Goal: Task Accomplishment & Management: Complete application form

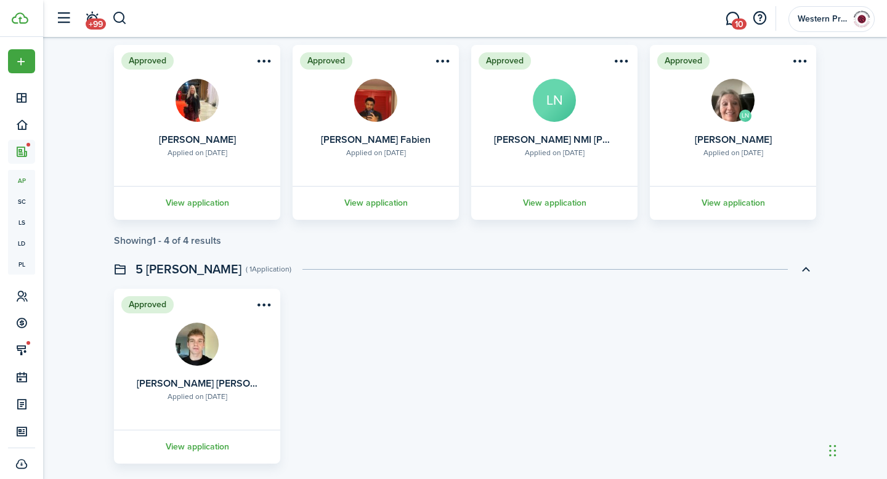
scroll to position [124, 0]
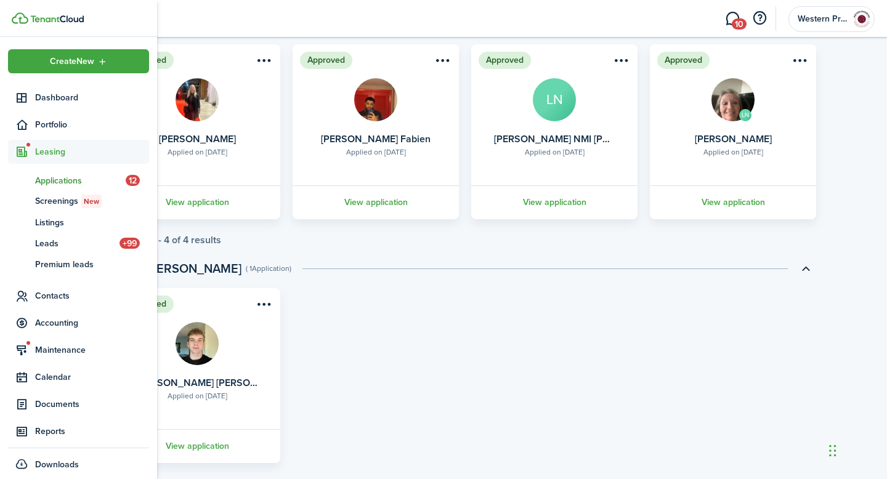
click at [58, 177] on span "Applications" at bounding box center [80, 180] width 91 height 13
click at [73, 180] on span "Applications" at bounding box center [80, 180] width 91 height 13
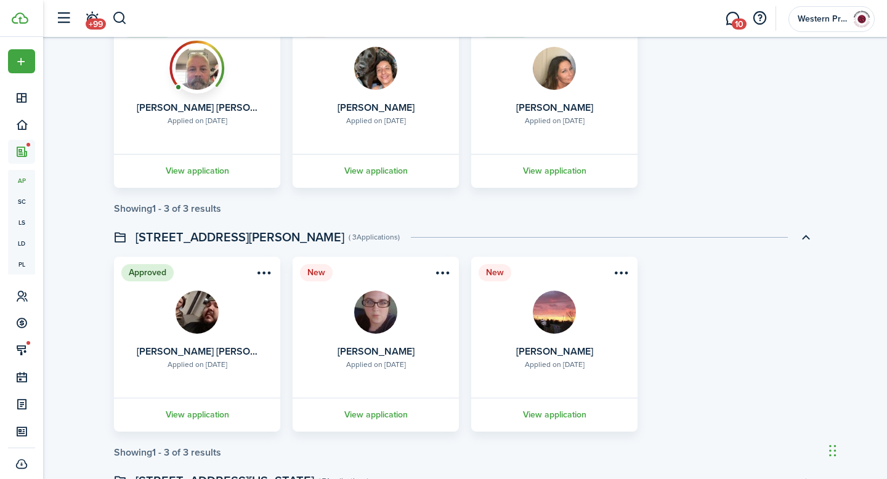
scroll to position [1863, 0]
click at [212, 167] on link "View application" at bounding box center [197, 170] width 170 height 34
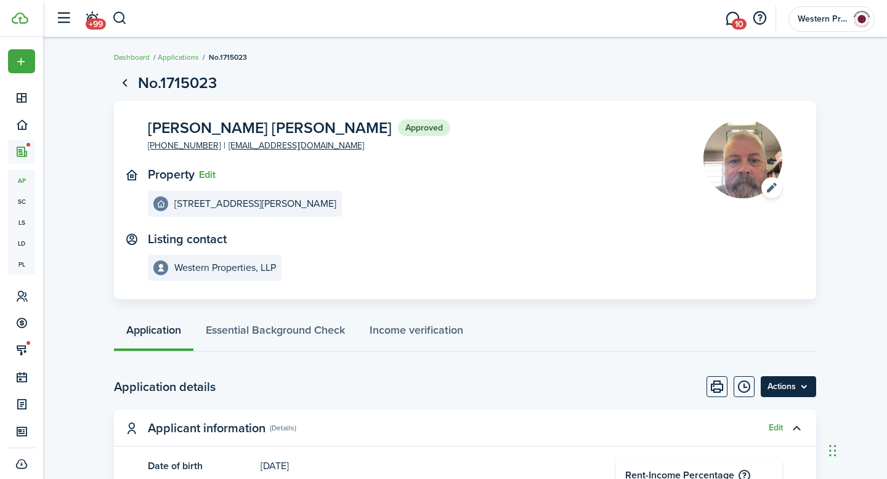
click at [806, 388] on menu-btn "Actions" at bounding box center [788, 386] width 55 height 21
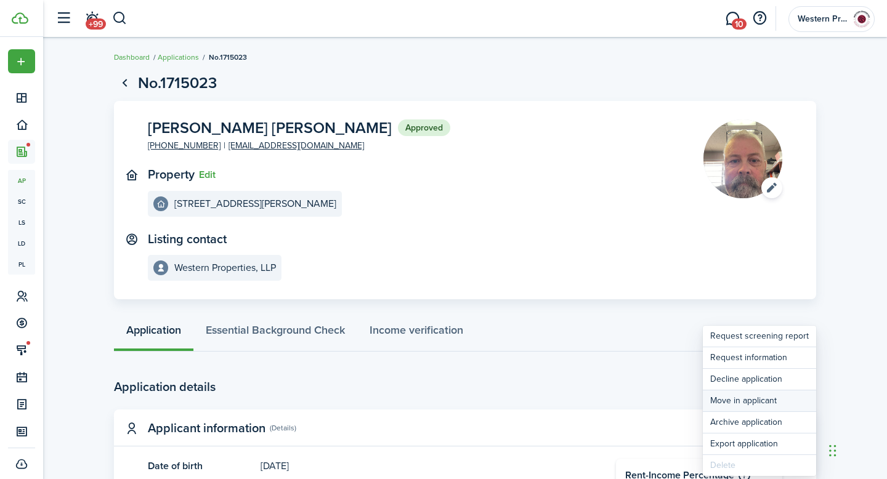
click at [780, 405] on button "Move in applicant" at bounding box center [759, 401] width 113 height 21
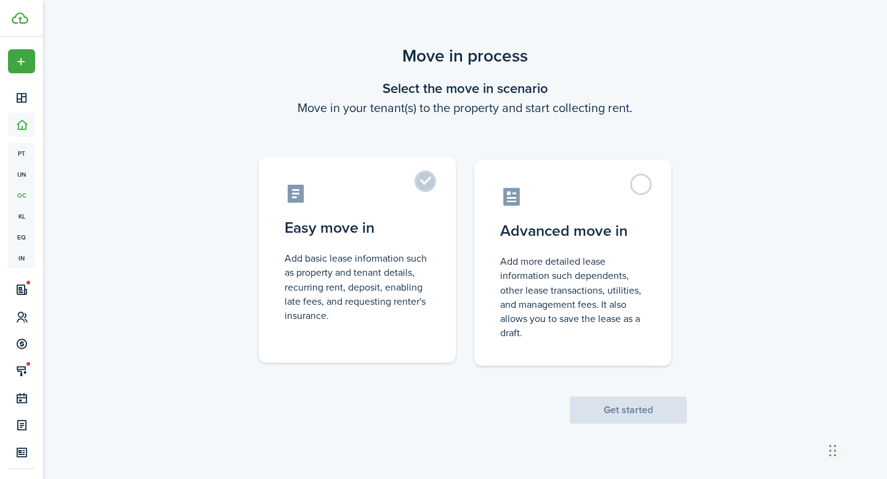
click at [429, 190] on label "Easy move in Add basic lease information such as property and tenant details, r…" at bounding box center [357, 260] width 197 height 206
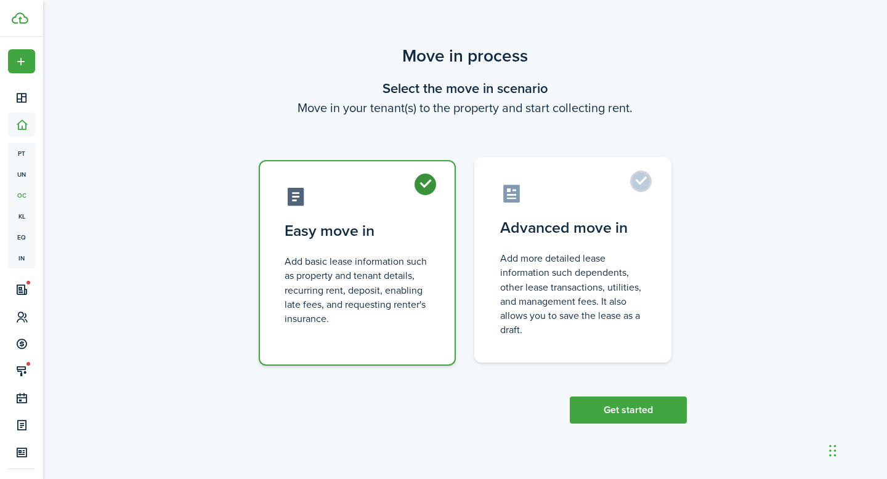
click at [650, 183] on label "Advanced move in Add more detailed lease information such dependents, other lea…" at bounding box center [572, 260] width 197 height 206
radio input "false"
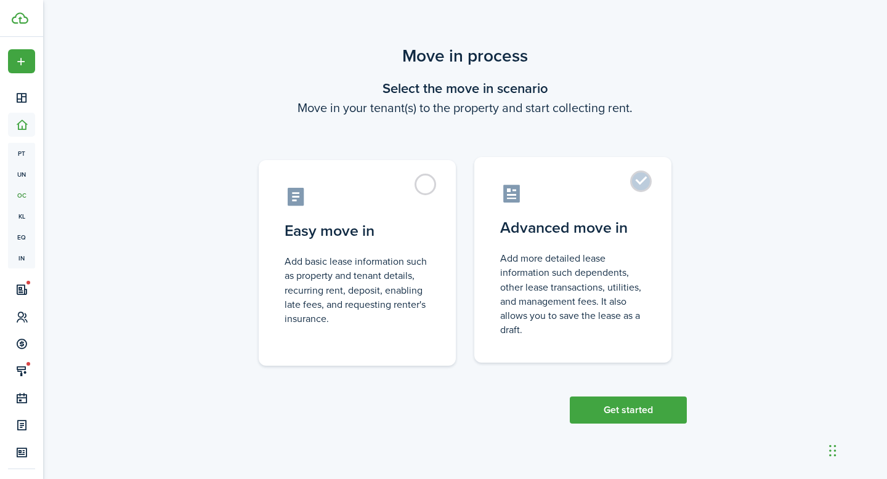
radio input "true"
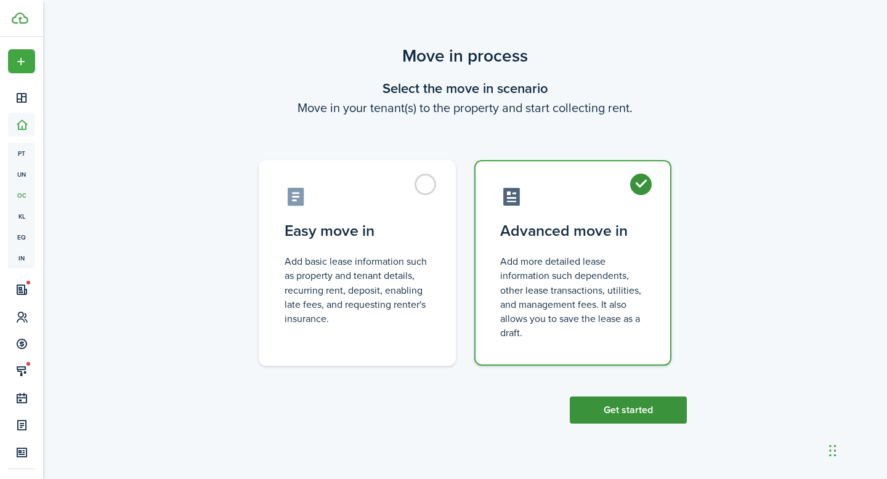
click at [636, 410] on button "Get started" at bounding box center [628, 410] width 117 height 27
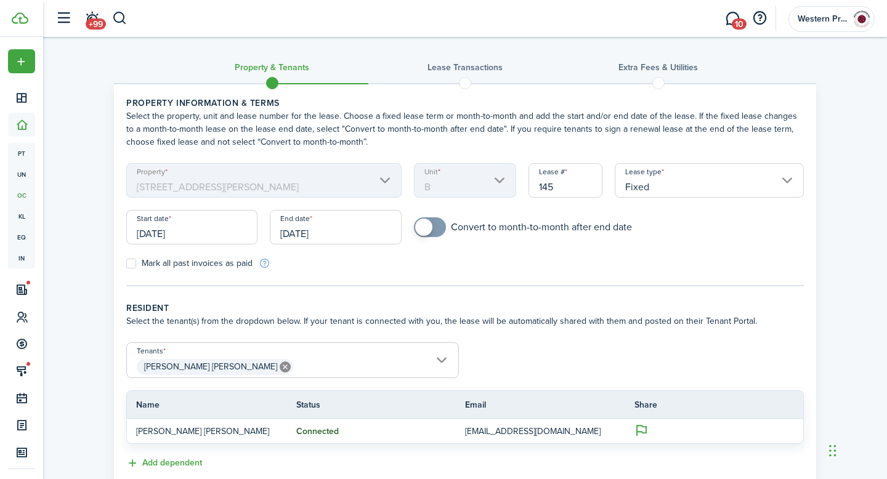
click at [383, 182] on mbsc-scroller "Property [STREET_ADDRESS][PERSON_NAME]" at bounding box center [263, 180] width 275 height 34
click at [382, 182] on mbsc-scroller "Property [STREET_ADDRESS][PERSON_NAME]" at bounding box center [263, 180] width 275 height 34
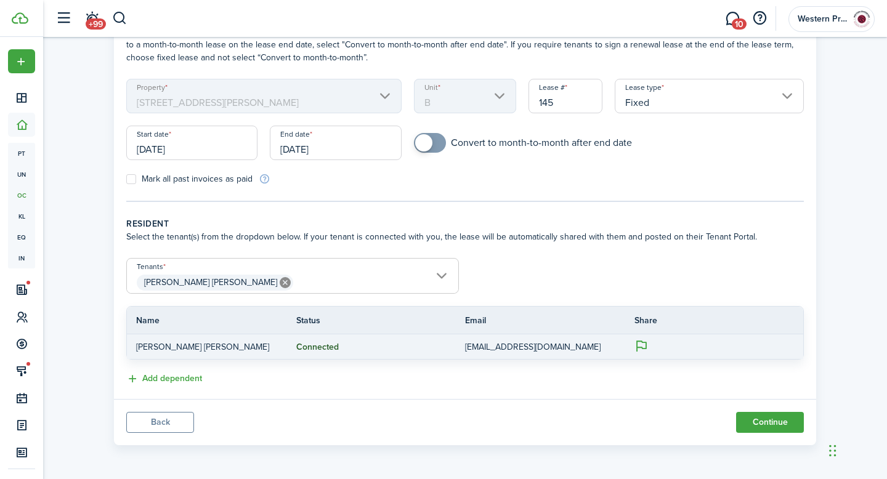
scroll to position [82, 0]
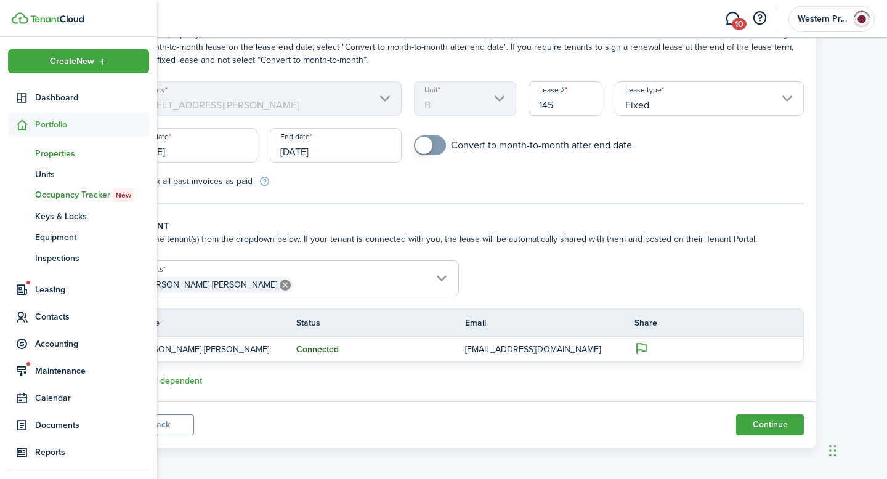
click at [51, 148] on span "Properties" at bounding box center [92, 153] width 114 height 13
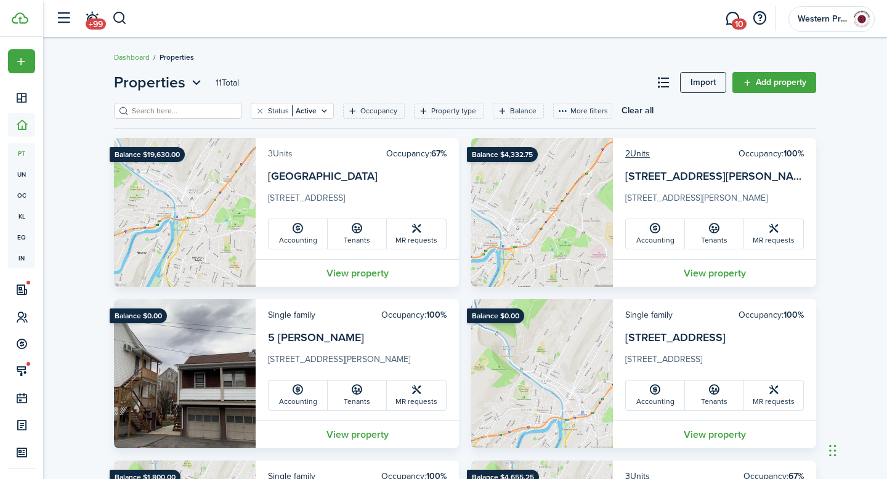
click at [293, 155] on link "3 Units" at bounding box center [280, 153] width 25 height 13
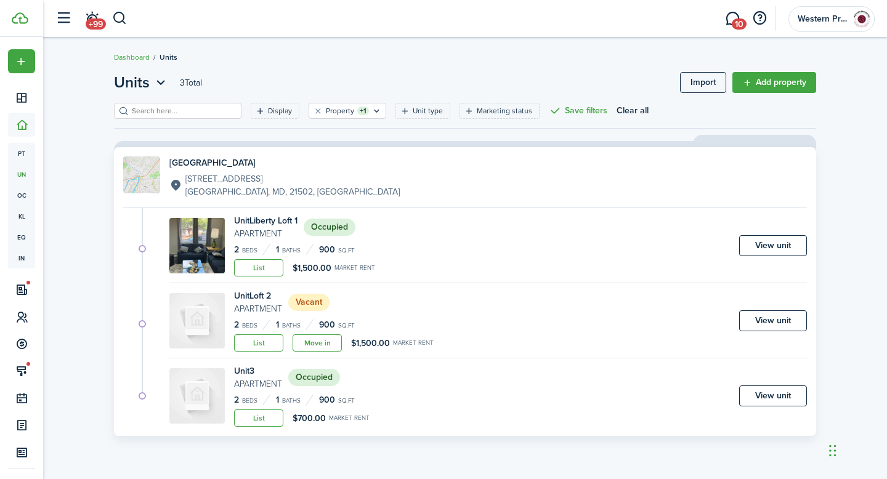
click at [259, 227] on small "Apartment" at bounding box center [265, 233] width 63 height 13
click at [213, 243] on img at bounding box center [196, 245] width 55 height 55
click at [260, 261] on link "List" at bounding box center [258, 267] width 49 height 17
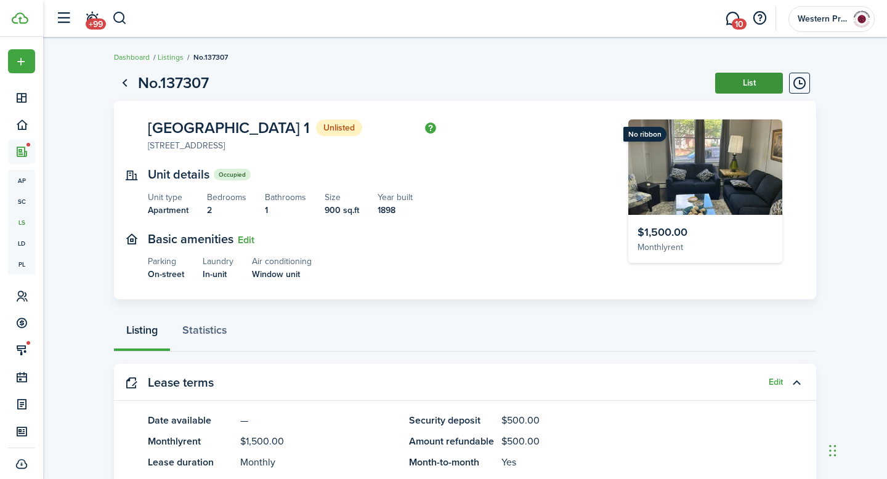
click at [747, 87] on button "List" at bounding box center [749, 83] width 68 height 21
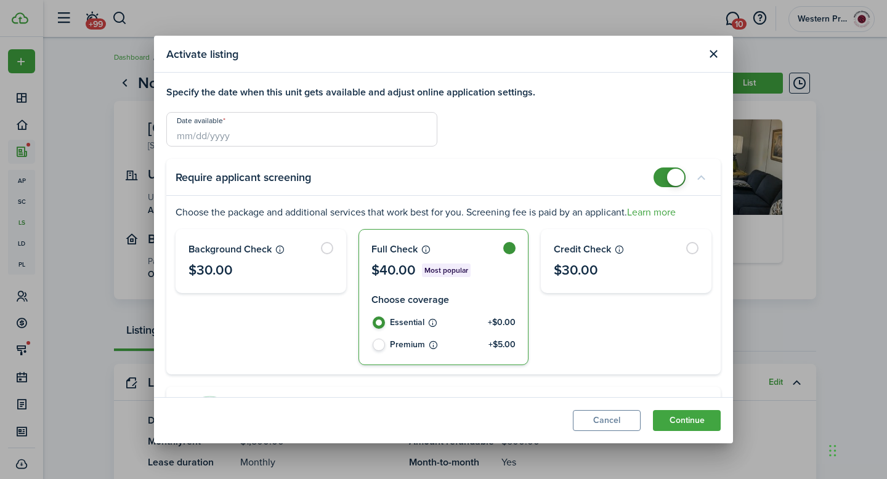
click at [309, 133] on input "Date available" at bounding box center [301, 129] width 271 height 34
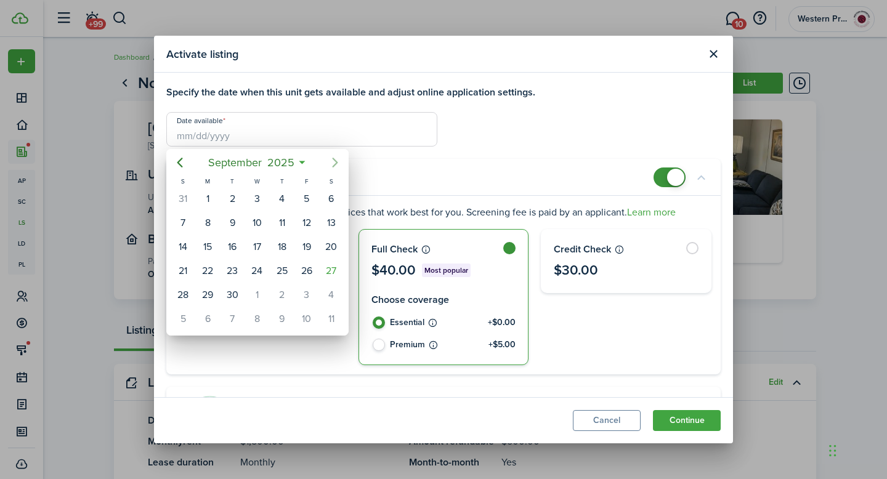
click at [334, 162] on icon "Next page" at bounding box center [335, 162] width 15 height 15
click at [302, 221] on div "10" at bounding box center [306, 223] width 18 height 18
type input "[DATE]"
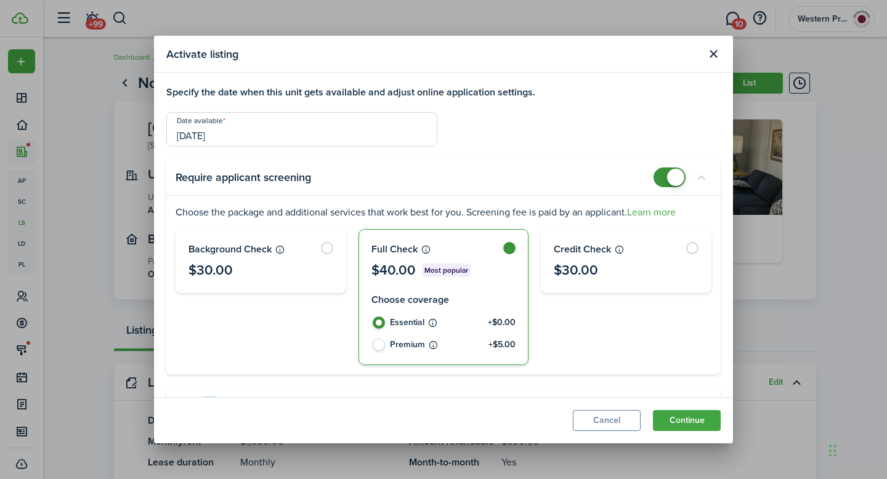
checkbox input "false"
click at [668, 178] on span at bounding box center [675, 177] width 17 height 17
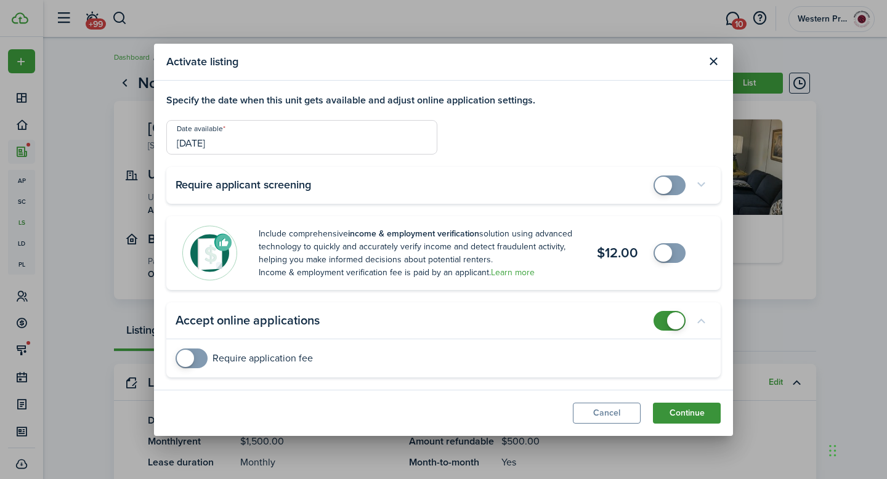
click at [687, 413] on button "Continue" at bounding box center [687, 413] width 68 height 21
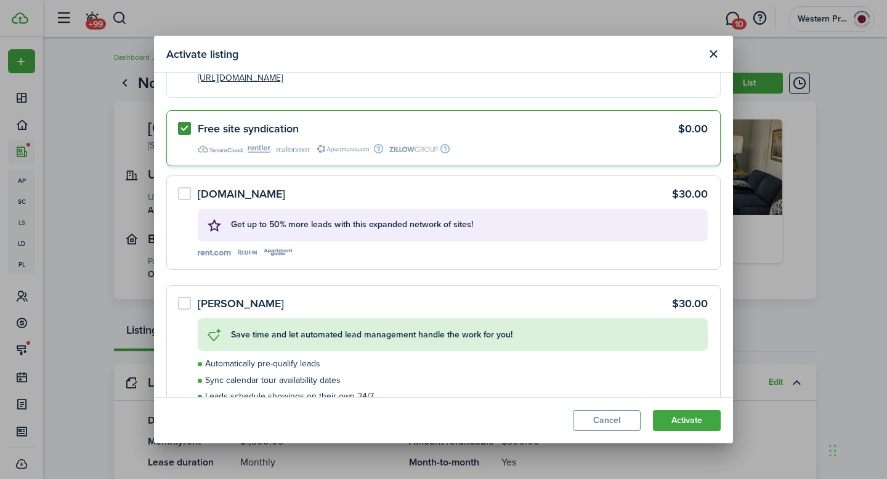
scroll to position [44, 0]
click at [697, 425] on button "Activate" at bounding box center [687, 420] width 68 height 21
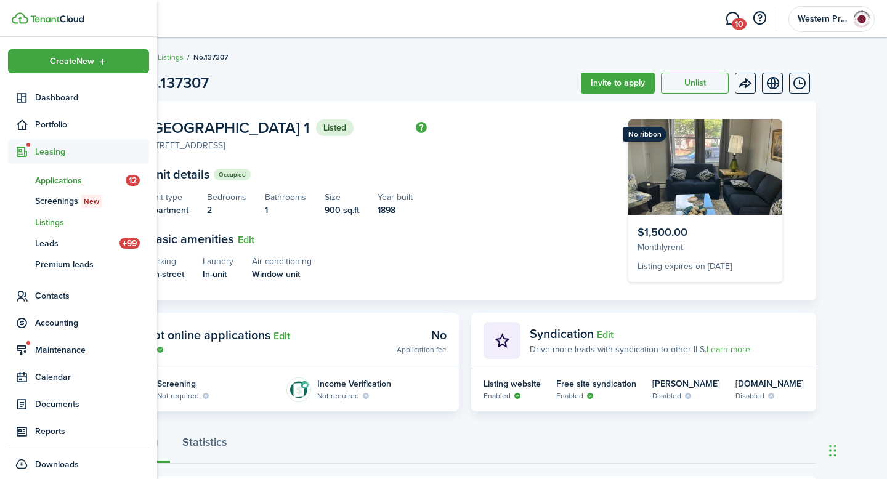
click at [55, 177] on span "Applications" at bounding box center [80, 180] width 91 height 13
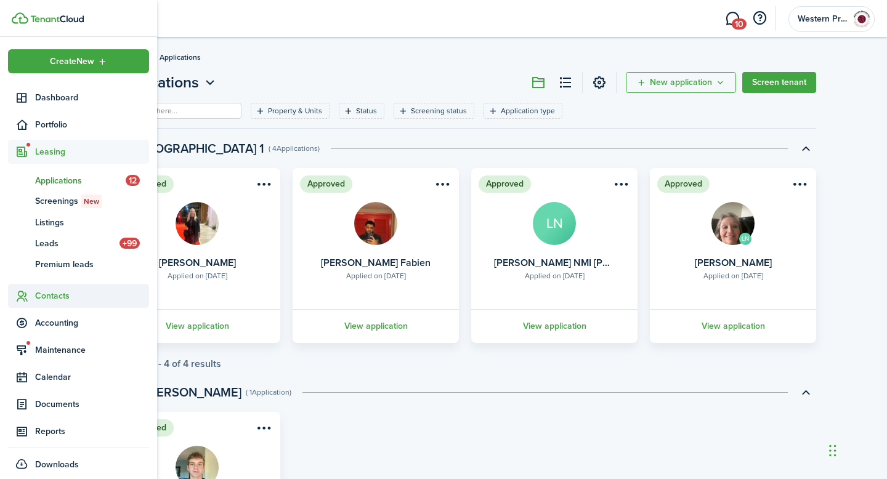
click at [51, 297] on span "Contacts" at bounding box center [92, 295] width 114 height 13
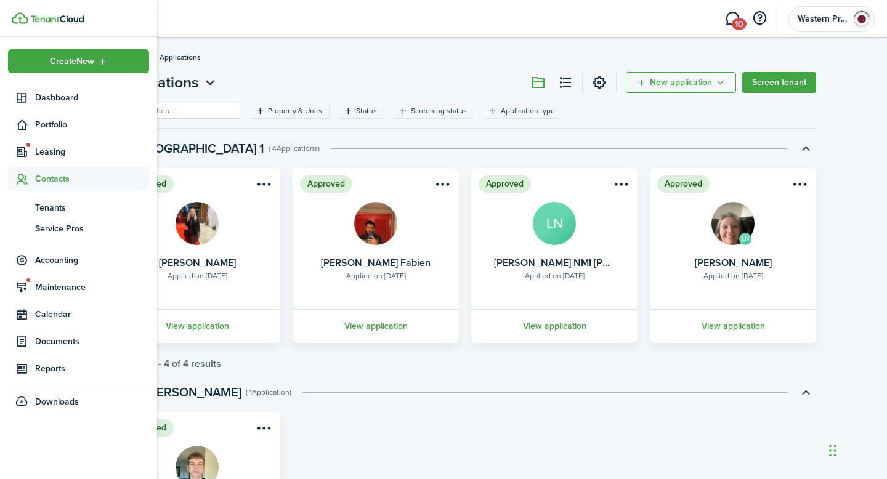
click at [65, 172] on span "Contacts" at bounding box center [92, 178] width 114 height 13
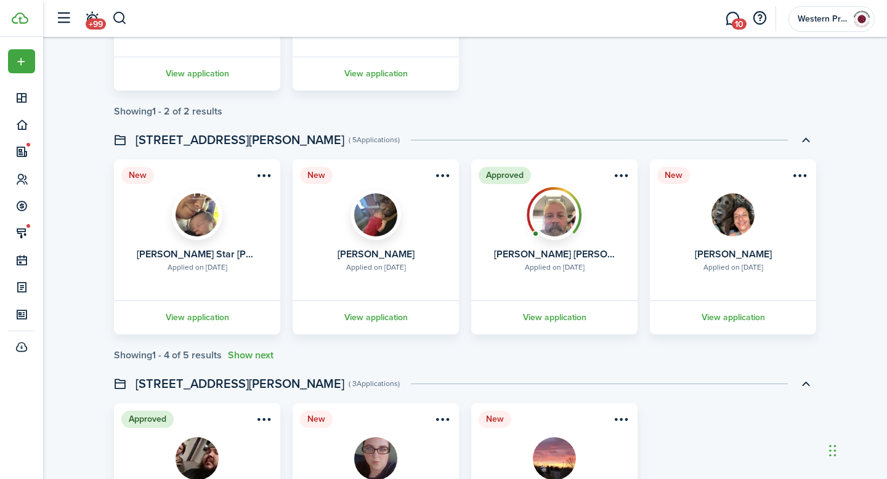
scroll to position [1712, 0]
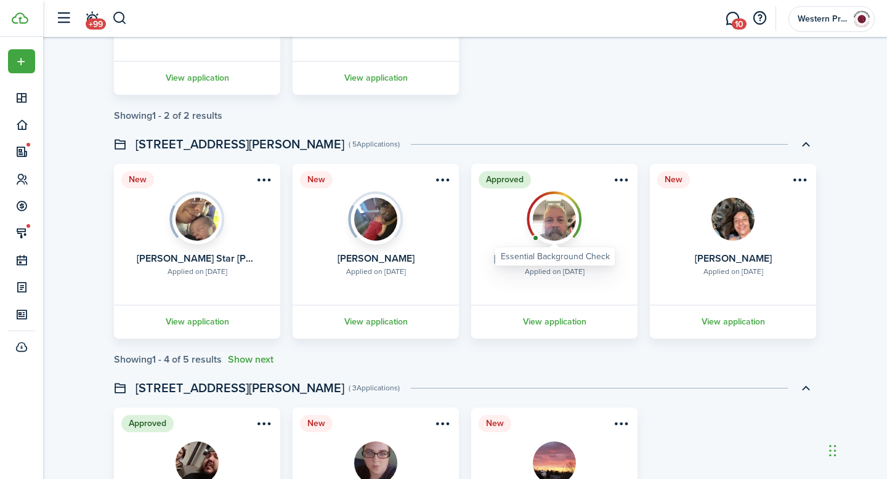
click at [563, 213] on div at bounding box center [554, 219] width 55 height 55
click at [541, 322] on link "View application" at bounding box center [554, 322] width 170 height 34
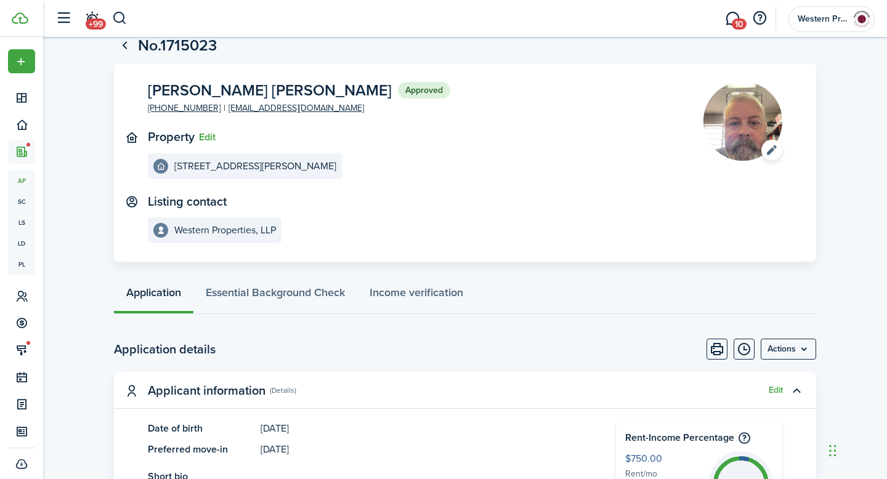
scroll to position [39, 0]
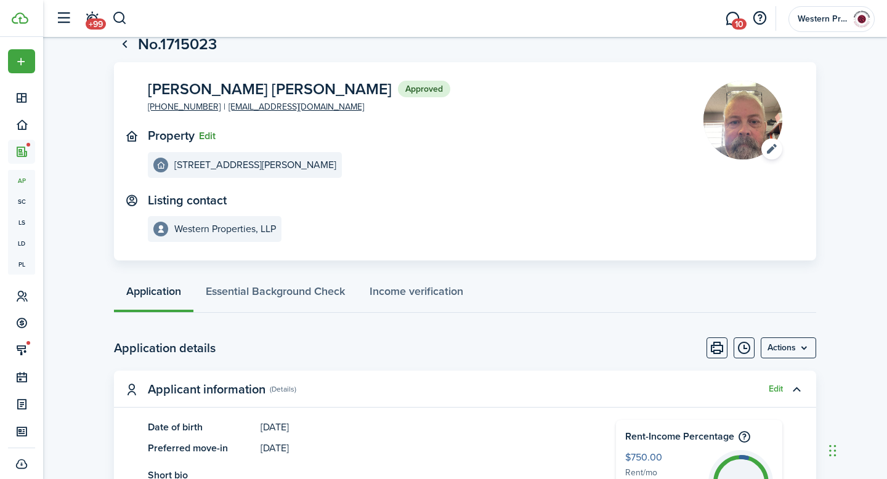
click at [208, 137] on button "Edit" at bounding box center [207, 136] width 17 height 11
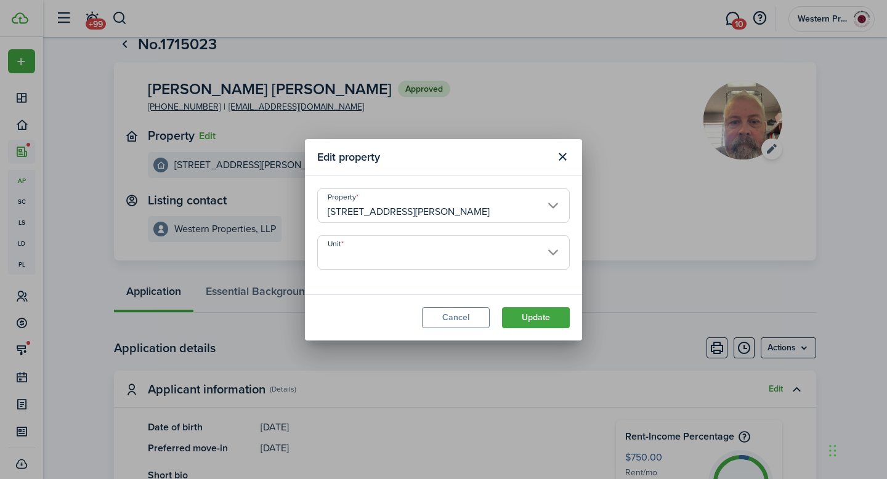
click at [553, 204] on input "[STREET_ADDRESS][PERSON_NAME]" at bounding box center [443, 205] width 253 height 34
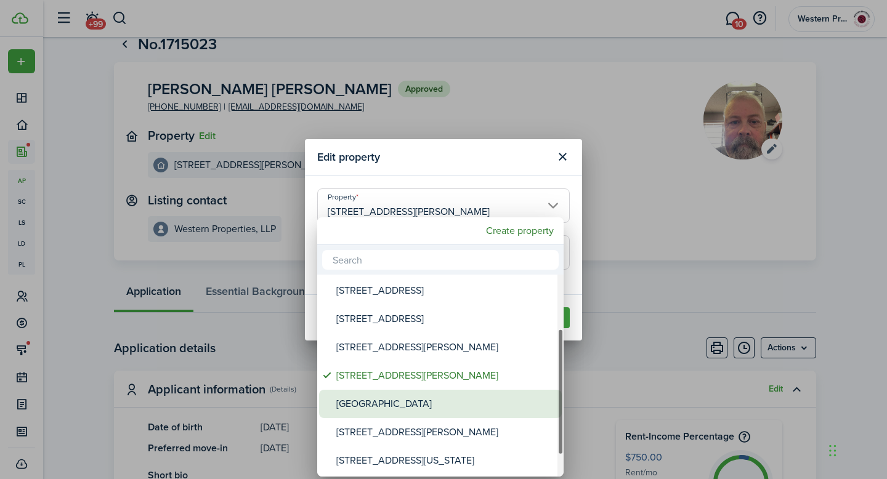
click at [413, 397] on div "[GEOGRAPHIC_DATA]" at bounding box center [445, 404] width 218 height 28
type input "[GEOGRAPHIC_DATA]"
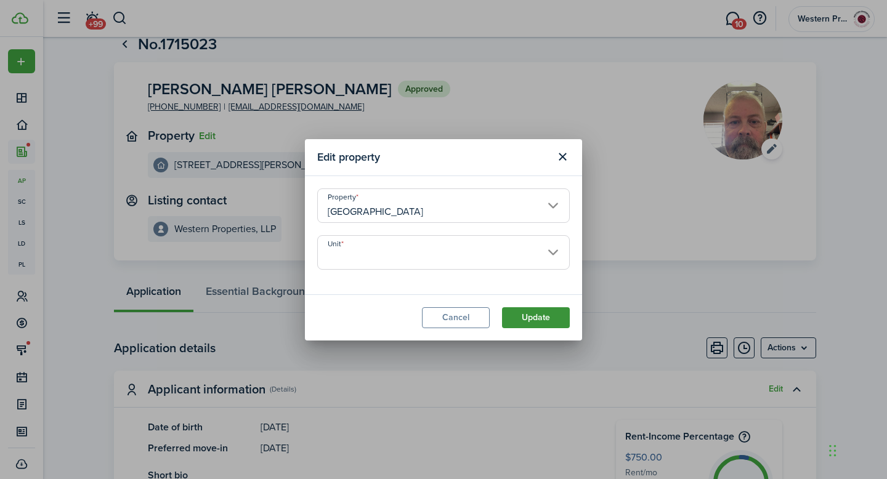
click at [552, 315] on button "Update" at bounding box center [536, 317] width 68 height 21
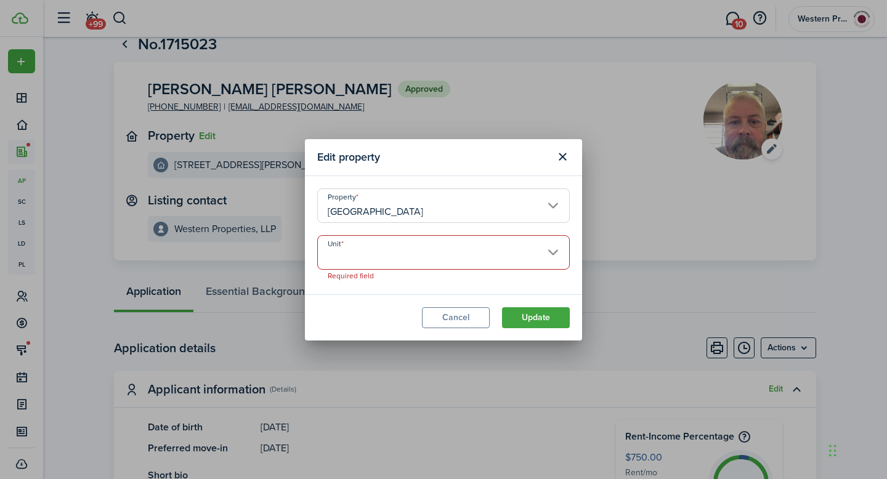
click at [556, 245] on input "Unit" at bounding box center [443, 252] width 253 height 34
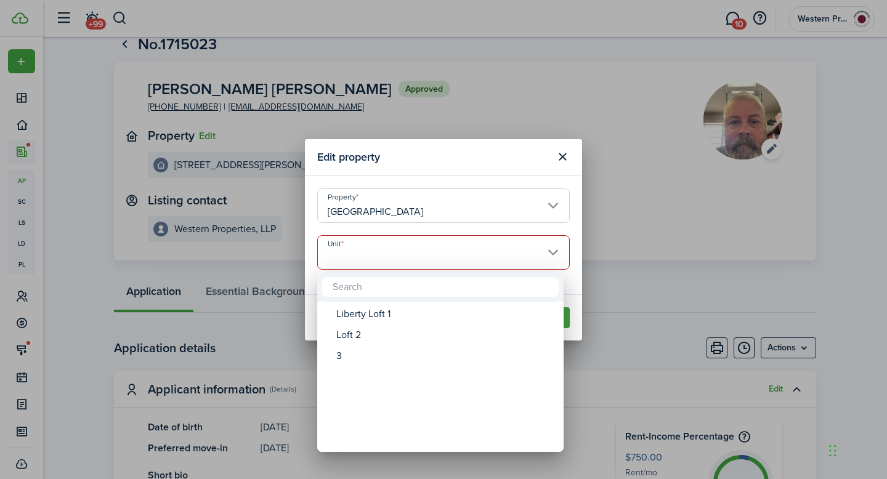
click at [643, 283] on div at bounding box center [443, 239] width 1084 height 676
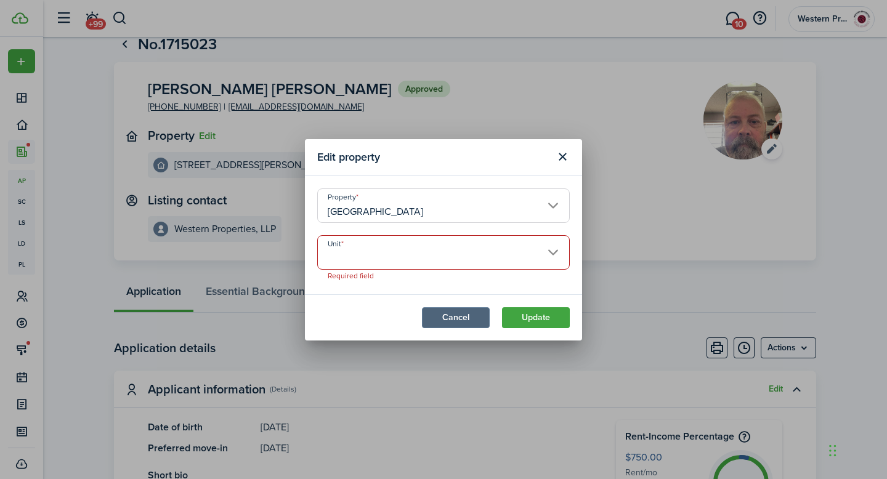
click at [461, 318] on button "Cancel" at bounding box center [456, 317] width 68 height 21
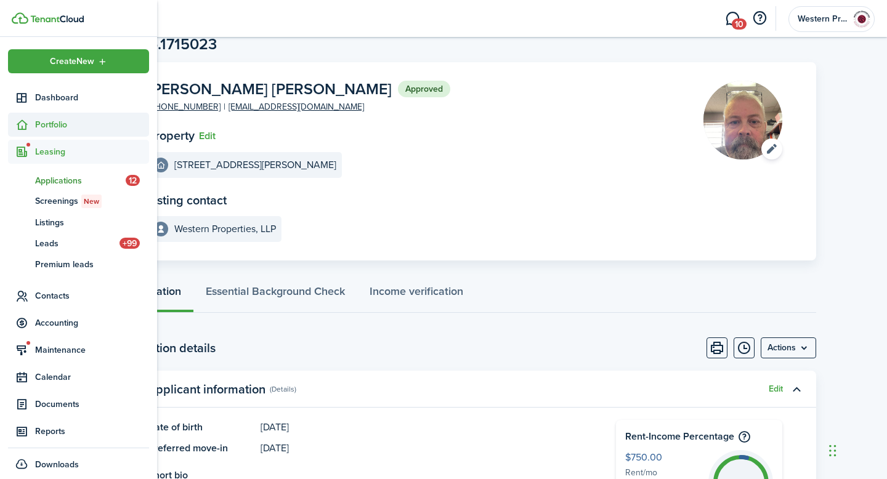
click at [20, 127] on icon at bounding box center [21, 125] width 13 height 12
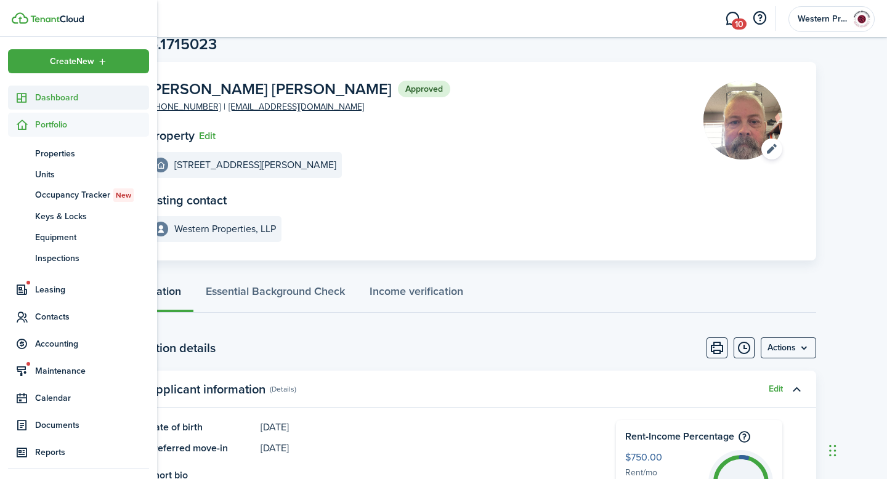
click at [48, 99] on span "Dashboard" at bounding box center [92, 97] width 114 height 13
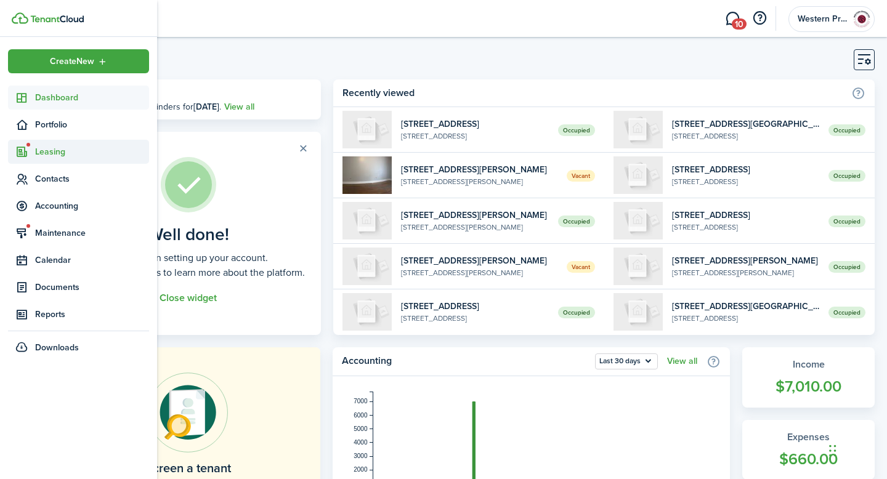
click at [47, 151] on span "Leasing" at bounding box center [92, 151] width 114 height 13
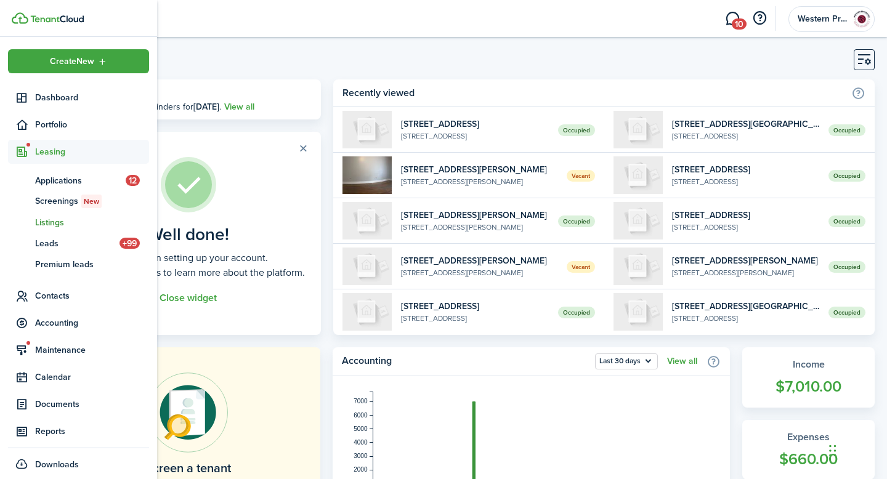
click at [53, 222] on span "Listings" at bounding box center [92, 222] width 114 height 13
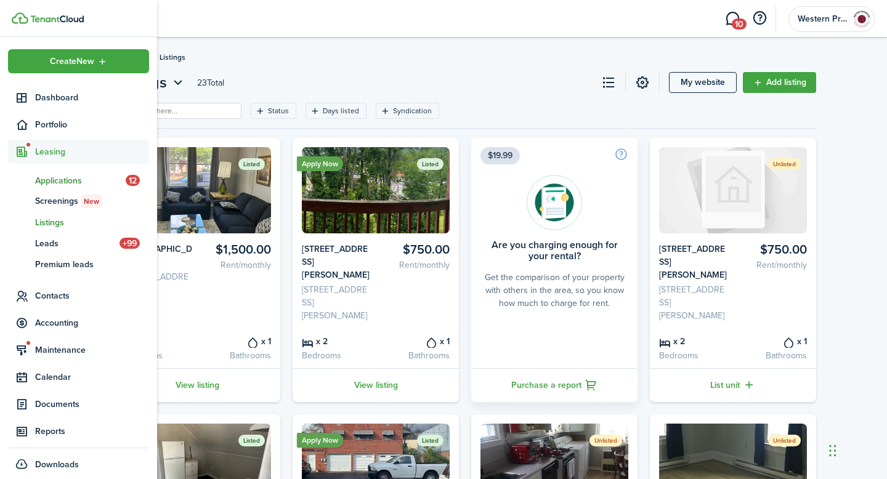
click at [40, 183] on span "Applications" at bounding box center [80, 180] width 91 height 13
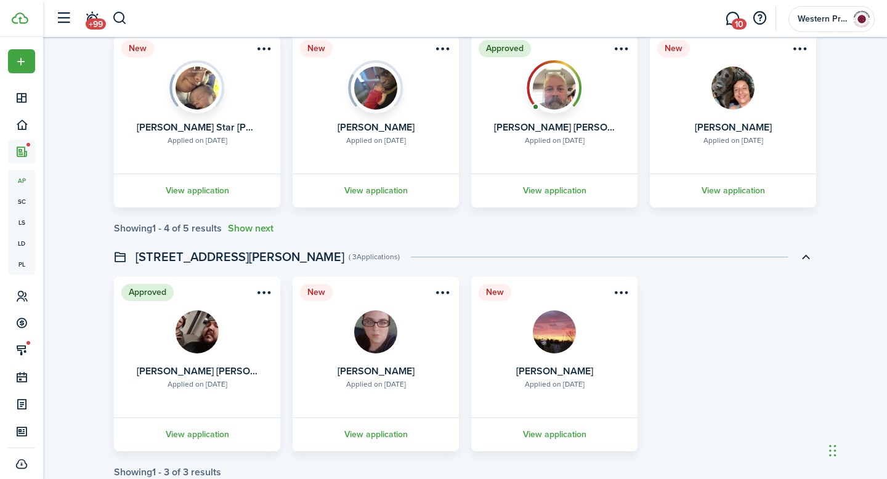
scroll to position [1846, 0]
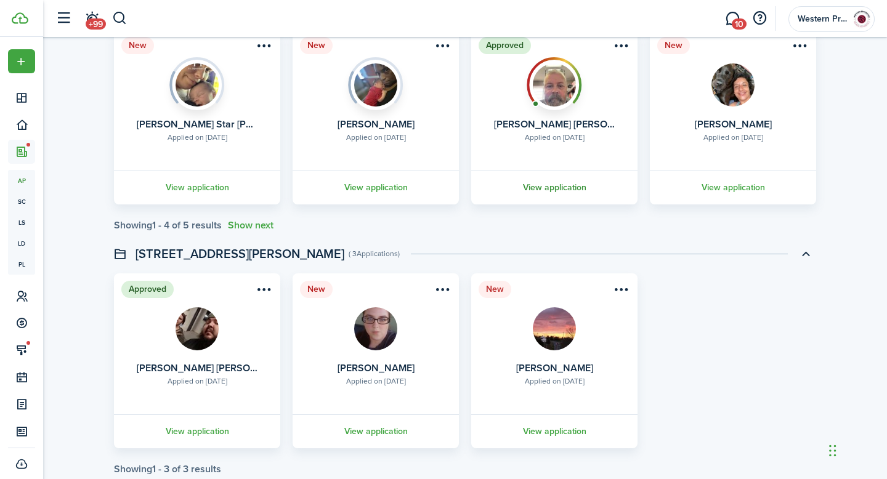
click at [559, 186] on link "View application" at bounding box center [554, 188] width 170 height 34
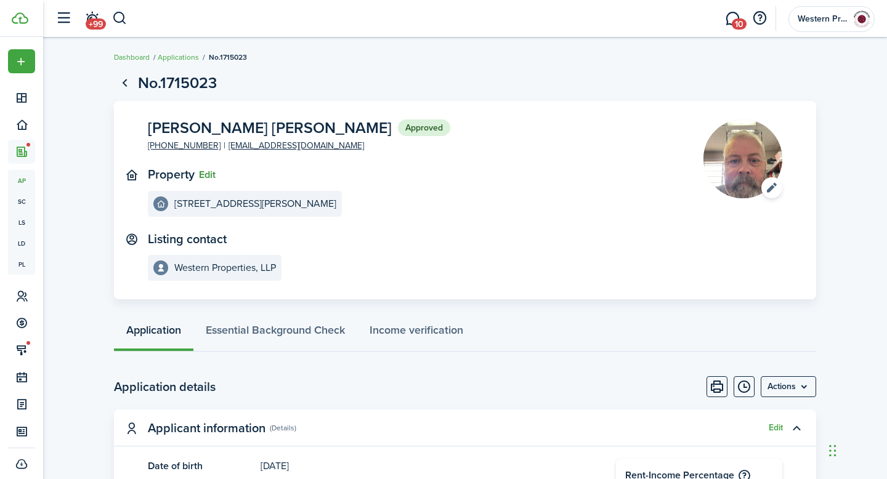
click at [212, 176] on button "Edit" at bounding box center [207, 174] width 17 height 11
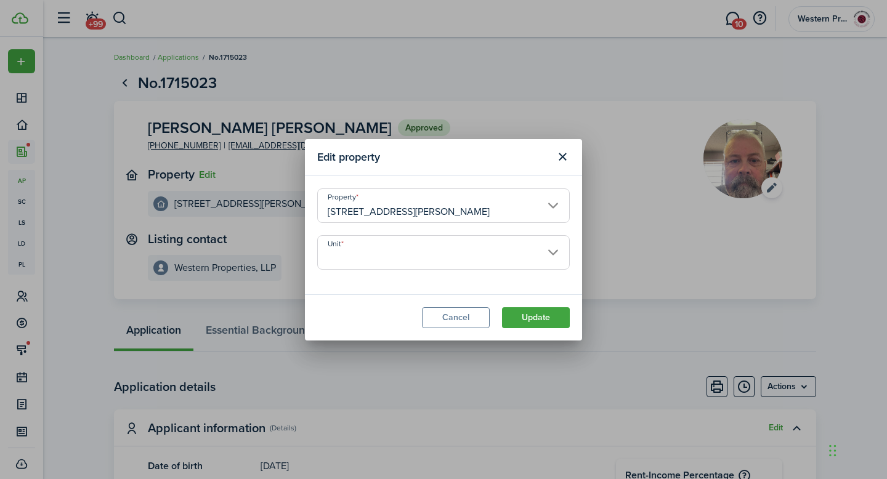
click at [552, 207] on input "[STREET_ADDRESS][PERSON_NAME]" at bounding box center [443, 205] width 253 height 34
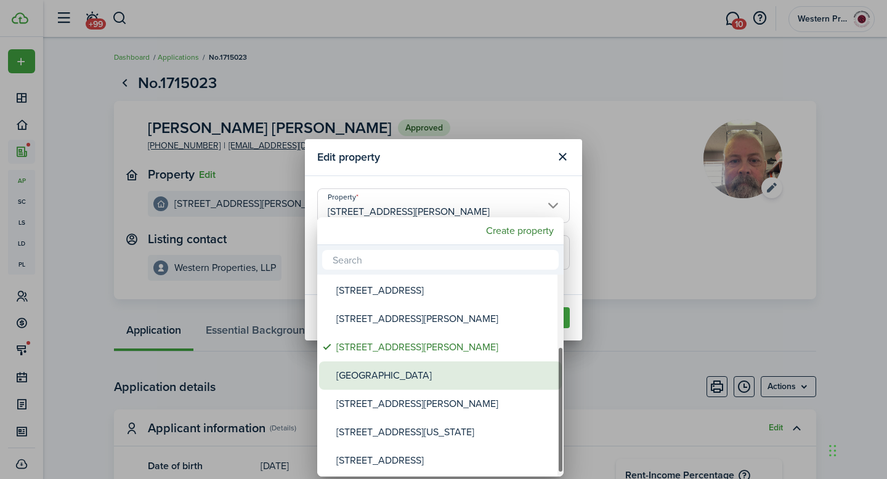
click at [467, 374] on div "[GEOGRAPHIC_DATA]" at bounding box center [445, 376] width 218 height 28
type input "[GEOGRAPHIC_DATA]"
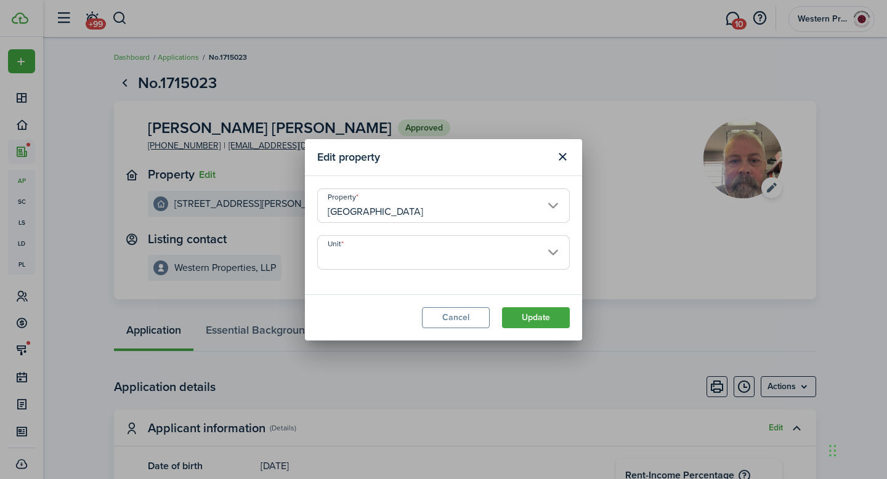
click at [555, 254] on input "Unit" at bounding box center [443, 252] width 253 height 34
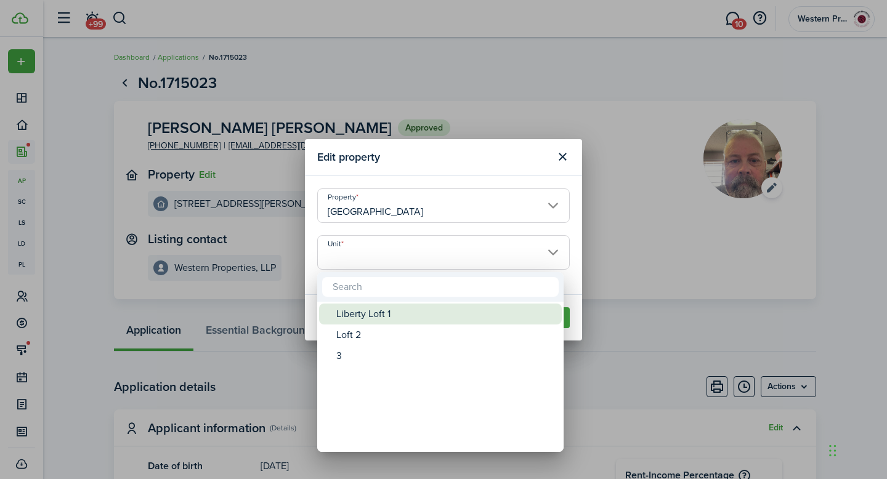
click at [514, 311] on div "Liberty Loft 1" at bounding box center [445, 314] width 218 height 21
type input "Liberty Loft 1"
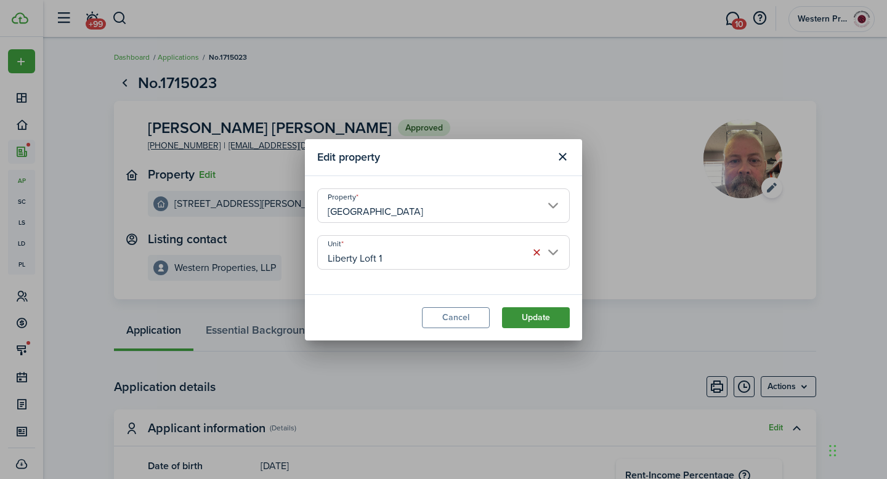
click at [540, 317] on button "Update" at bounding box center [536, 317] width 68 height 21
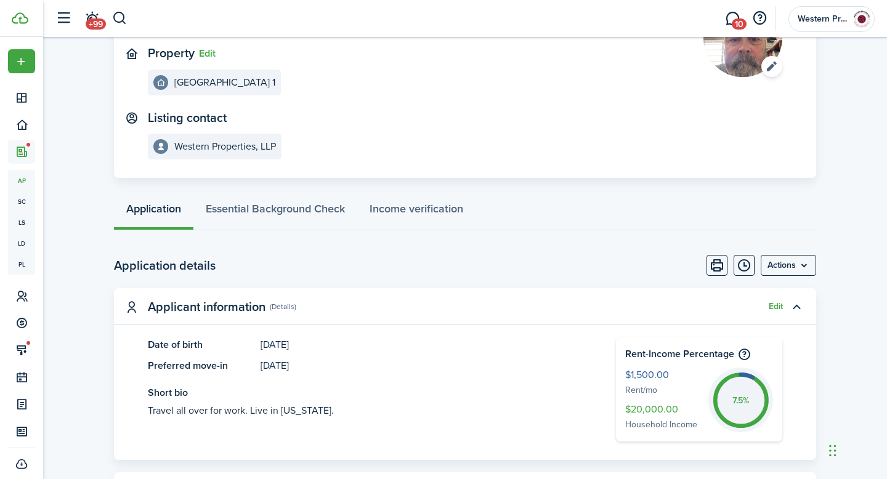
scroll to position [123, 0]
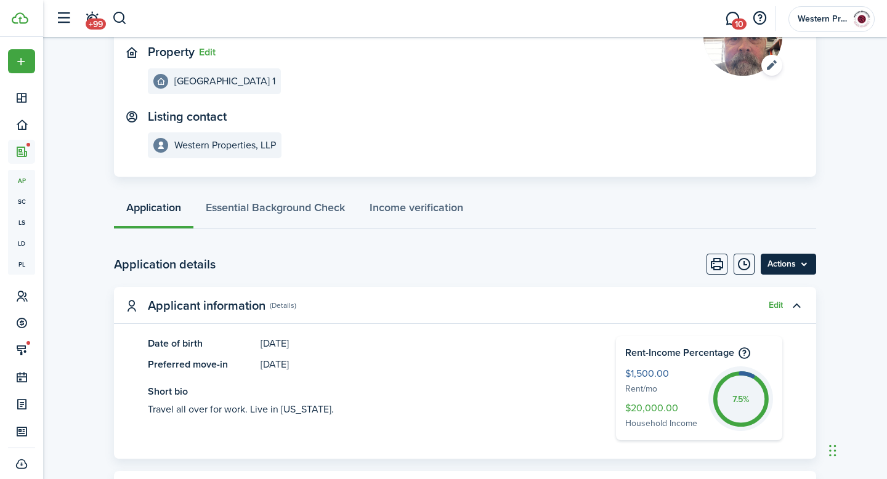
click at [805, 263] on menu-btn "Actions" at bounding box center [788, 264] width 55 height 21
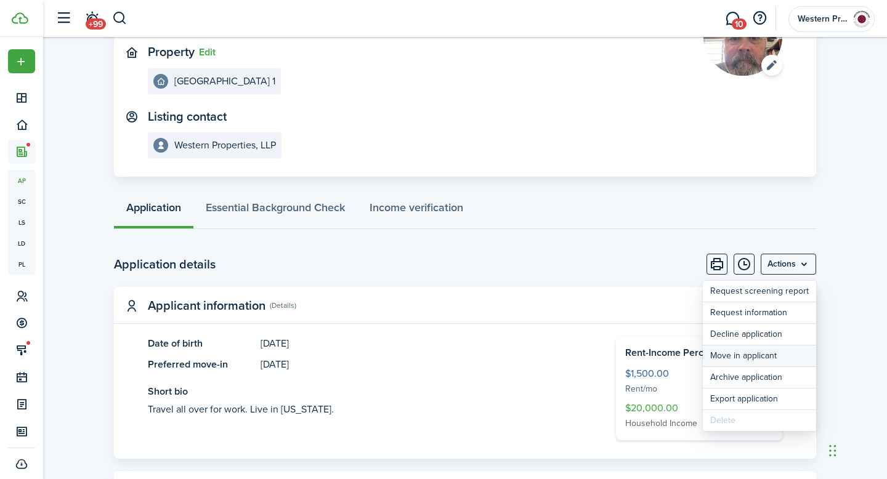
click at [764, 353] on button "Move in applicant" at bounding box center [759, 356] width 113 height 21
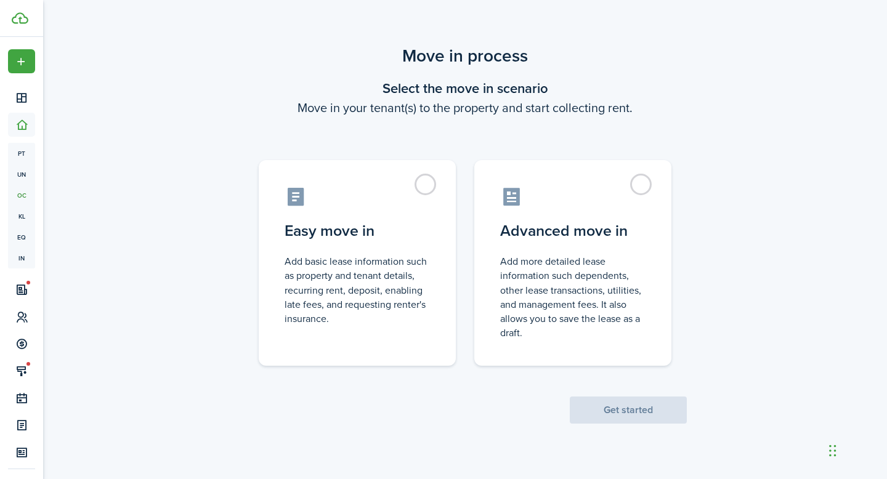
click at [610, 415] on span "Get started" at bounding box center [628, 410] width 117 height 13
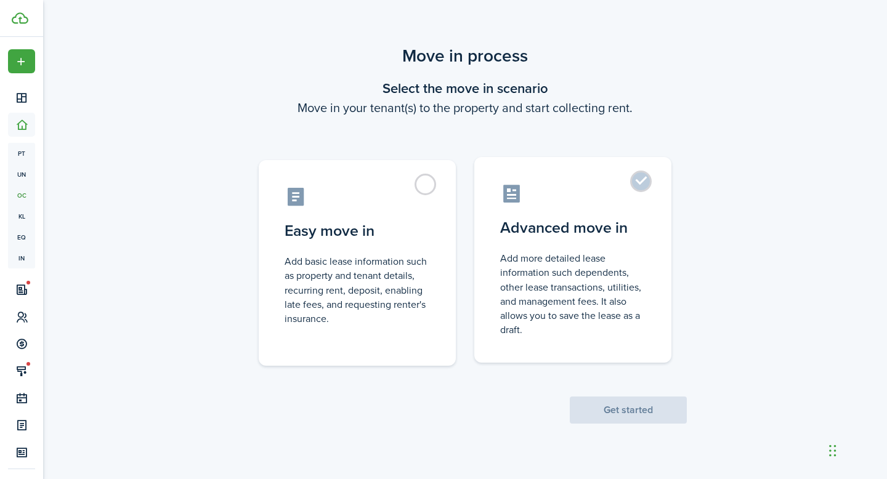
click at [639, 182] on label "Advanced move in Add more detailed lease information such dependents, other lea…" at bounding box center [572, 260] width 197 height 206
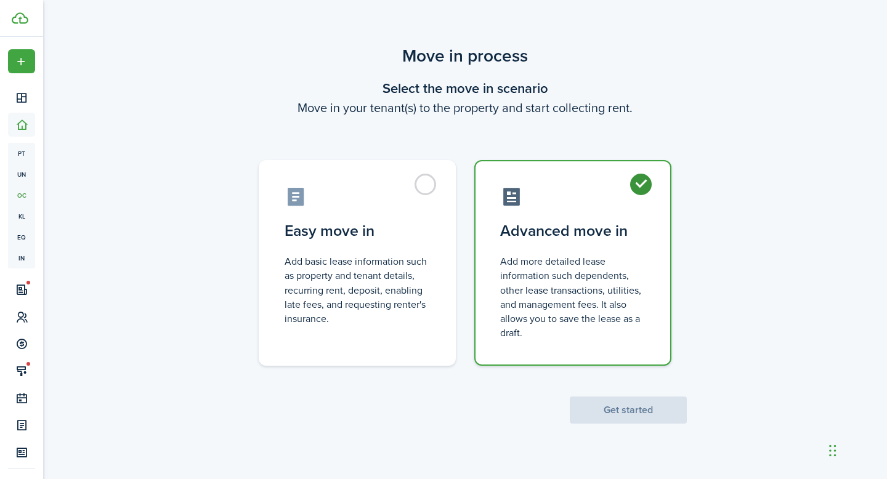
radio input "true"
click at [626, 407] on button "Get started" at bounding box center [628, 410] width 117 height 27
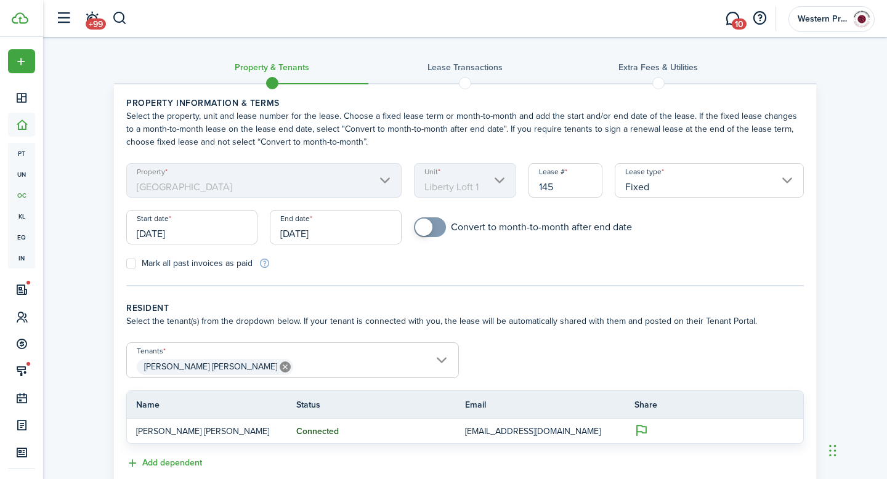
click at [359, 236] on input "[DATE]" at bounding box center [335, 227] width 131 height 34
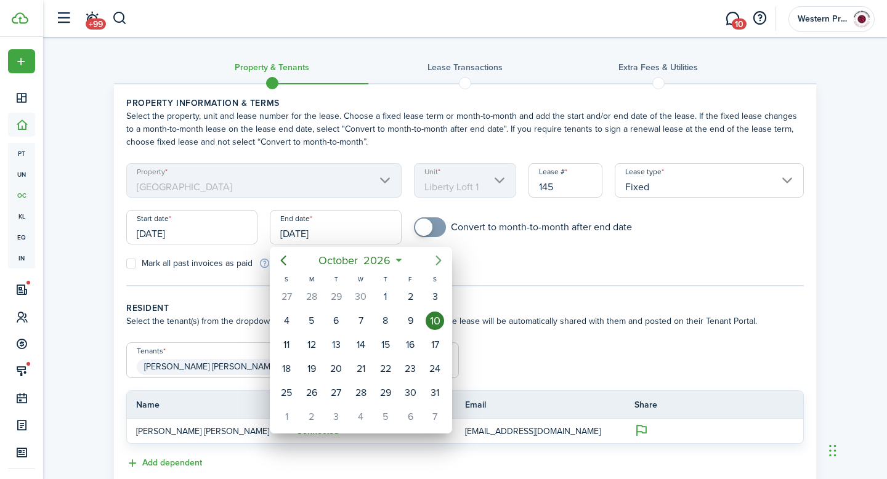
click at [440, 259] on icon "Next page" at bounding box center [439, 261] width 6 height 10
click at [440, 260] on icon "Next page" at bounding box center [439, 261] width 6 height 10
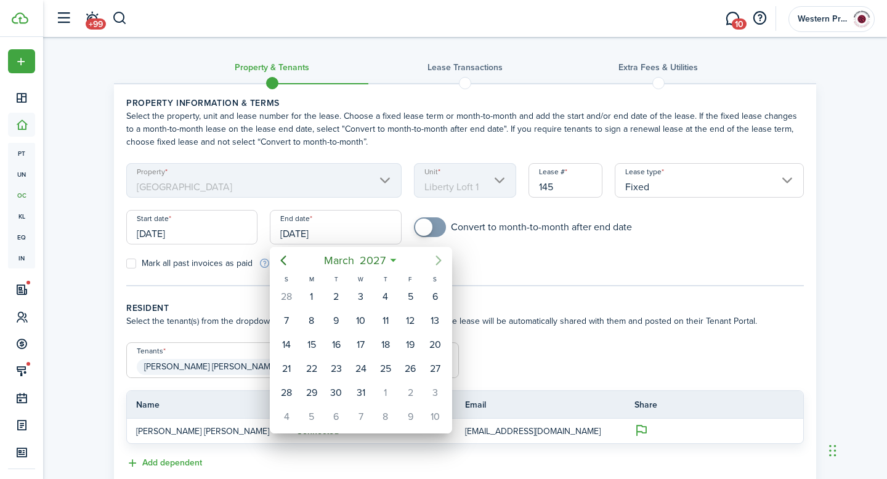
click at [440, 260] on icon "Next page" at bounding box center [439, 261] width 6 height 10
click at [312, 414] on div "31" at bounding box center [311, 417] width 18 height 18
type input "[DATE]"
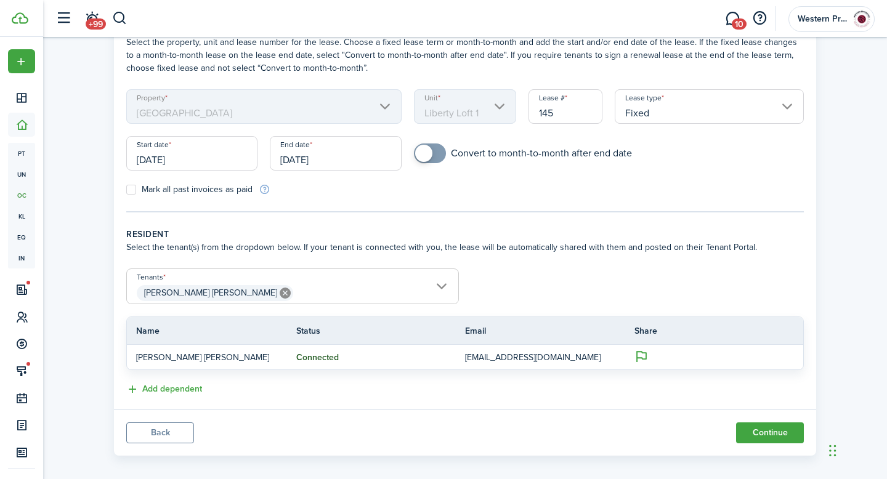
scroll to position [84, 0]
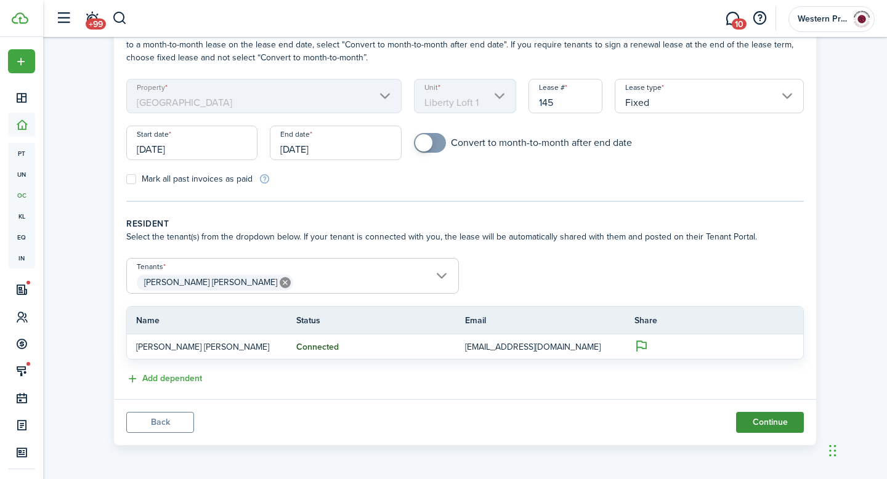
click at [770, 423] on button "Continue" at bounding box center [770, 422] width 68 height 21
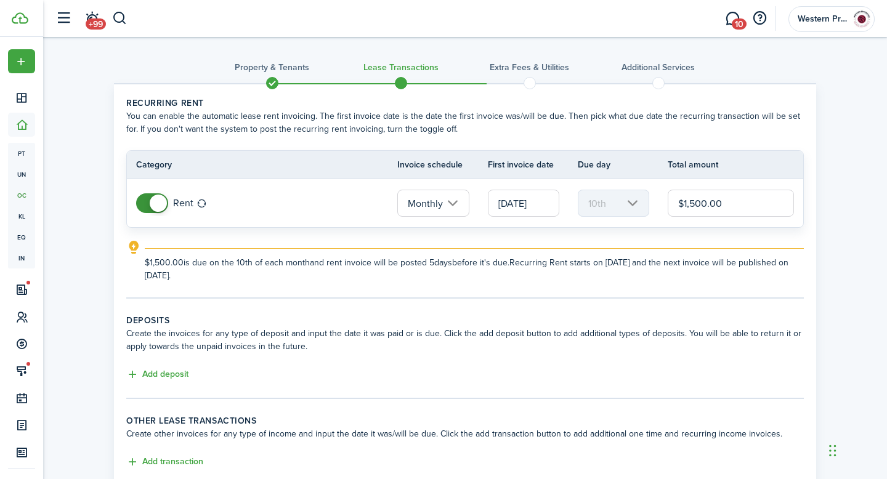
click at [148, 205] on span at bounding box center [152, 203] width 12 height 20
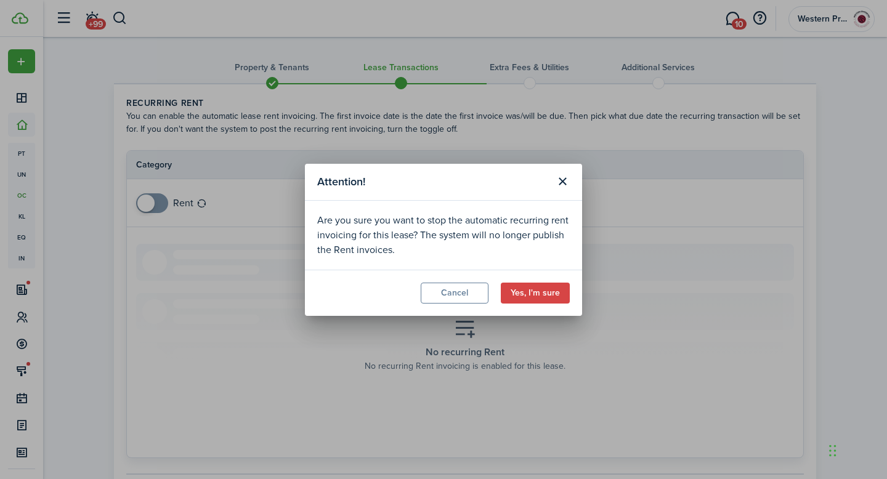
click at [161, 199] on div "Attention! Are you sure you want to stop the automatic recurring rent invoicing…" at bounding box center [443, 239] width 887 height 479
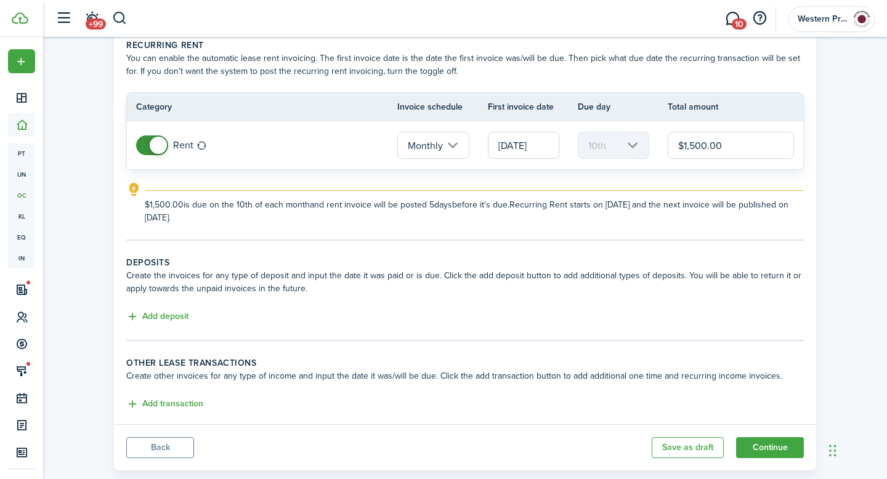
scroll to position [59, 0]
click at [541, 142] on input "[DATE]" at bounding box center [523, 144] width 71 height 27
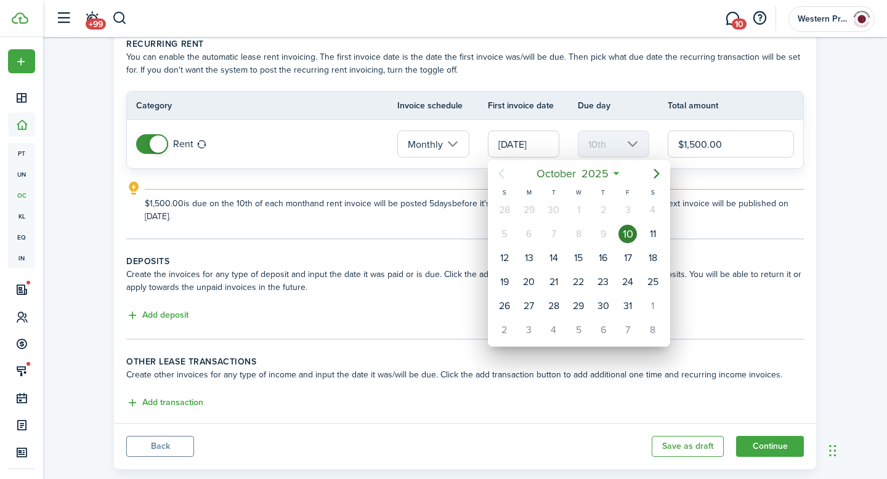
click at [454, 224] on div at bounding box center [443, 239] width 1084 height 676
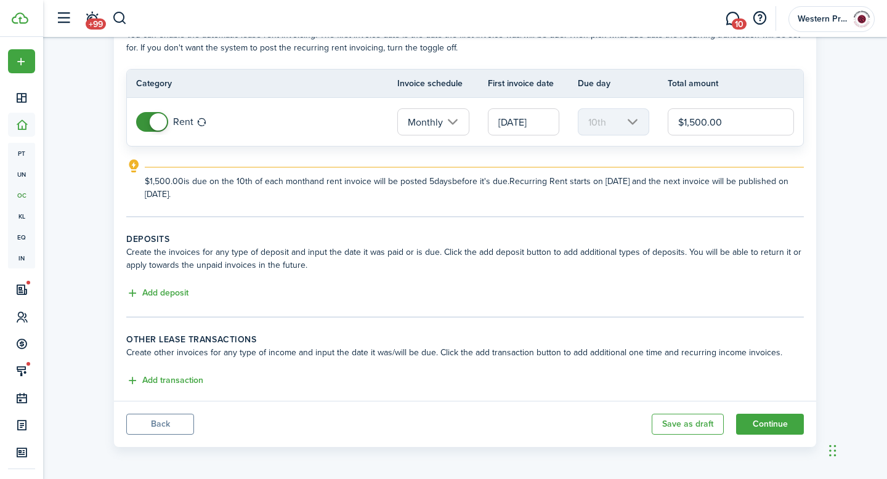
scroll to position [83, 0]
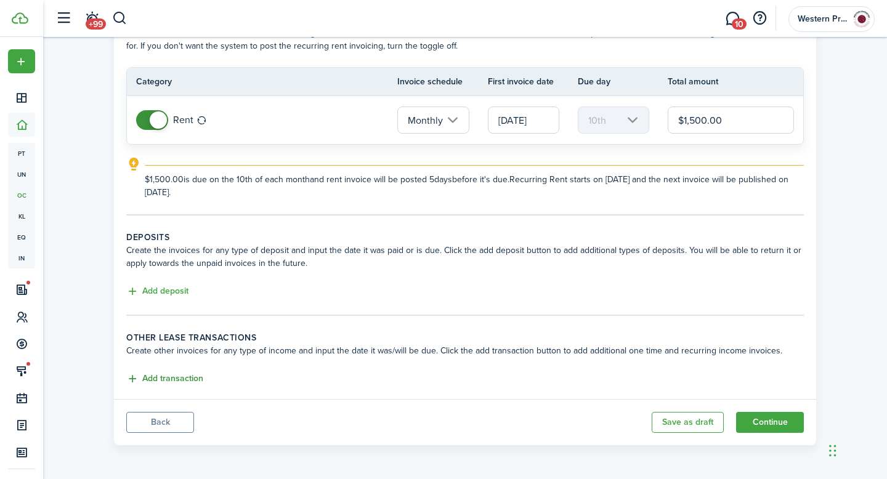
click at [184, 379] on button "Add transaction" at bounding box center [164, 379] width 77 height 14
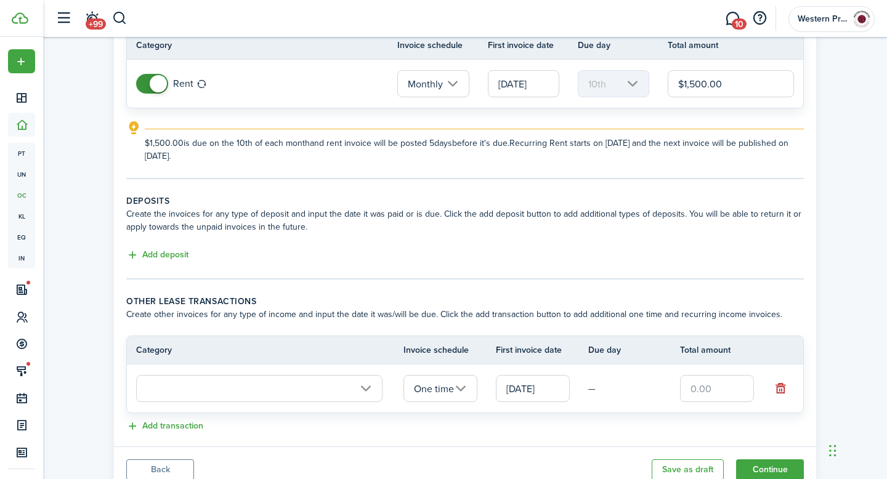
scroll to position [167, 0]
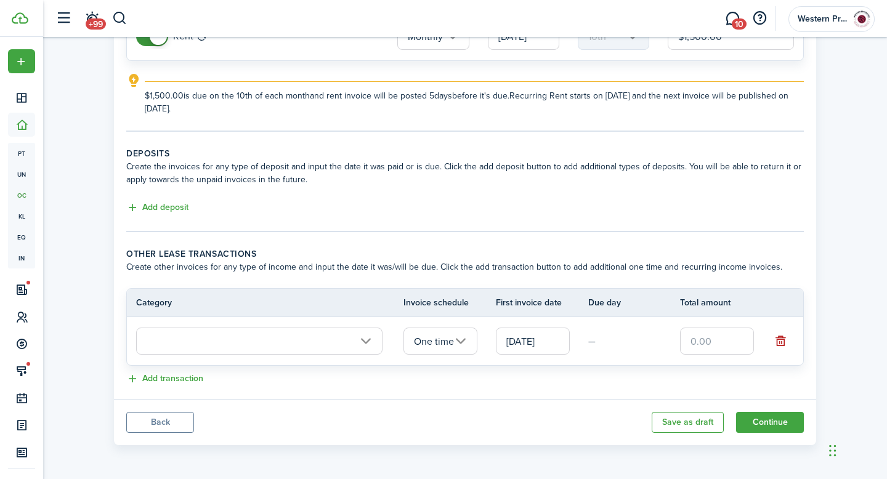
click at [369, 338] on input "text" at bounding box center [259, 341] width 246 height 27
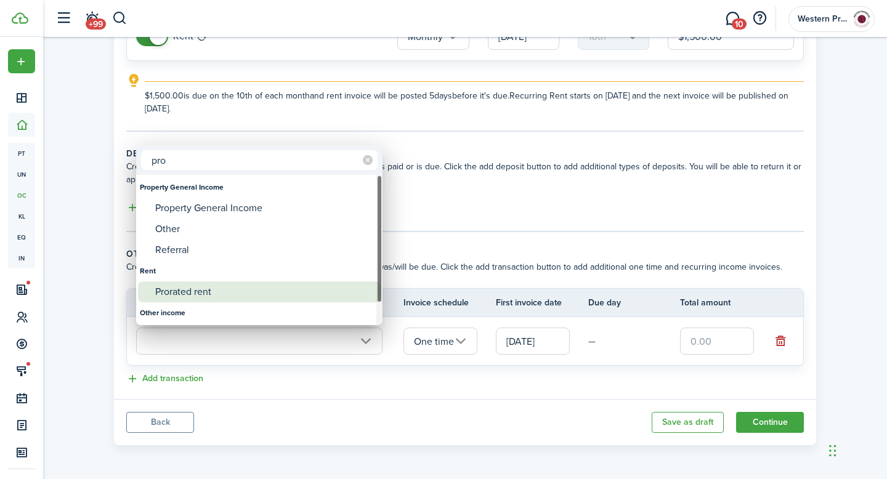
type input "pro"
click at [228, 291] on div "Prorated rent" at bounding box center [264, 291] width 218 height 21
type input "Rent / Prorated rent"
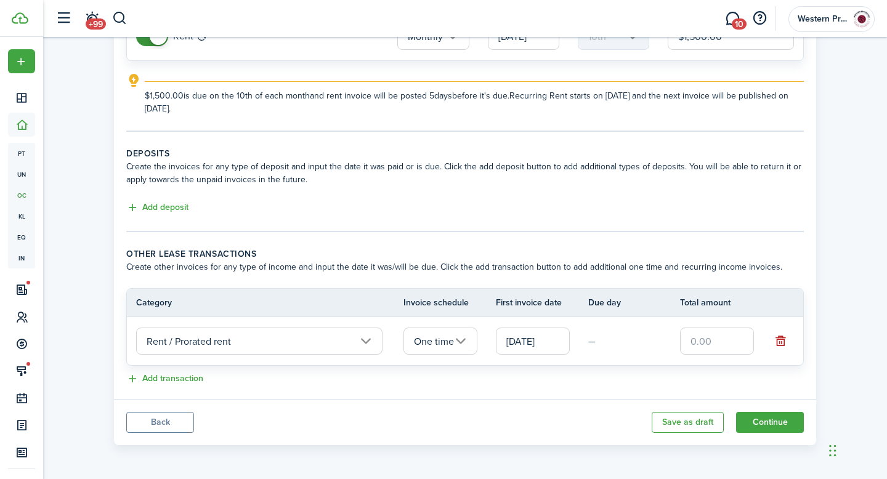
click at [698, 338] on input "text" at bounding box center [717, 341] width 74 height 27
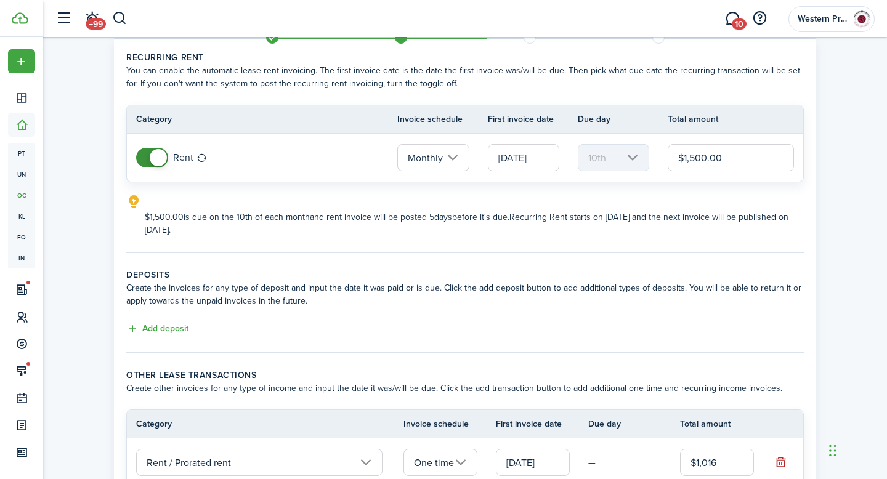
scroll to position [0, 0]
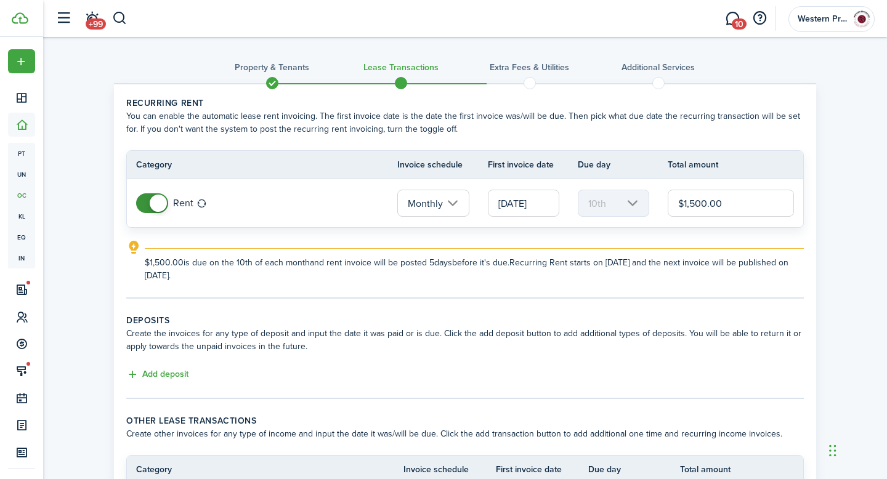
click at [535, 206] on input "[DATE]" at bounding box center [523, 203] width 71 height 27
type input "$1,016.00"
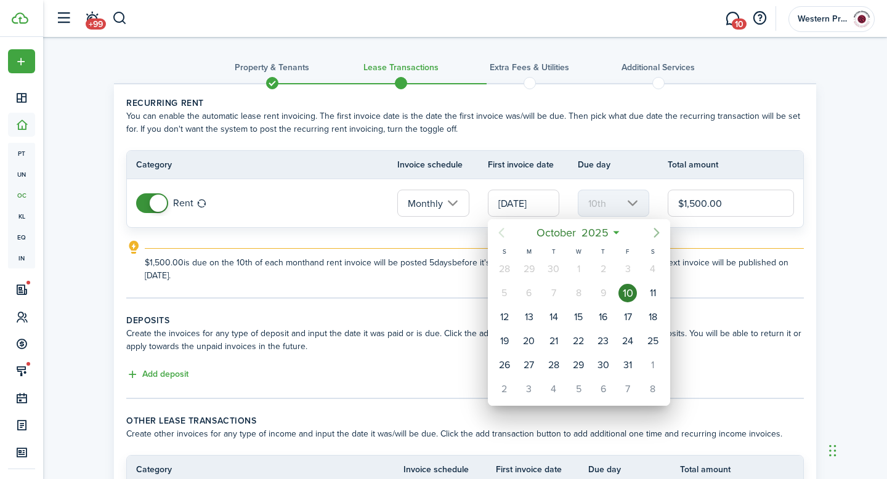
click at [659, 230] on icon "Next page" at bounding box center [656, 232] width 15 height 15
click at [656, 269] on div "1" at bounding box center [653, 269] width 18 height 18
type input "[DATE]"
type input "1st"
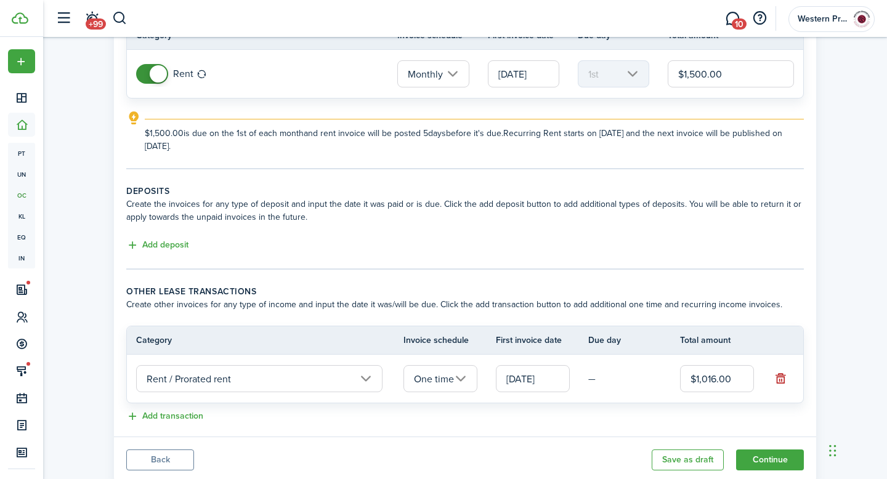
scroll to position [127, 0]
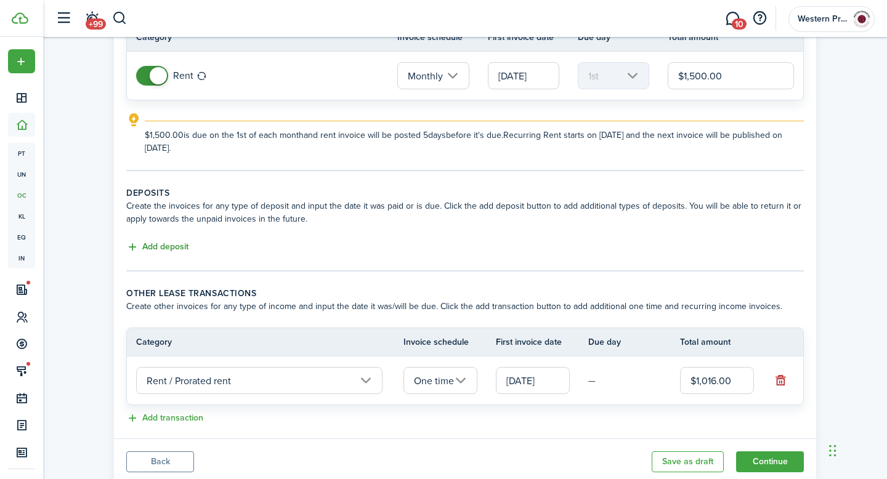
click at [150, 244] on button "Add deposit" at bounding box center [157, 247] width 62 height 14
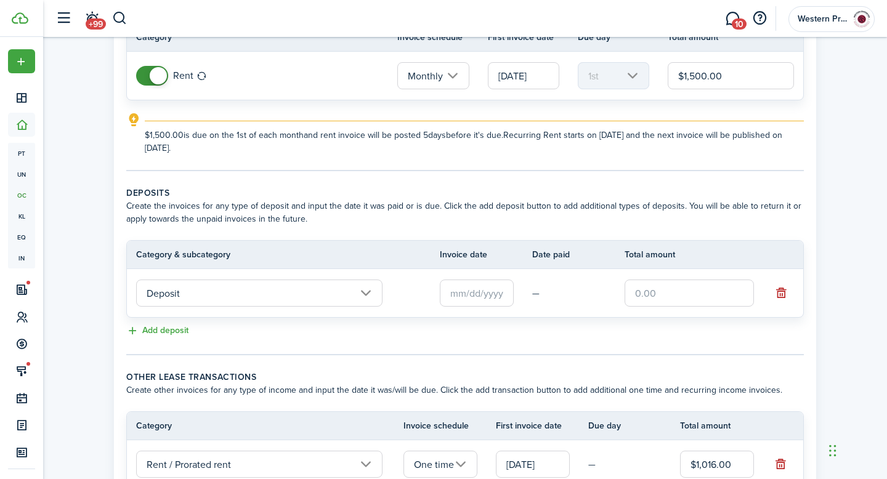
click at [285, 292] on input "Deposit" at bounding box center [259, 293] width 246 height 27
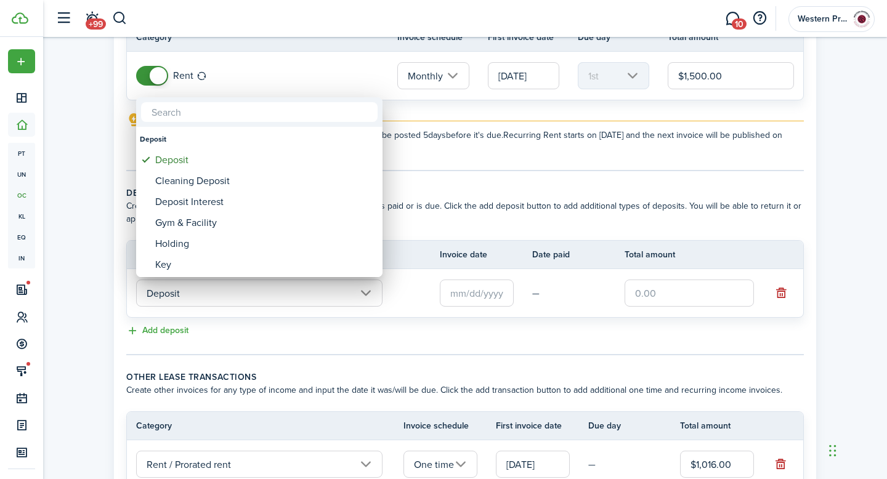
click at [480, 318] on div at bounding box center [443, 239] width 1084 height 676
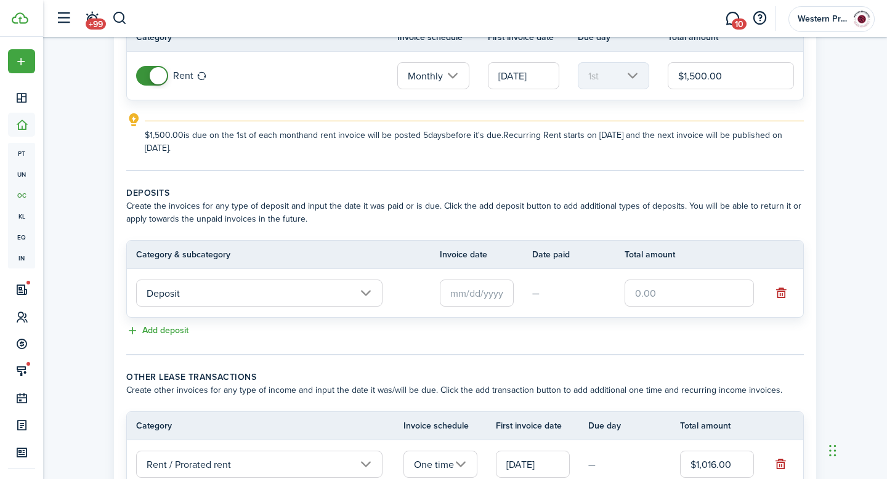
click at [365, 286] on input "Deposit" at bounding box center [259, 293] width 246 height 27
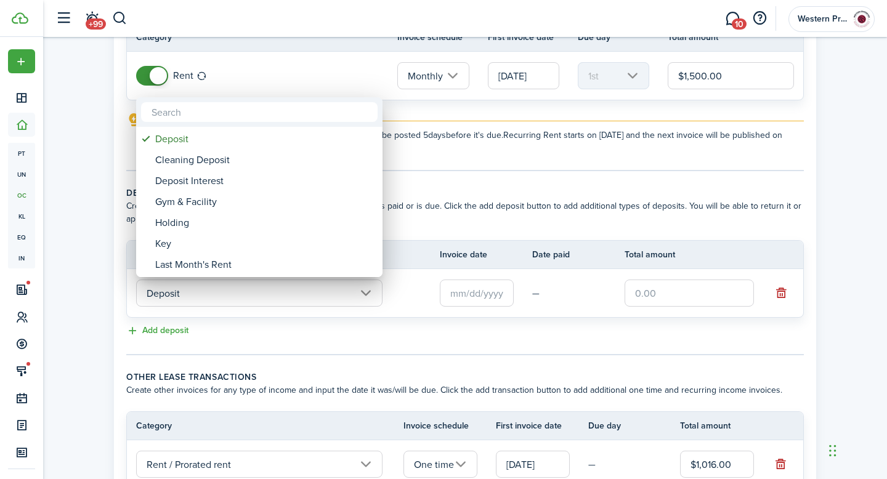
click at [393, 338] on div at bounding box center [443, 239] width 1084 height 676
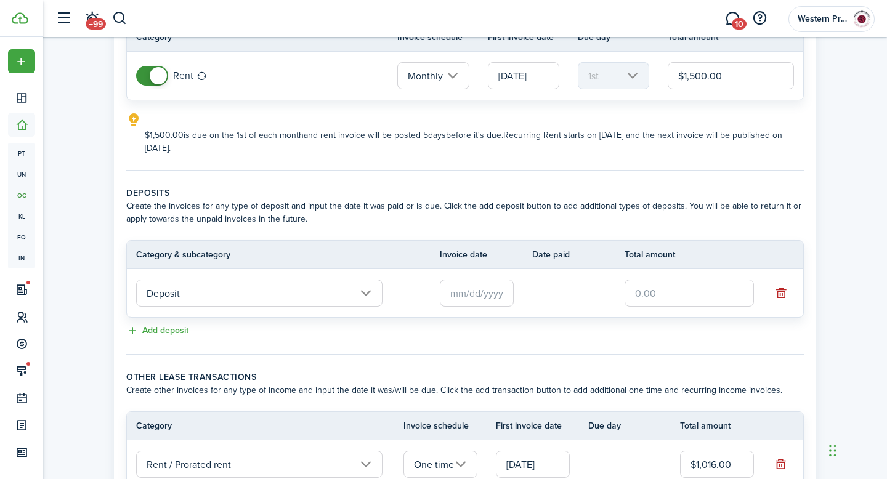
click at [480, 295] on input "text" at bounding box center [477, 293] width 74 height 27
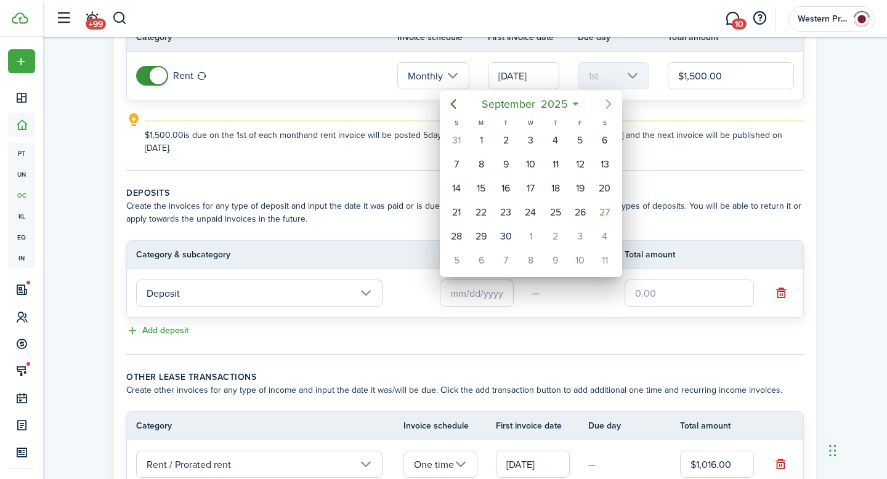
click at [612, 103] on icon "Next page" at bounding box center [608, 104] width 15 height 15
click at [533, 140] on div "1" at bounding box center [530, 140] width 18 height 18
type input "[DATE]"
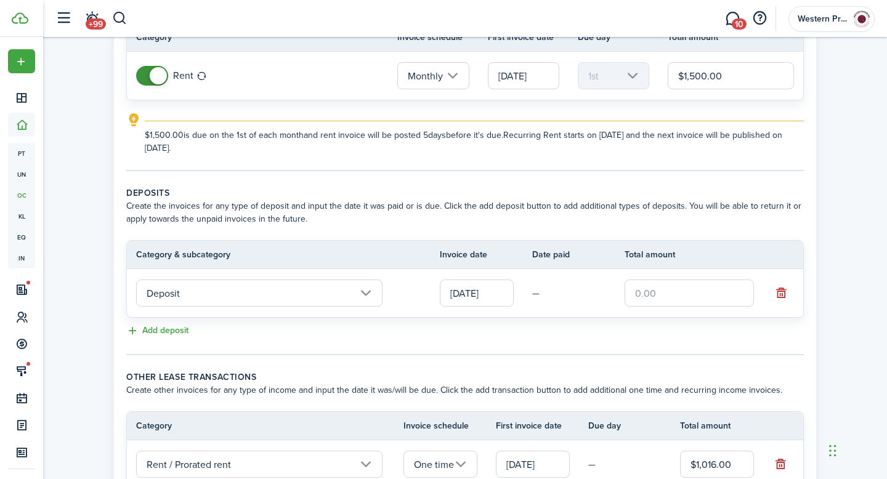
click at [659, 295] on input "text" at bounding box center [689, 293] width 129 height 27
type input "$500.00"
click at [646, 353] on tc-wizard-step "Deposits Create the invoices for any type of deposit and input the date it was …" at bounding box center [465, 271] width 678 height 169
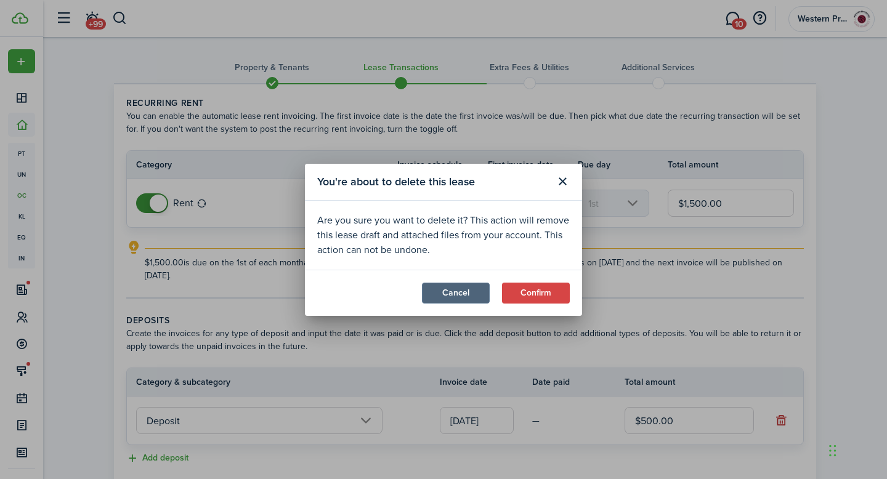
click at [477, 292] on button "Cancel" at bounding box center [456, 293] width 68 height 21
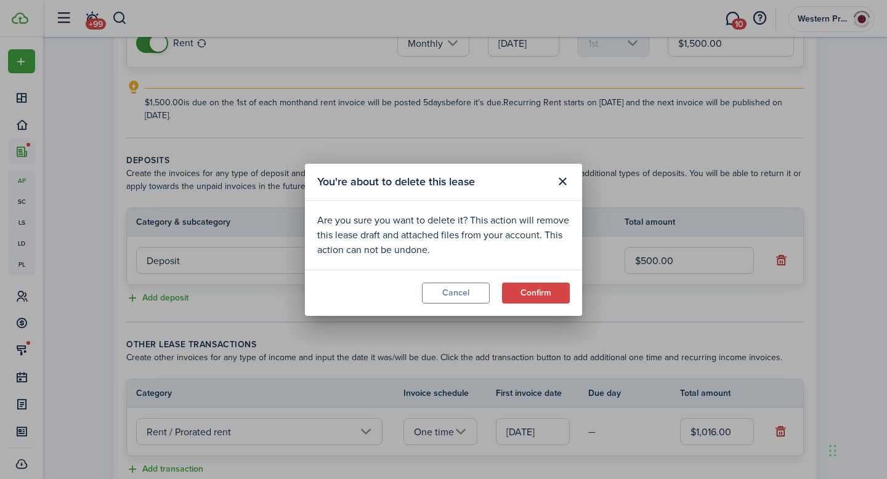
scroll to position [123, 0]
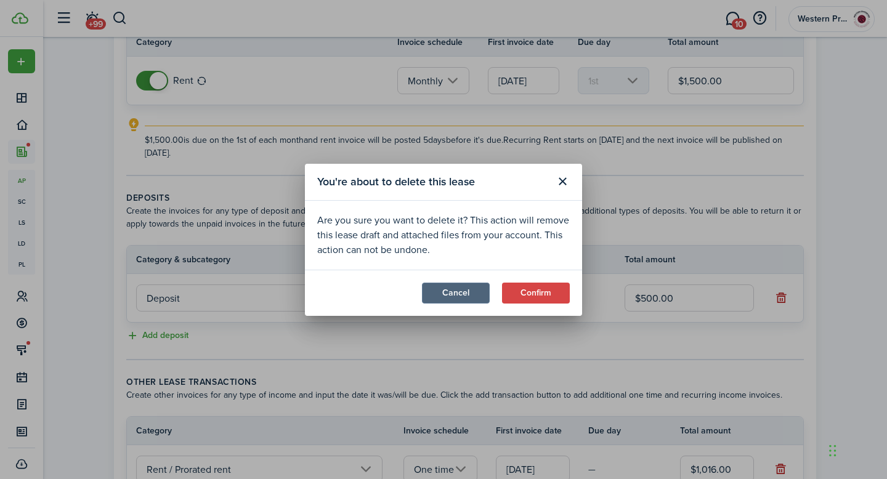
click at [480, 289] on button "Cancel" at bounding box center [456, 293] width 68 height 21
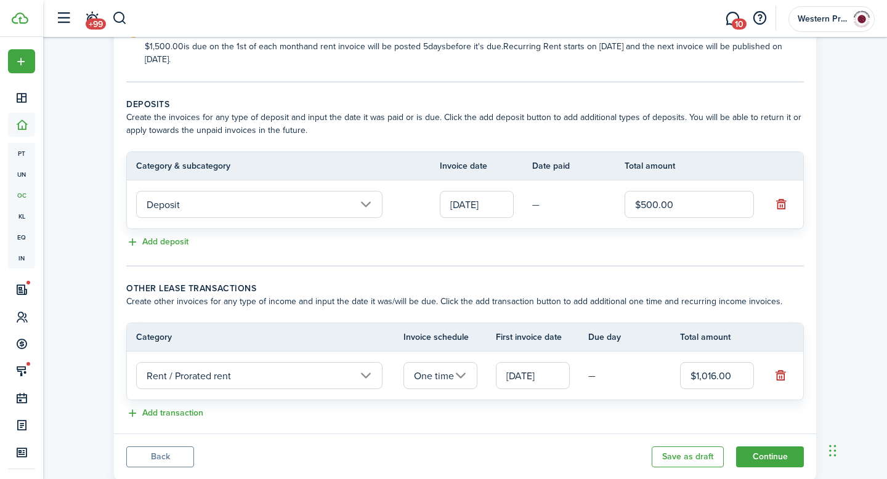
scroll to position [251, 0]
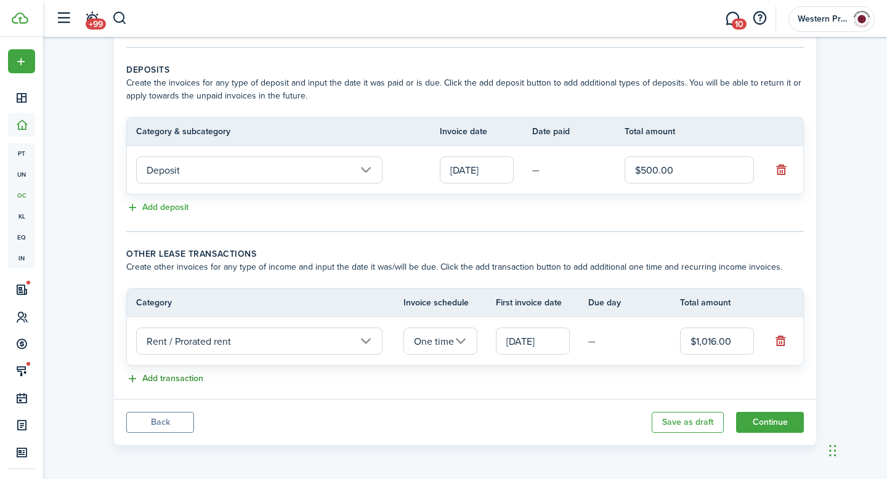
click at [192, 374] on button "Add transaction" at bounding box center [164, 379] width 77 height 14
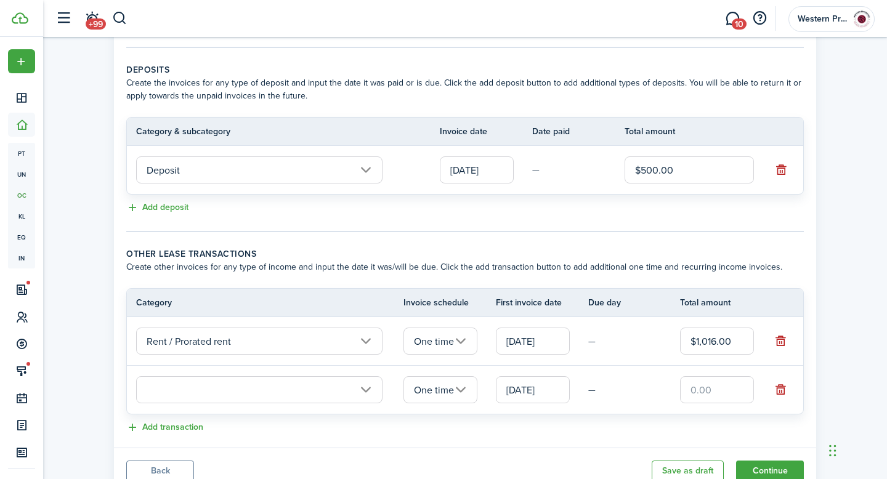
click at [364, 387] on input "text" at bounding box center [259, 389] width 246 height 27
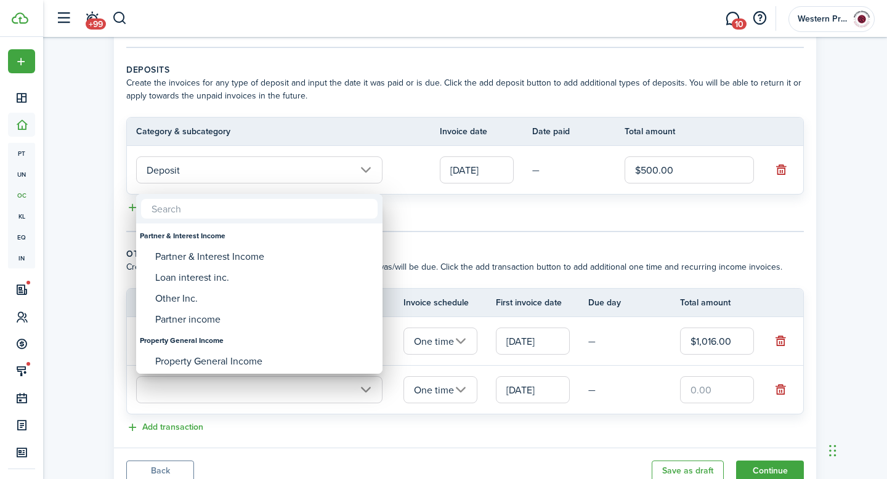
click at [619, 440] on div at bounding box center [443, 239] width 1084 height 676
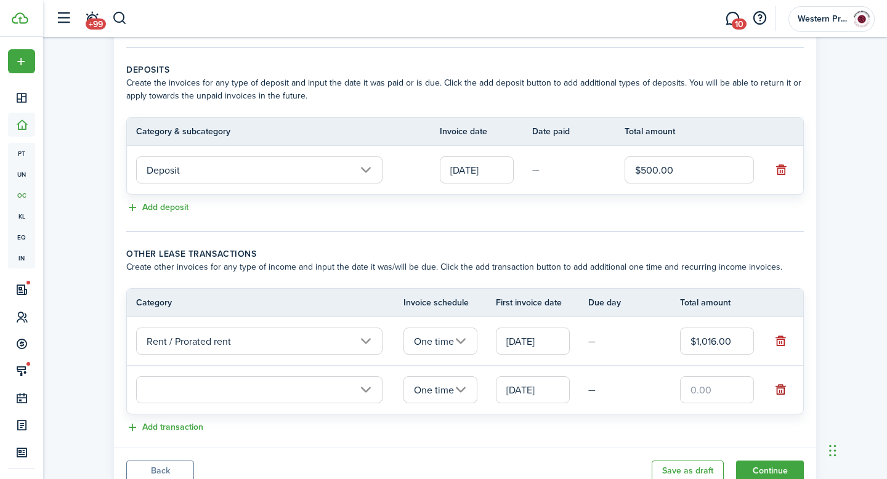
click at [781, 392] on button "button" at bounding box center [780, 389] width 17 height 17
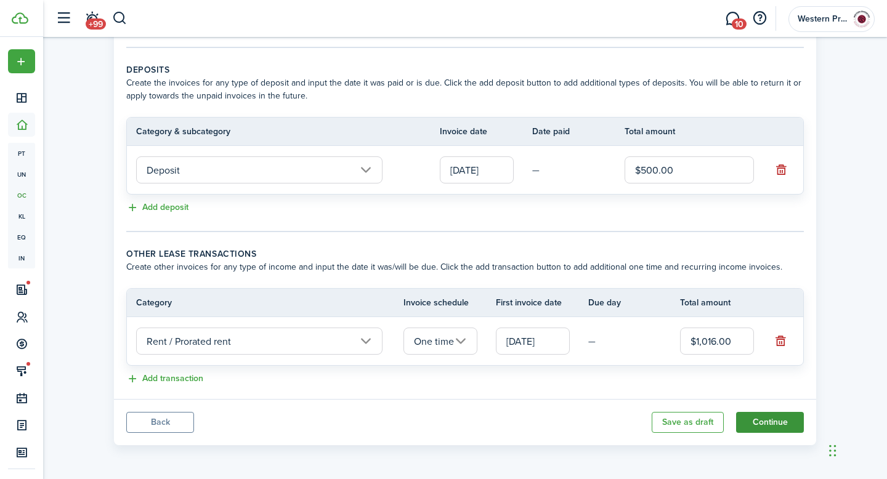
click at [753, 422] on button "Continue" at bounding box center [770, 422] width 68 height 21
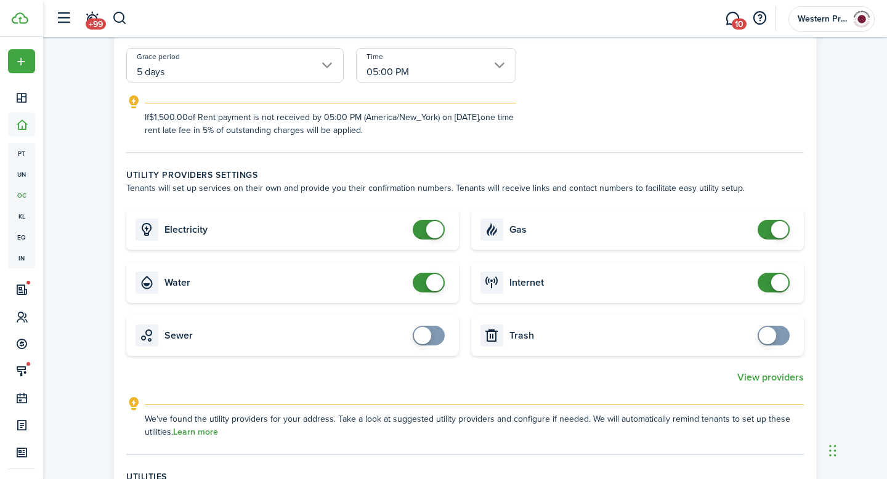
scroll to position [309, 0]
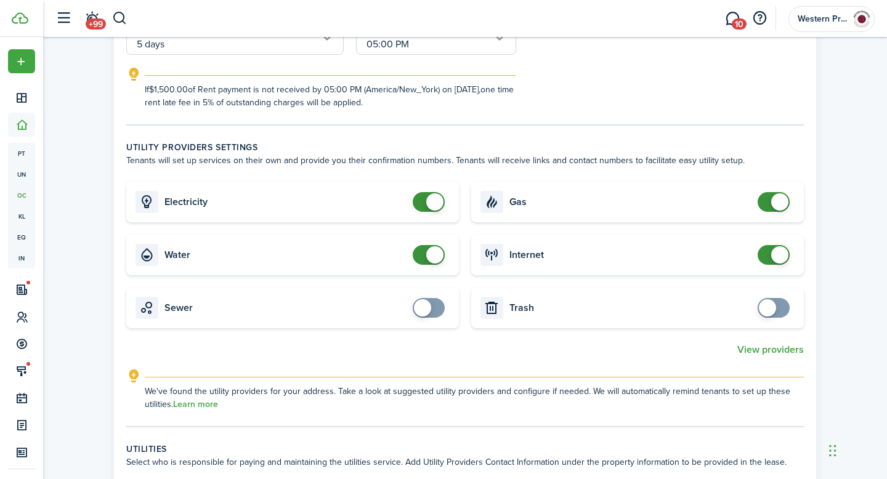
checkbox input "true"
click at [428, 314] on span at bounding box center [422, 307] width 17 height 17
checkbox input "true"
click at [771, 312] on span at bounding box center [767, 307] width 17 height 17
checkbox input "false"
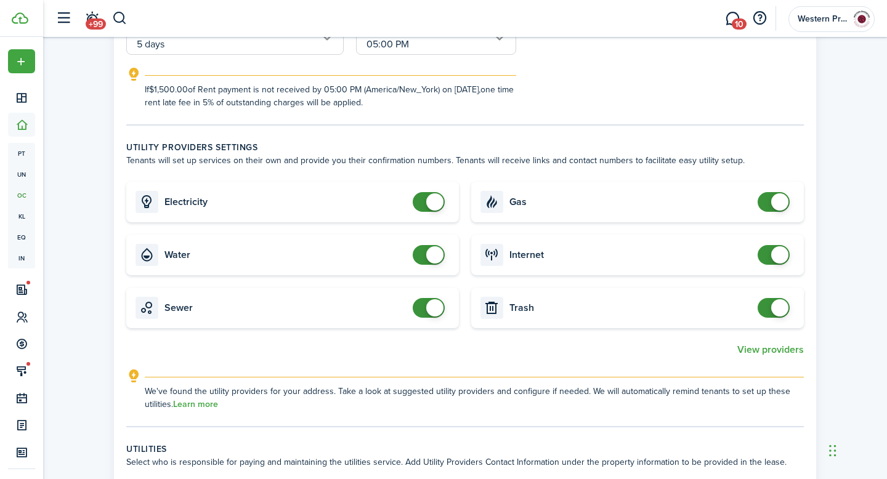
click at [423, 204] on span at bounding box center [429, 202] width 12 height 20
checkbox input "false"
click at [424, 248] on span at bounding box center [429, 255] width 12 height 20
checkbox input "false"
click at [427, 311] on span at bounding box center [434, 307] width 17 height 17
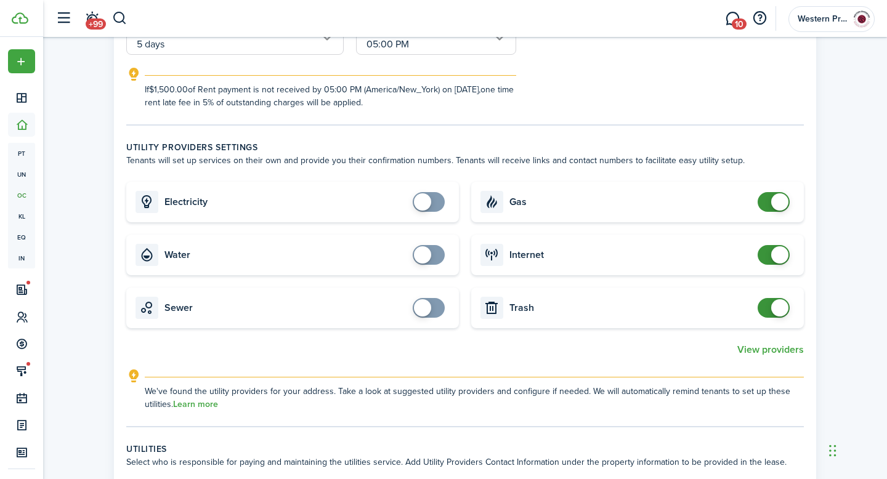
checkbox input "false"
click at [767, 209] on span at bounding box center [773, 202] width 12 height 20
click at [767, 254] on span at bounding box center [773, 255] width 12 height 20
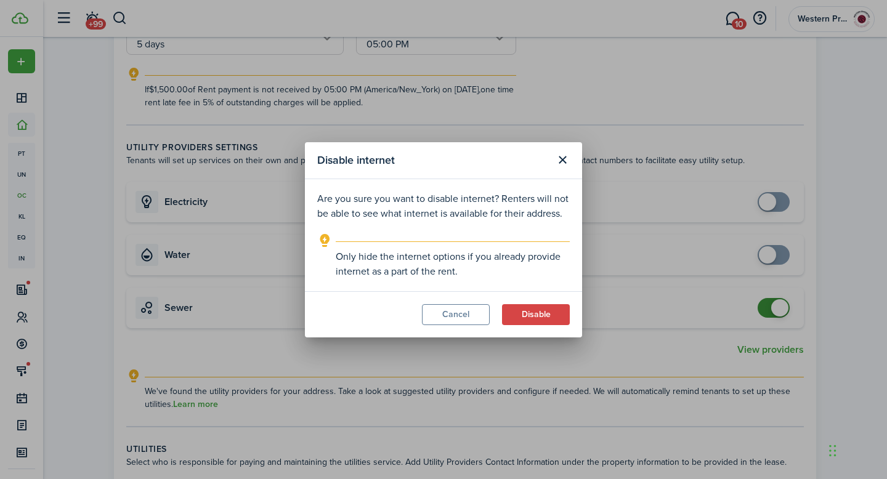
click at [769, 306] on div "Disable internet Are you sure you want to disable internet? Renters will not be…" at bounding box center [443, 239] width 887 height 479
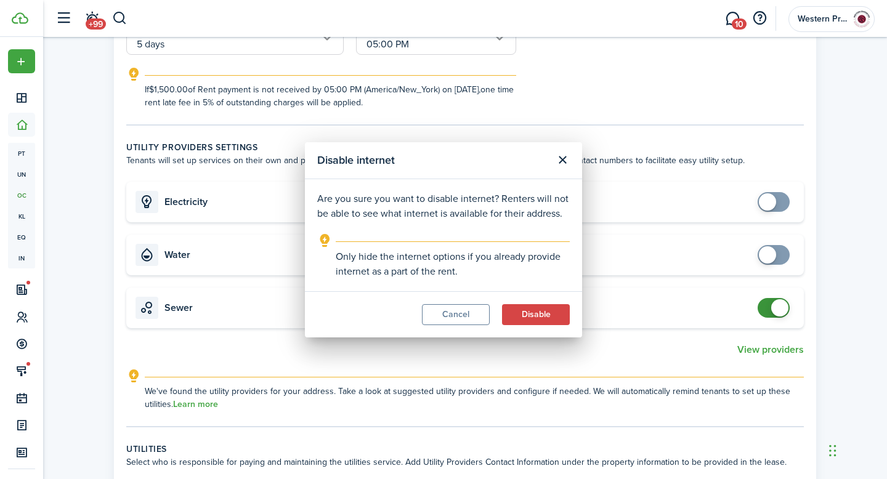
checkbox input "true"
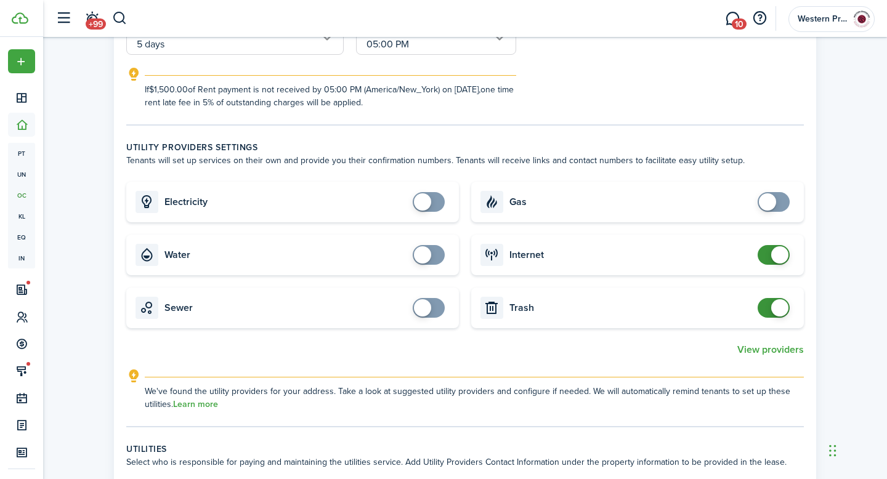
checkbox input "false"
click at [772, 311] on span at bounding box center [779, 307] width 17 height 17
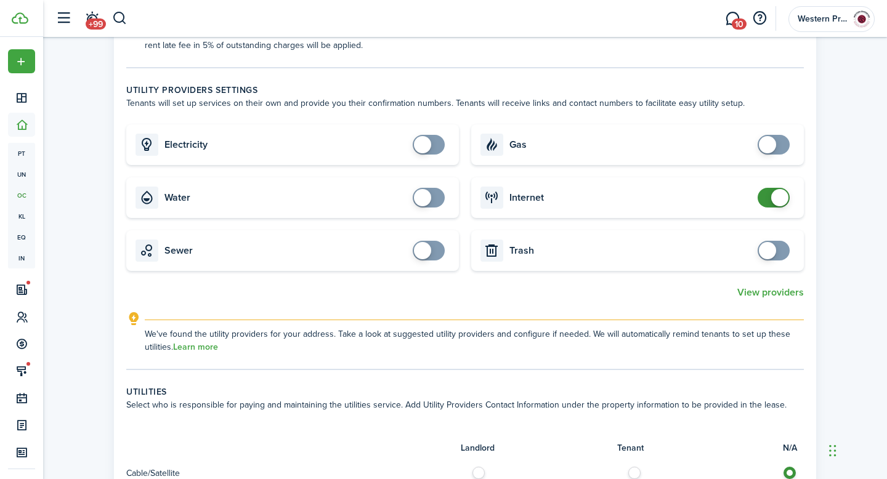
scroll to position [360, 0]
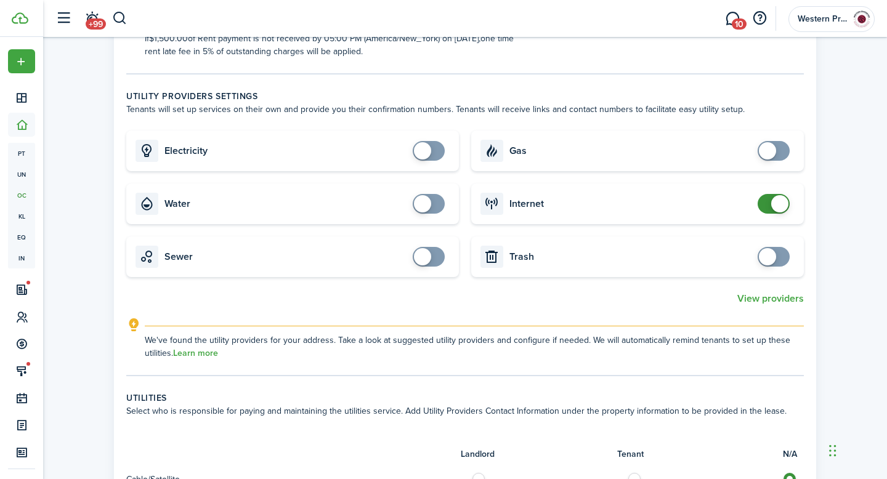
checkbox input "true"
click at [426, 158] on span at bounding box center [422, 150] width 17 height 17
checkbox input "true"
click at [426, 205] on span at bounding box center [422, 203] width 17 height 17
checkbox input "true"
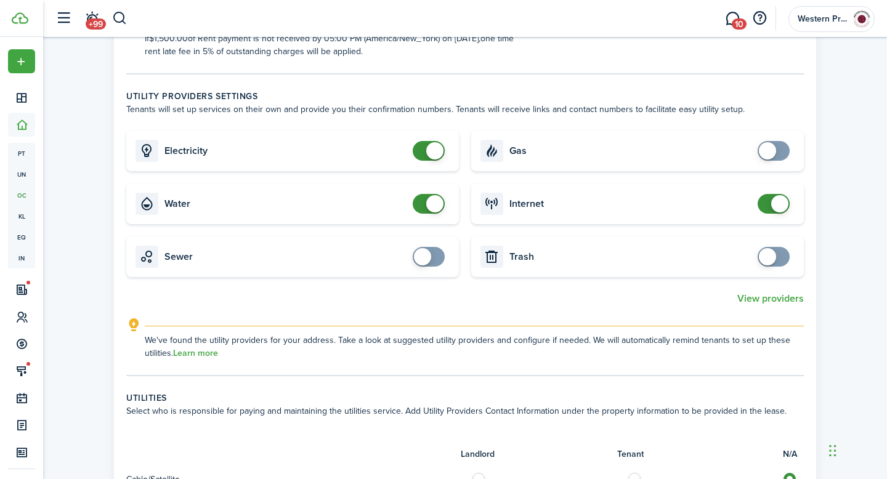
click at [427, 253] on span at bounding box center [422, 256] width 17 height 17
checkbox input "true"
click at [779, 144] on span at bounding box center [773, 151] width 12 height 20
checkbox input "true"
click at [766, 257] on span at bounding box center [767, 256] width 17 height 17
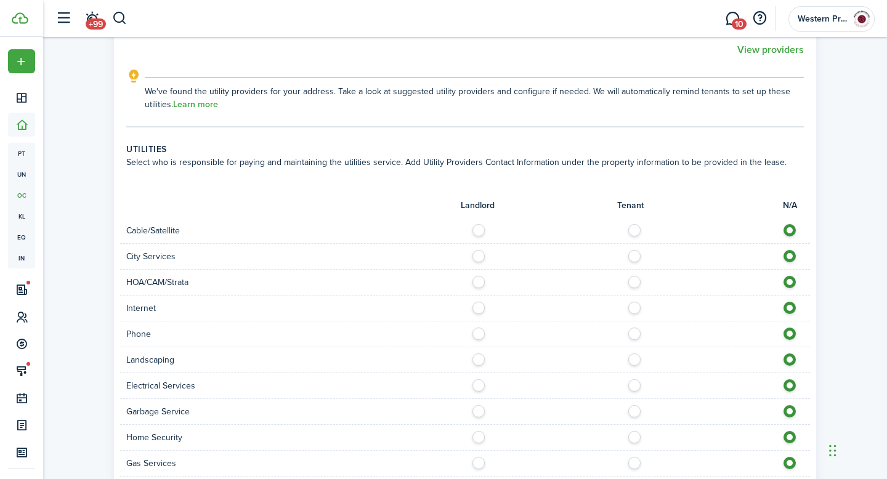
scroll to position [604, 0]
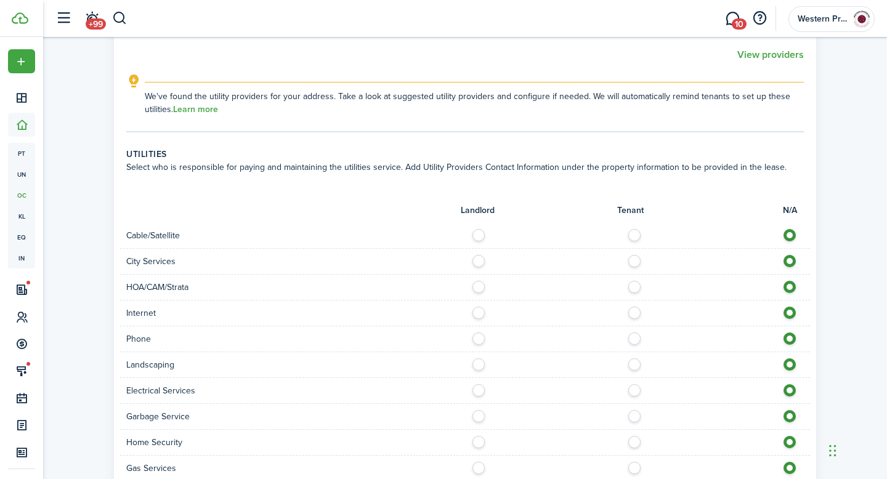
click at [479, 235] on label at bounding box center [482, 232] width 22 height 6
radio input "true"
click at [479, 261] on label at bounding box center [482, 258] width 22 height 6
radio input "true"
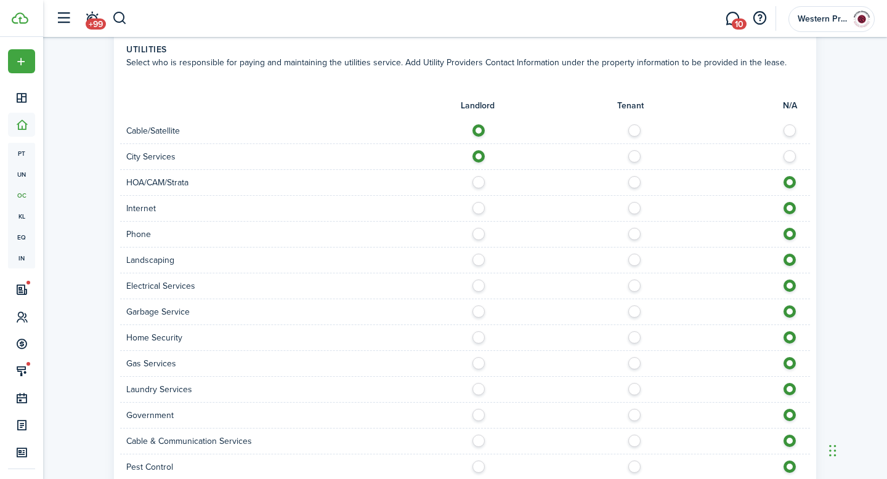
scroll to position [710, 0]
click at [480, 207] on label at bounding box center [482, 204] width 22 height 6
radio input "true"
click at [482, 253] on label at bounding box center [482, 256] width 22 height 6
radio input "true"
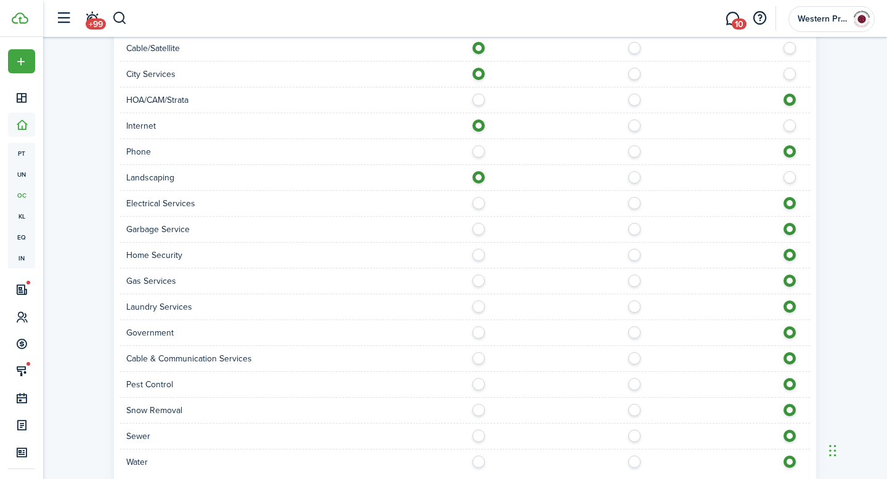
scroll to position [794, 0]
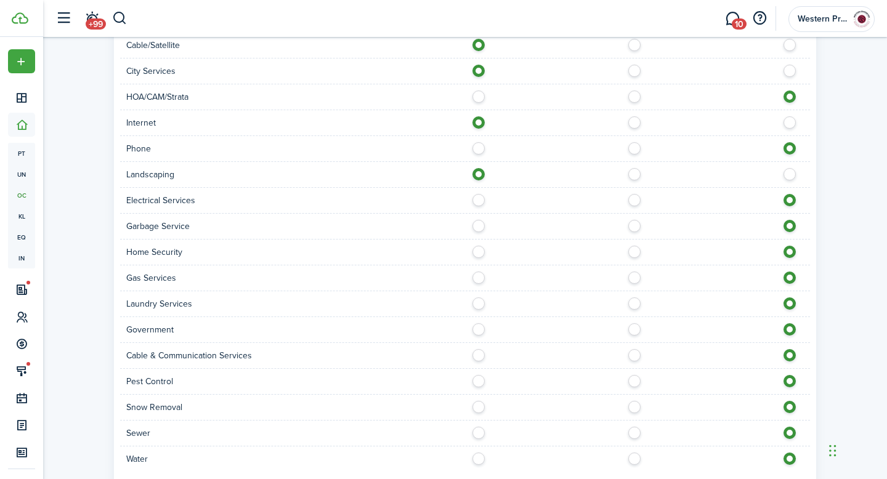
click at [479, 200] on label at bounding box center [482, 197] width 22 height 6
radio input "true"
click at [479, 226] on label at bounding box center [482, 223] width 22 height 6
radio input "true"
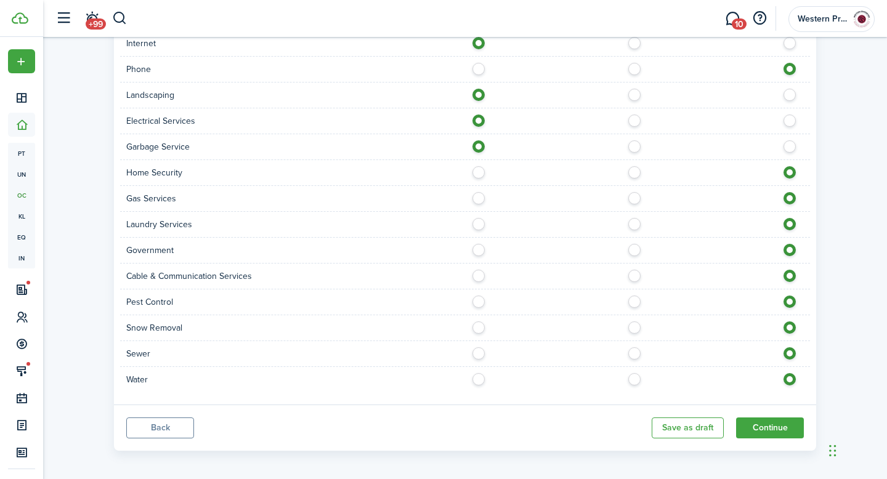
scroll to position [876, 0]
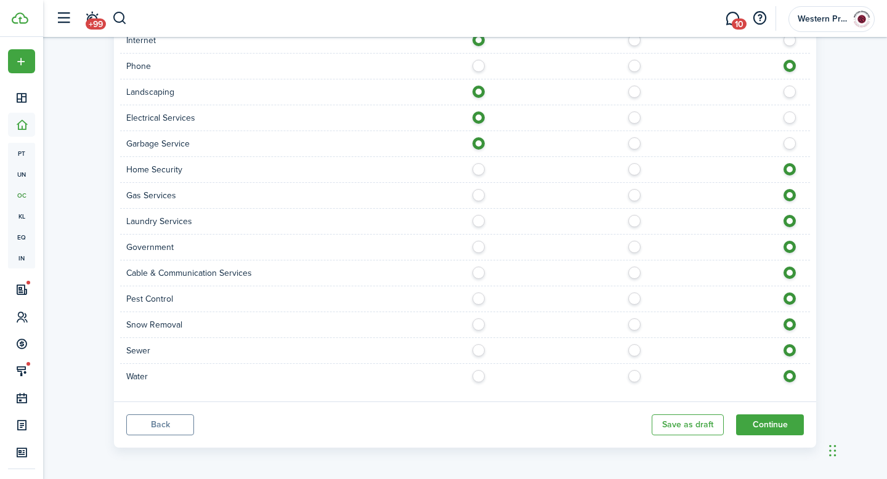
click at [480, 195] on label at bounding box center [482, 192] width 22 height 6
radio input "true"
click at [479, 272] on label at bounding box center [482, 270] width 22 height 6
radio input "true"
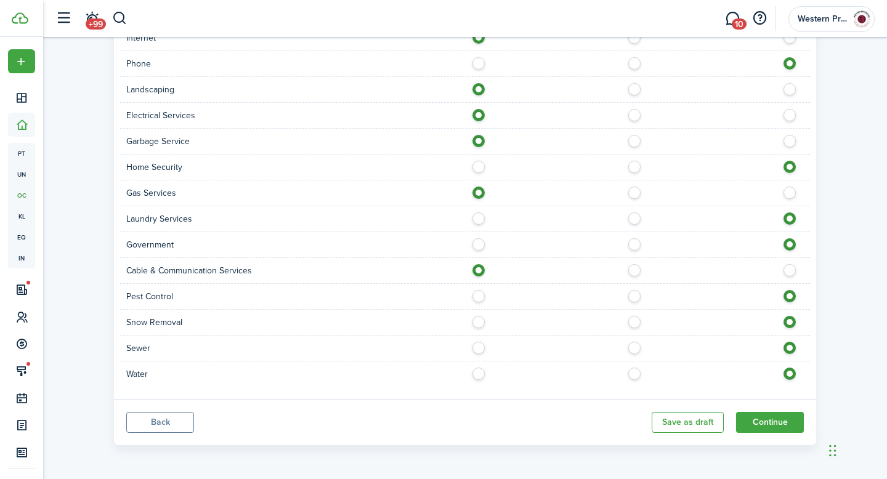
click at [480, 296] on label at bounding box center [482, 293] width 22 height 6
radio input "true"
click at [482, 348] on label at bounding box center [482, 345] width 22 height 6
radio input "true"
click at [479, 380] on div at bounding box center [637, 374] width 345 height 13
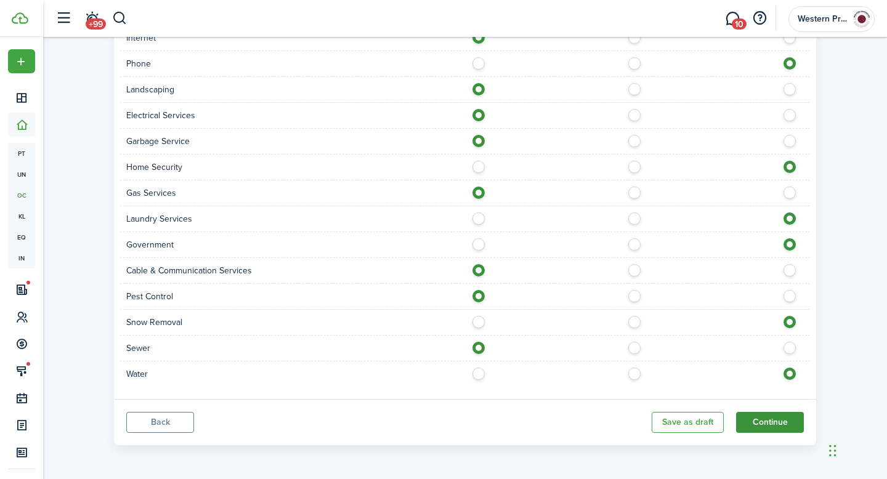
click at [769, 424] on button "Continue" at bounding box center [770, 422] width 68 height 21
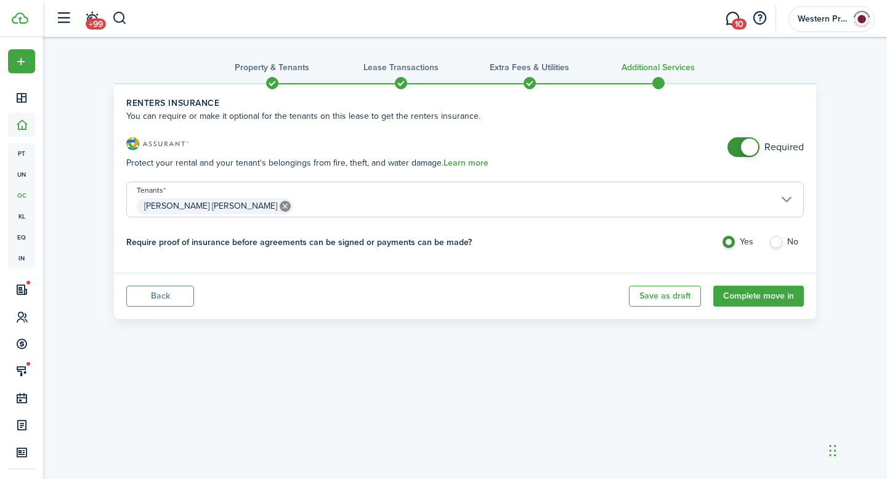
checkbox input "false"
click at [740, 152] on span at bounding box center [743, 147] width 12 height 20
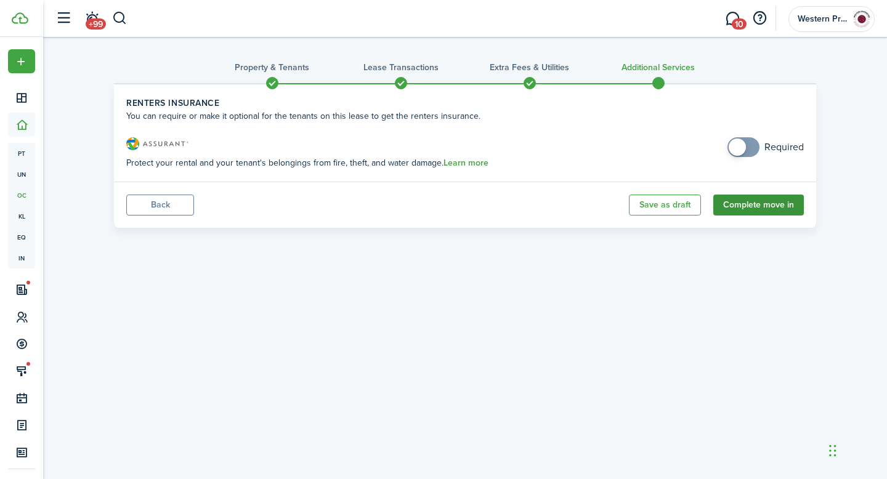
click at [761, 211] on button "Complete move in" at bounding box center [758, 205] width 91 height 21
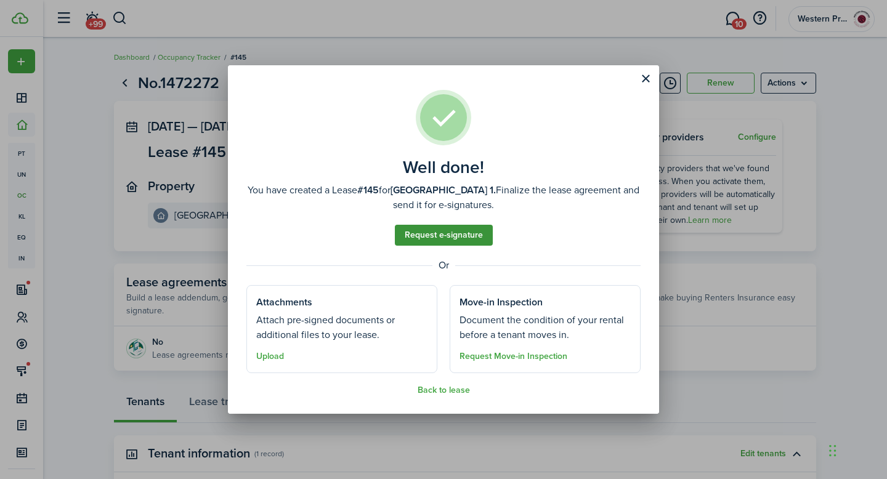
click at [442, 239] on link "Request e-signature" at bounding box center [444, 235] width 98 height 21
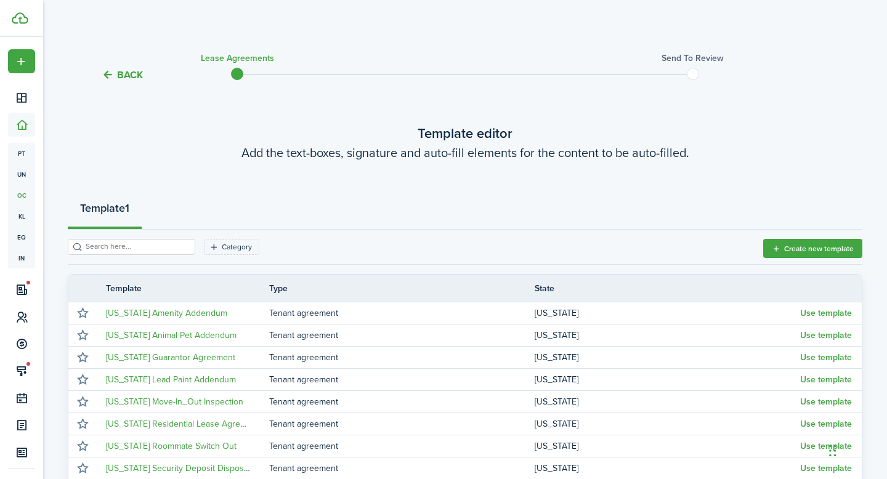
scroll to position [8, 0]
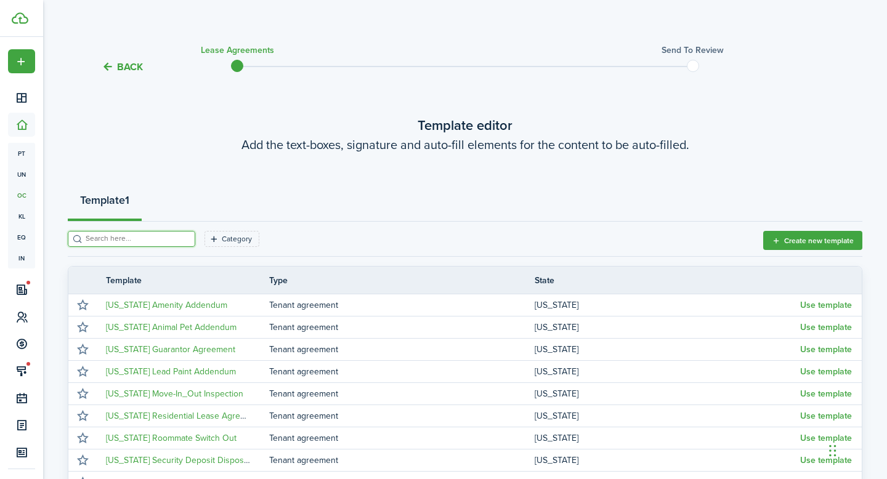
click at [165, 241] on input "search" at bounding box center [137, 239] width 108 height 12
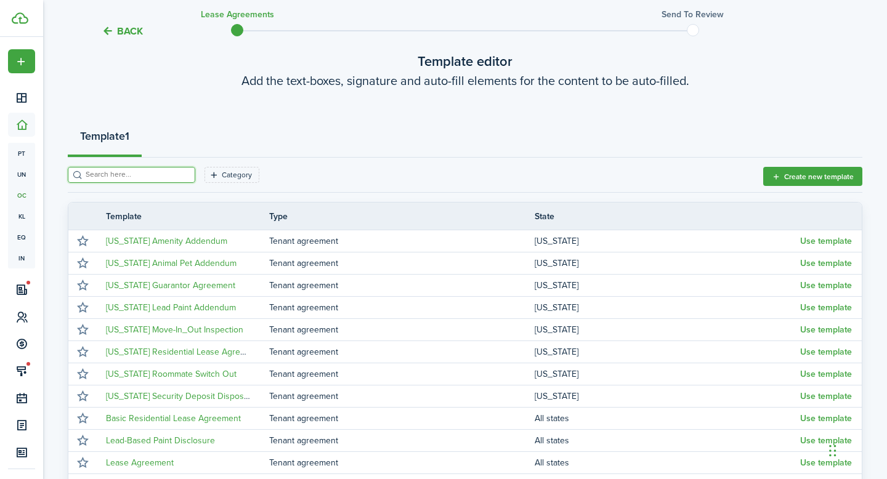
scroll to position [74, 0]
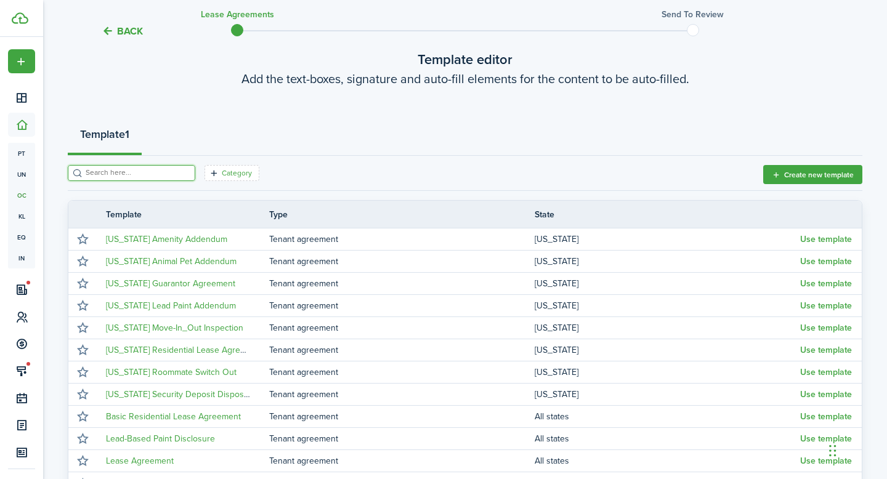
click at [222, 177] on filter-tag-label "Category" at bounding box center [237, 173] width 30 height 11
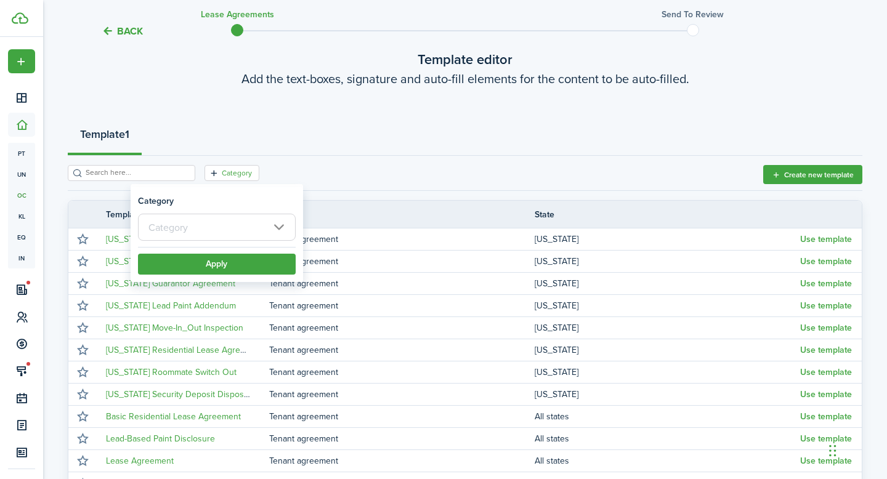
click at [278, 223] on input "text" at bounding box center [217, 227] width 158 height 27
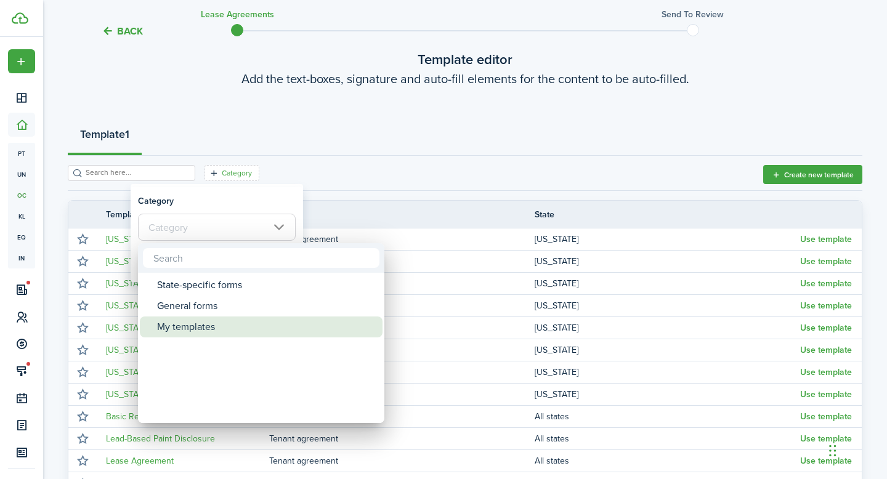
click at [219, 323] on div "My templates" at bounding box center [266, 327] width 218 height 21
type input "My templates"
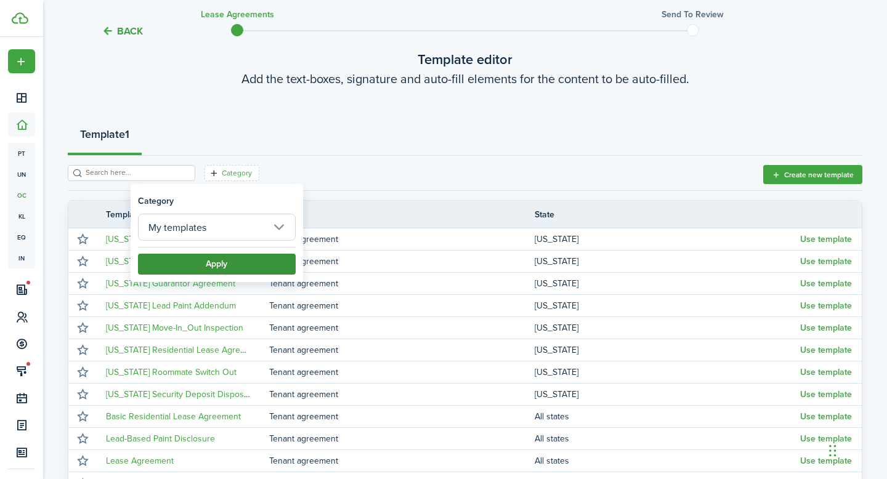
click at [230, 264] on button "Apply" at bounding box center [217, 264] width 158 height 21
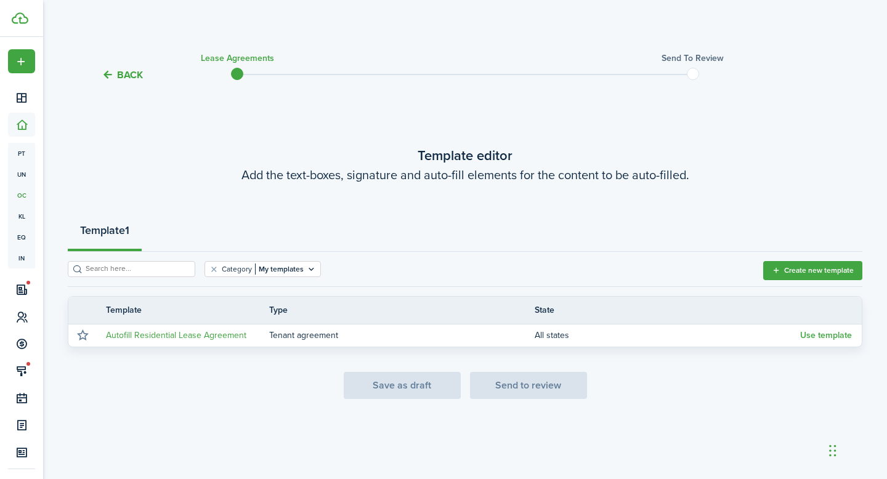
scroll to position [0, 0]
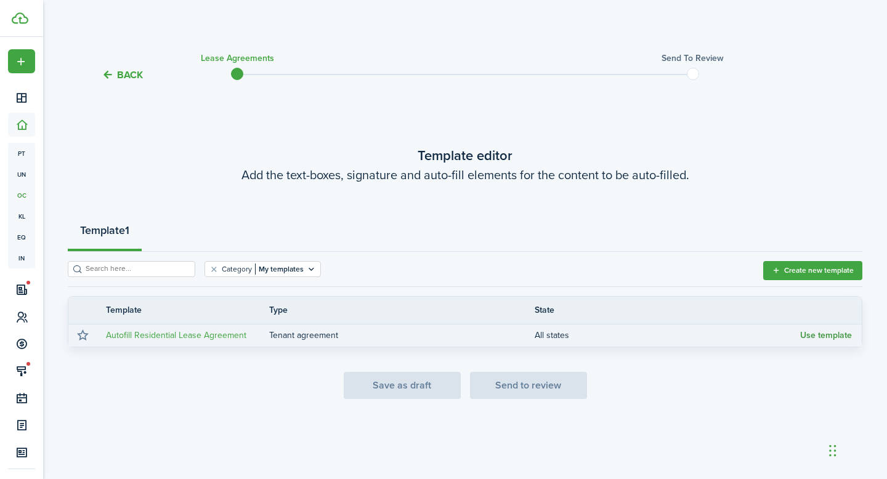
click at [826, 335] on button "Use template" at bounding box center [826, 336] width 52 height 10
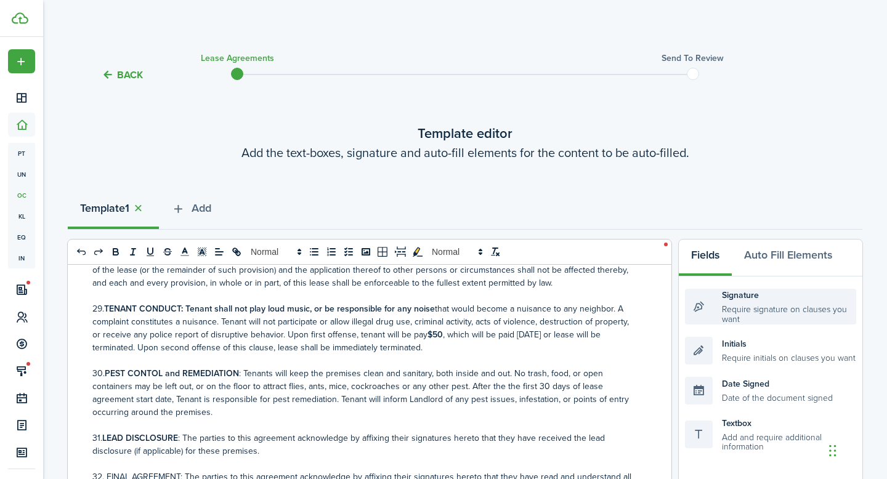
click at [717, 310] on div "Signature Require signature on clauses you want" at bounding box center [770, 307] width 171 height 36
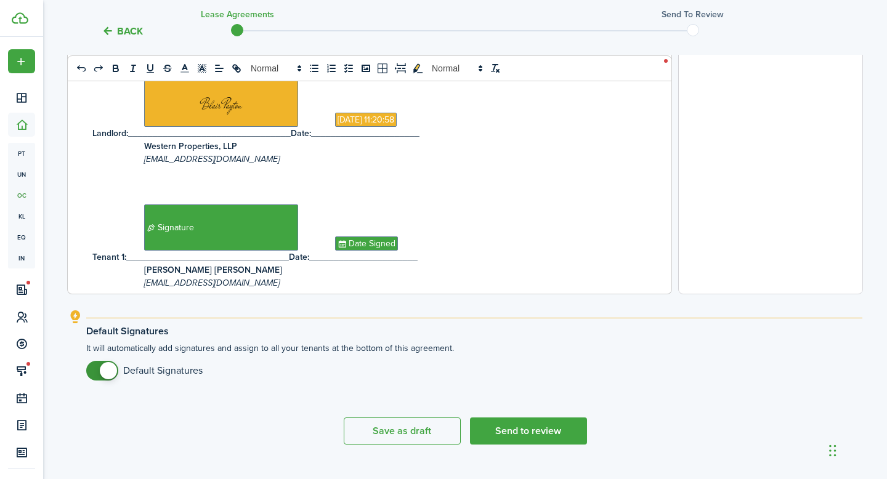
scroll to position [479, 0]
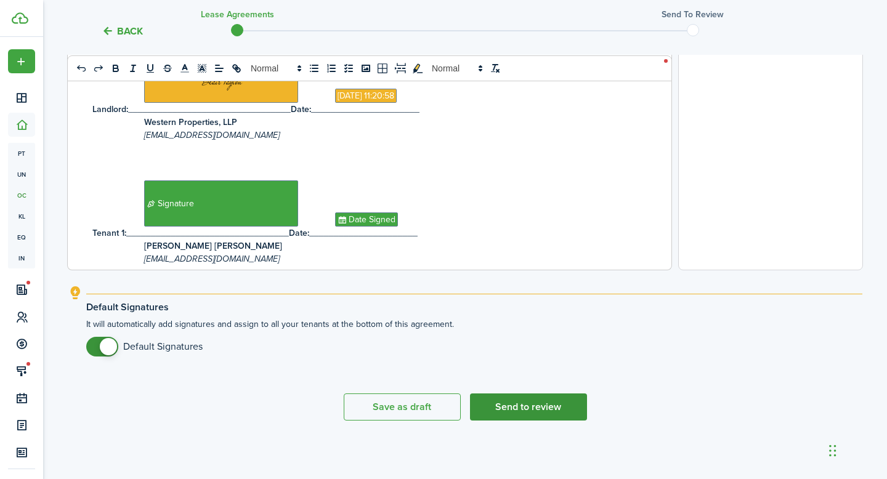
click at [552, 405] on button "Send to review" at bounding box center [528, 407] width 117 height 27
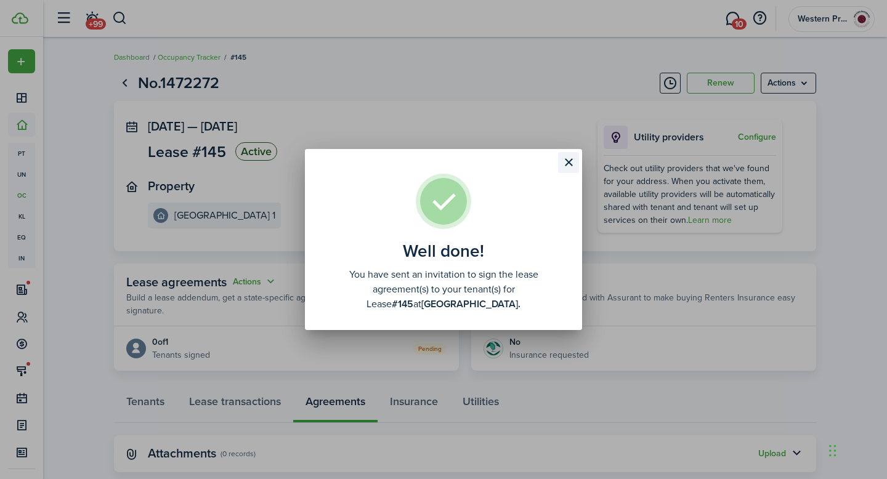
click at [569, 163] on button "Close modal" at bounding box center [568, 162] width 21 height 21
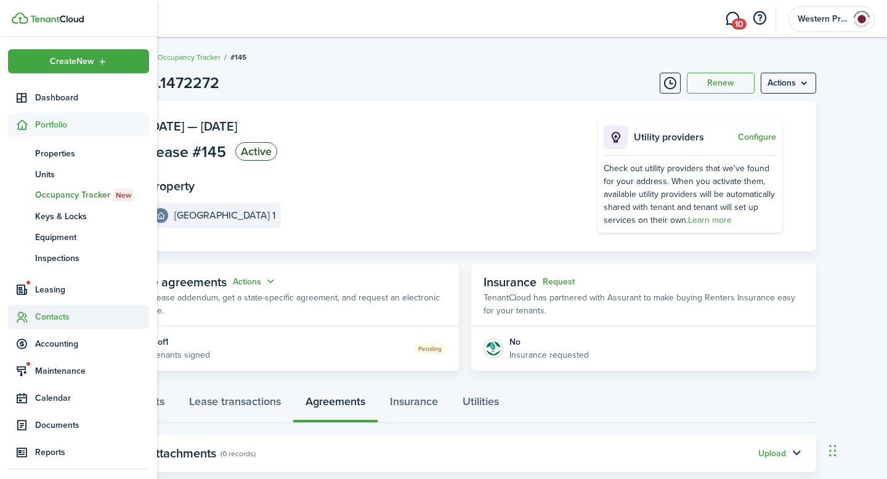
click at [55, 313] on span "Contacts" at bounding box center [92, 316] width 114 height 13
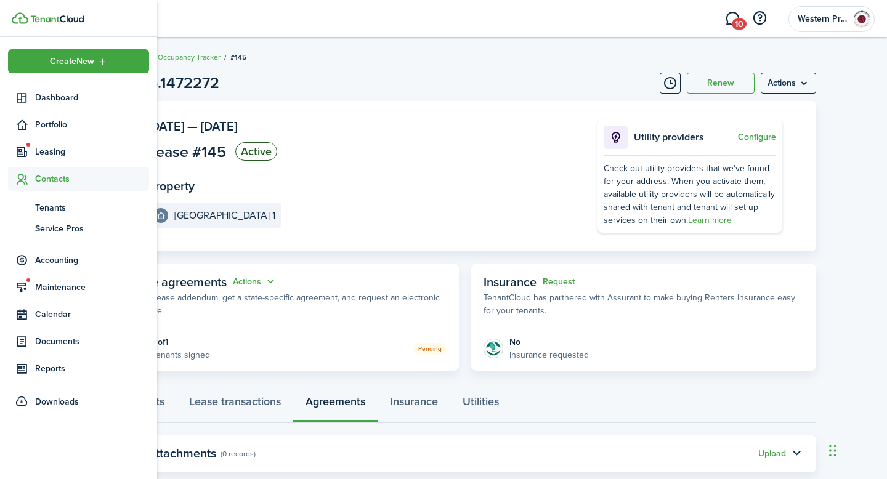
click at [58, 175] on span "Contacts" at bounding box center [92, 178] width 114 height 13
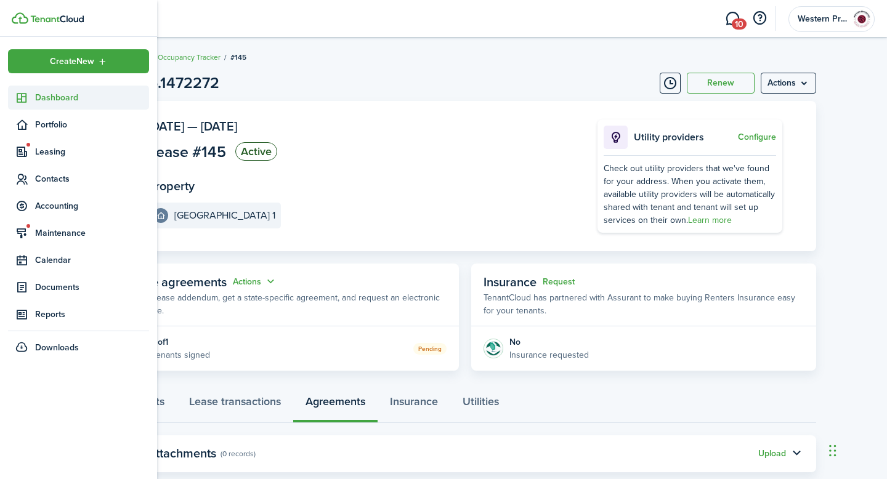
click at [75, 89] on link "Dashboard" at bounding box center [78, 98] width 141 height 24
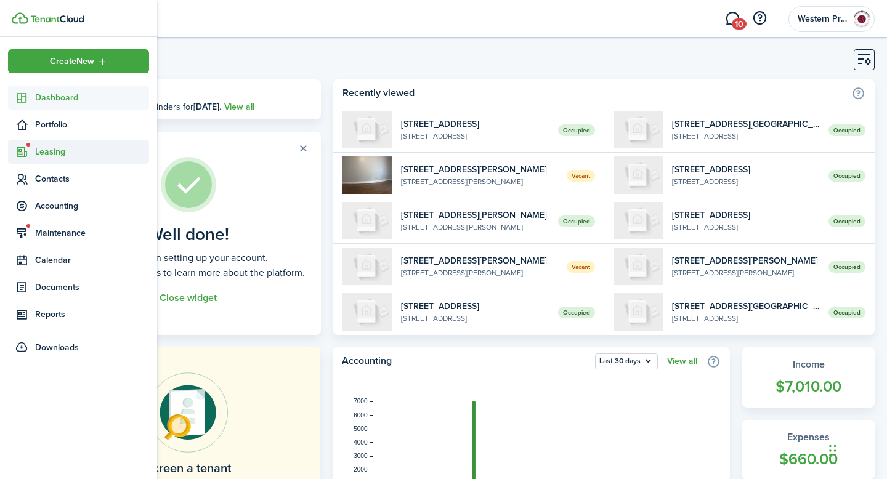
click at [55, 158] on span "Leasing" at bounding box center [92, 151] width 114 height 13
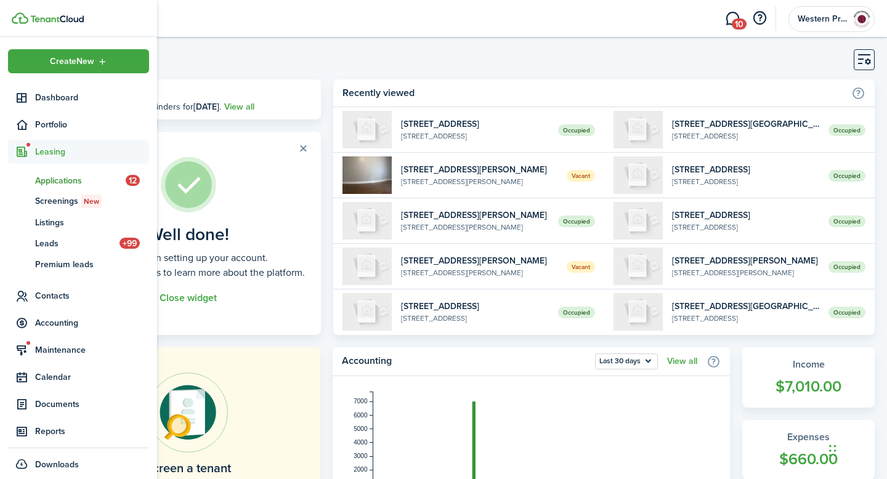
click at [60, 180] on span "Applications" at bounding box center [80, 180] width 91 height 13
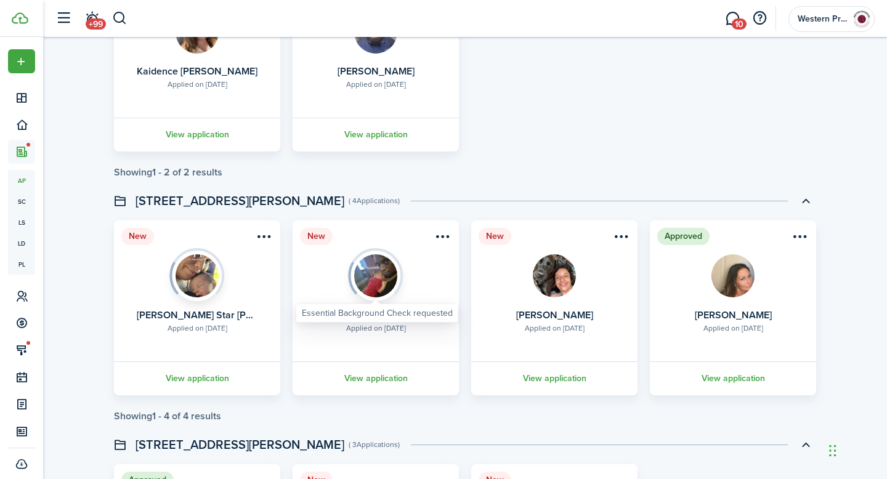
scroll to position [1691, 0]
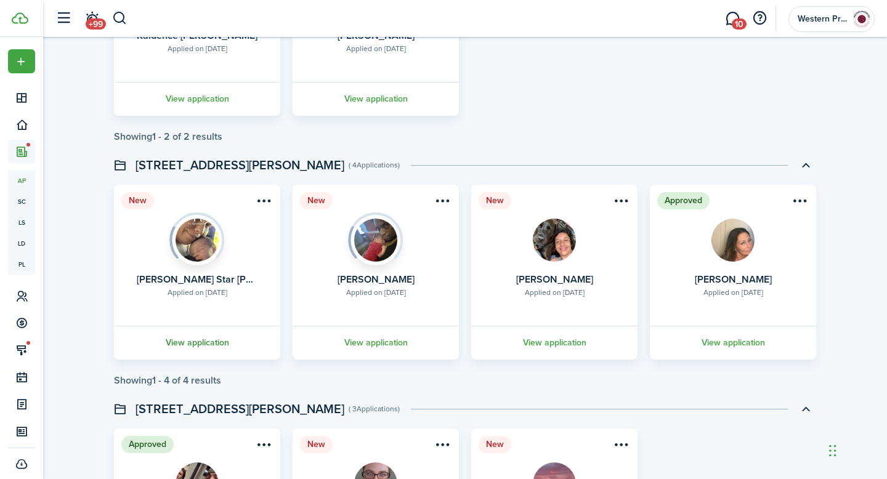
click at [211, 340] on link "View application" at bounding box center [197, 343] width 170 height 34
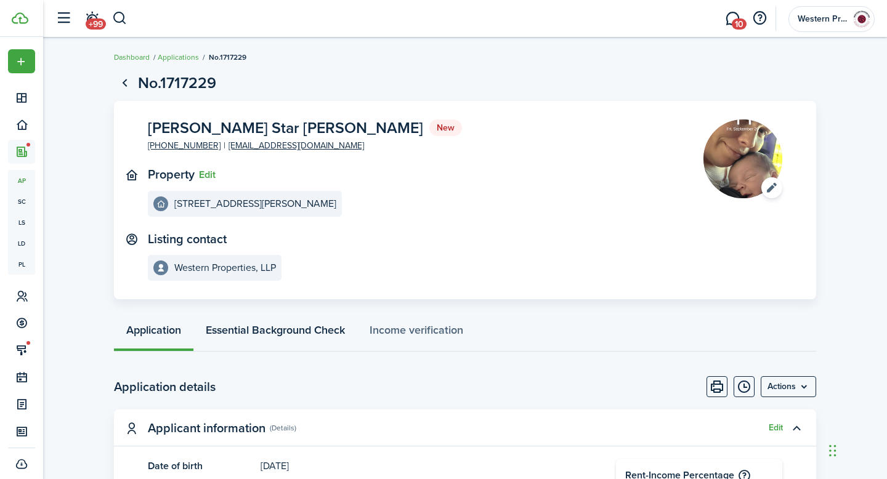
click at [314, 330] on link "Essential Background Check" at bounding box center [275, 333] width 164 height 37
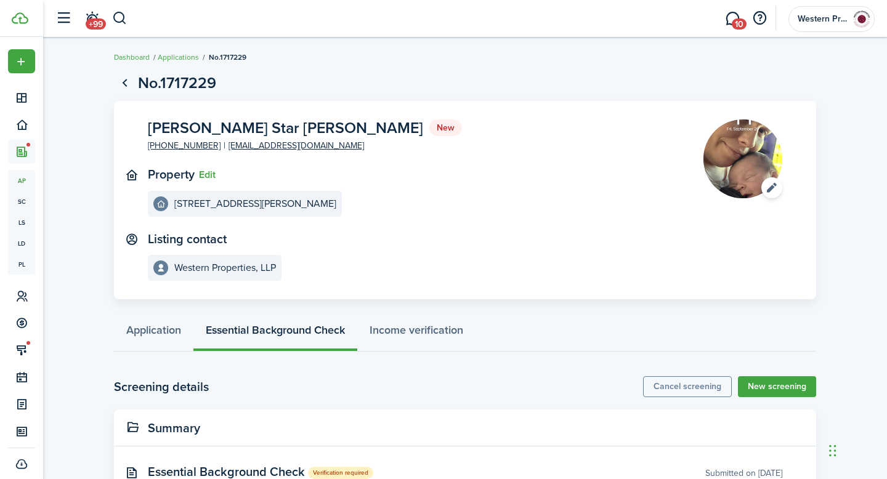
scroll to position [47, 0]
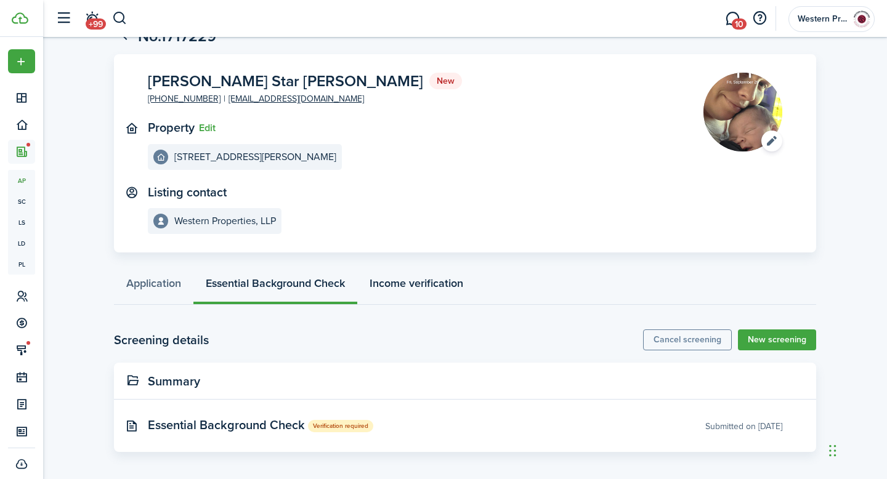
click at [415, 285] on link "Income verification" at bounding box center [416, 286] width 118 height 37
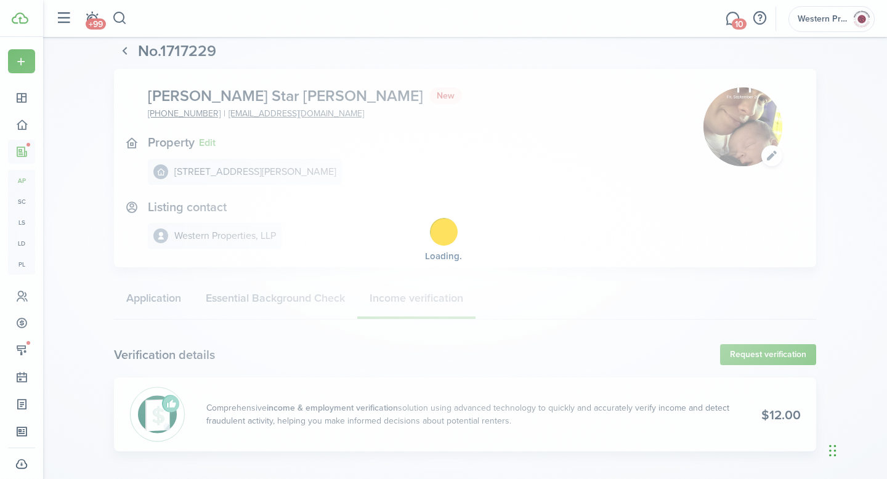
scroll to position [32, 0]
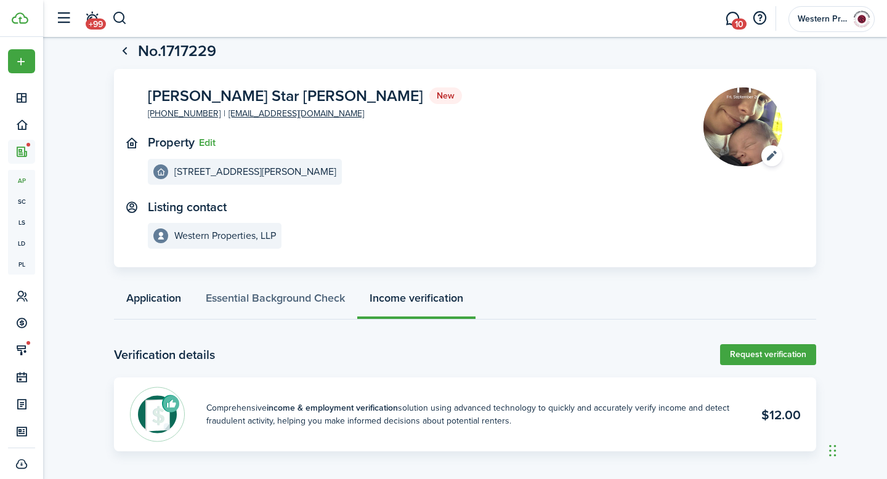
click at [160, 301] on link "Application" at bounding box center [153, 301] width 79 height 37
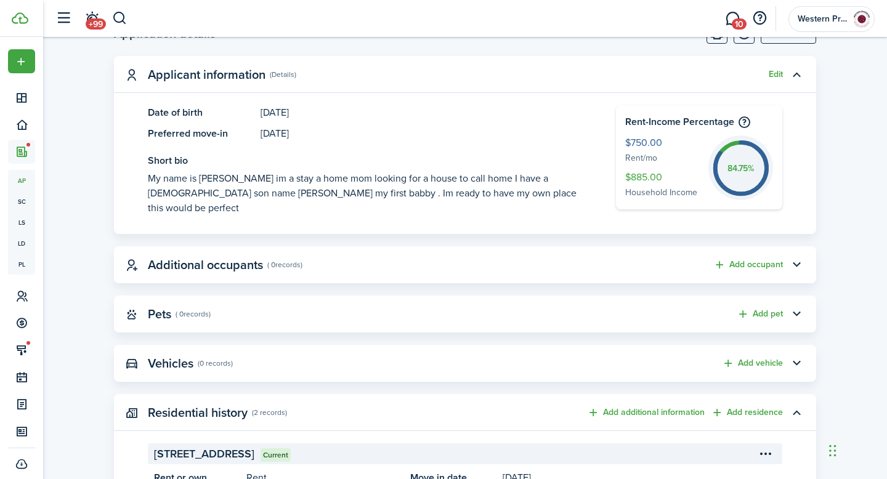
scroll to position [354, 0]
click at [796, 256] on button "button" at bounding box center [796, 264] width 21 height 21
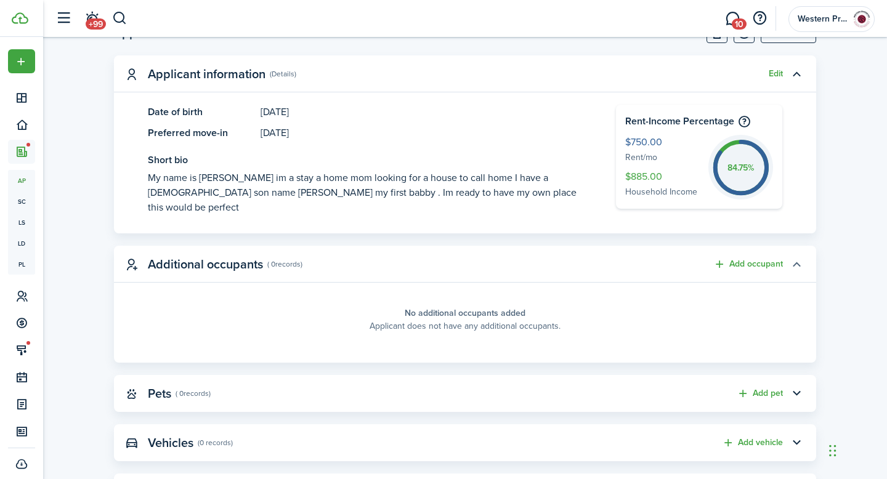
click at [796, 256] on button "button" at bounding box center [796, 264] width 21 height 21
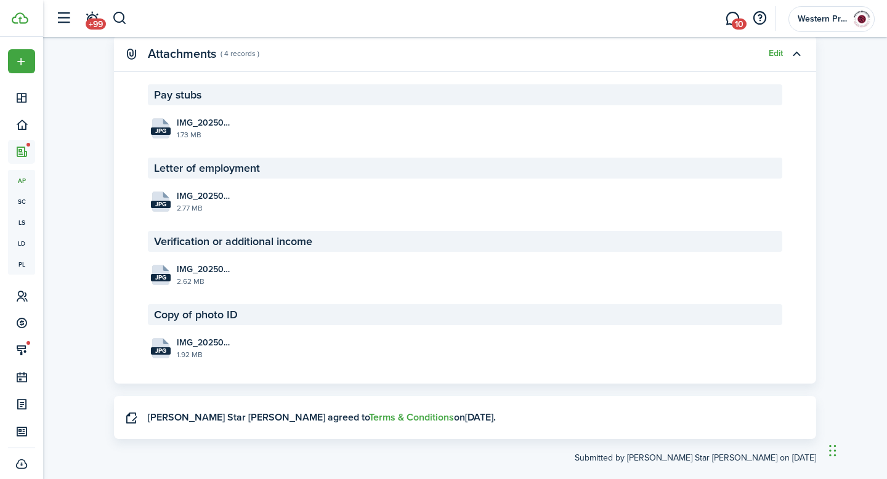
scroll to position [1757, 0]
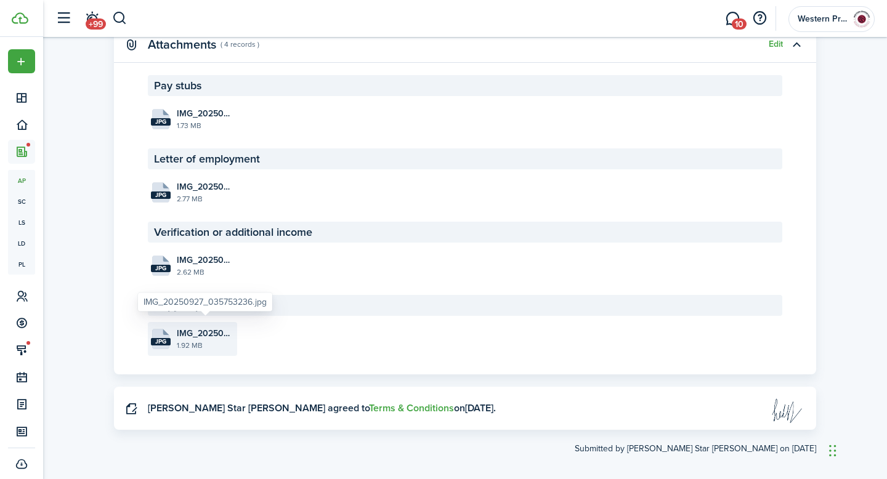
click at [206, 327] on span "IMG_20250927_035753236.jpg" at bounding box center [205, 333] width 57 height 13
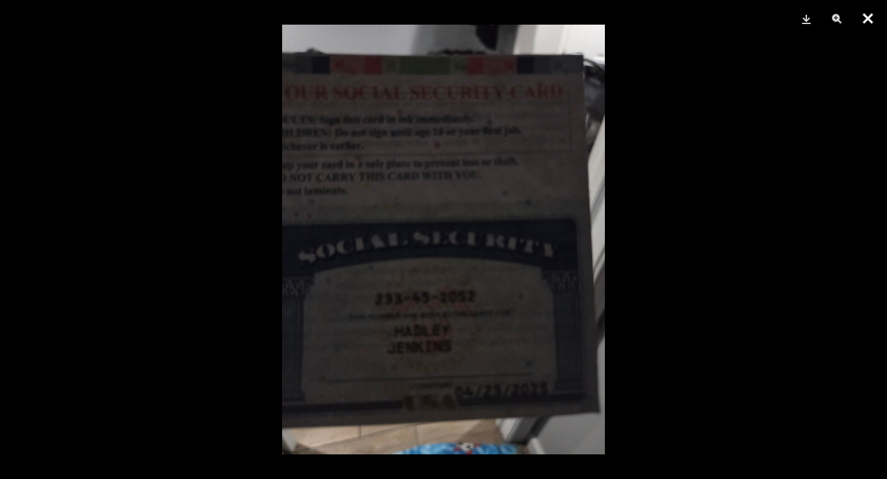
click at [871, 16] on button "Close" at bounding box center [867, 18] width 31 height 37
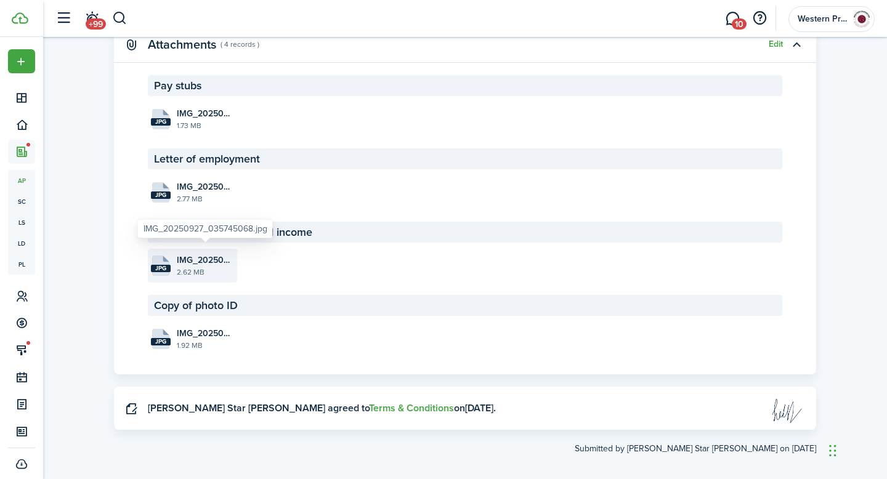
click at [214, 254] on span "IMG_20250927_035745068.jpg" at bounding box center [205, 260] width 57 height 13
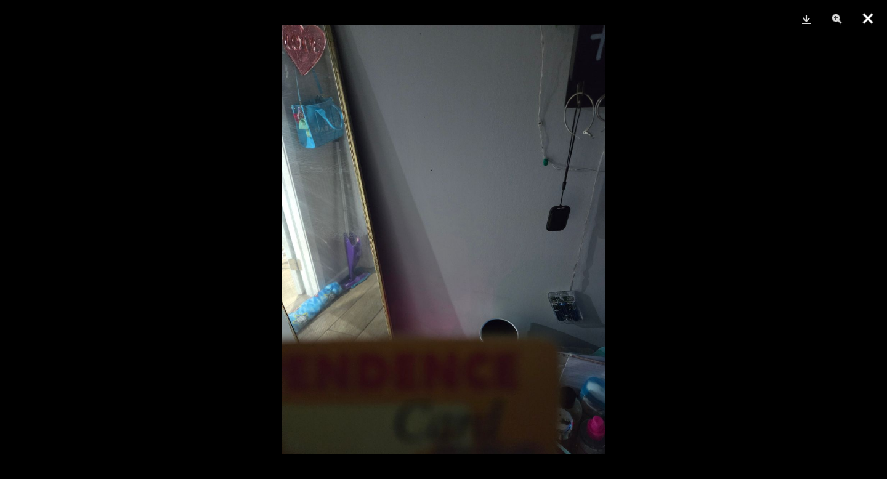
click at [865, 18] on button "Close" at bounding box center [867, 18] width 31 height 37
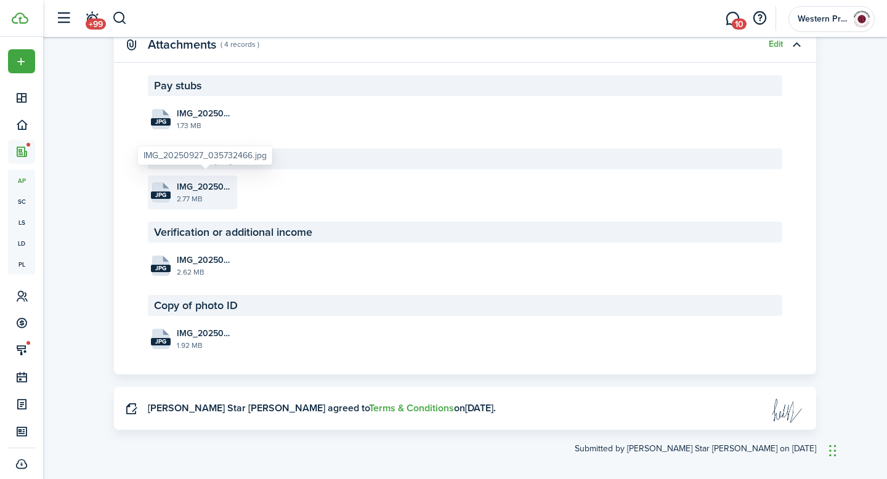
click at [195, 180] on span "IMG_20250927_035732466.jpg" at bounding box center [205, 186] width 57 height 13
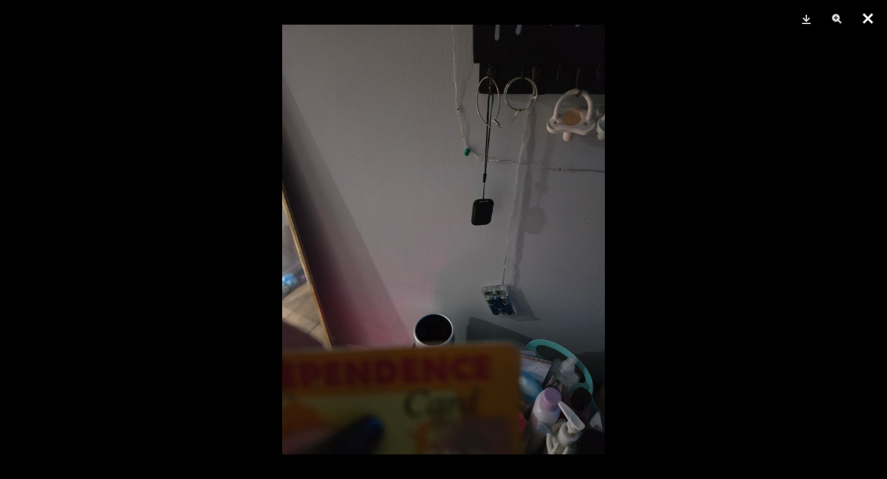
click at [869, 20] on button "Close" at bounding box center [867, 18] width 31 height 37
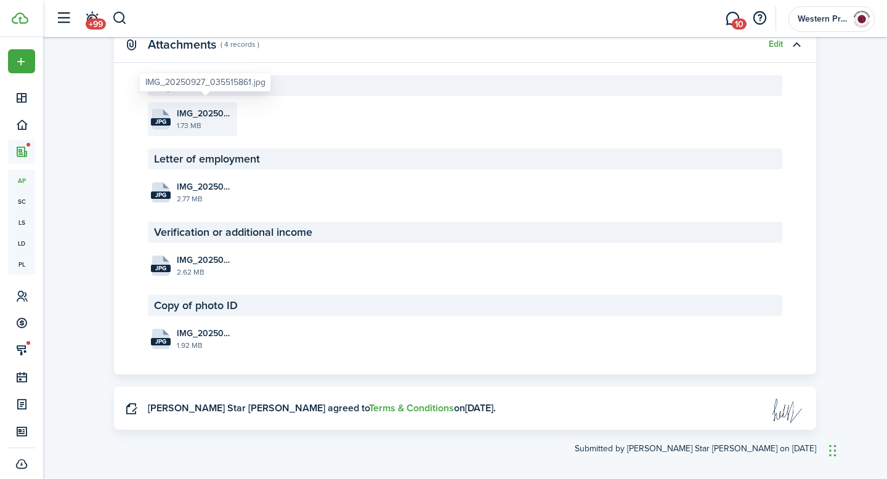
click at [196, 108] on span "IMG_20250927_035515861.jpg" at bounding box center [205, 113] width 57 height 13
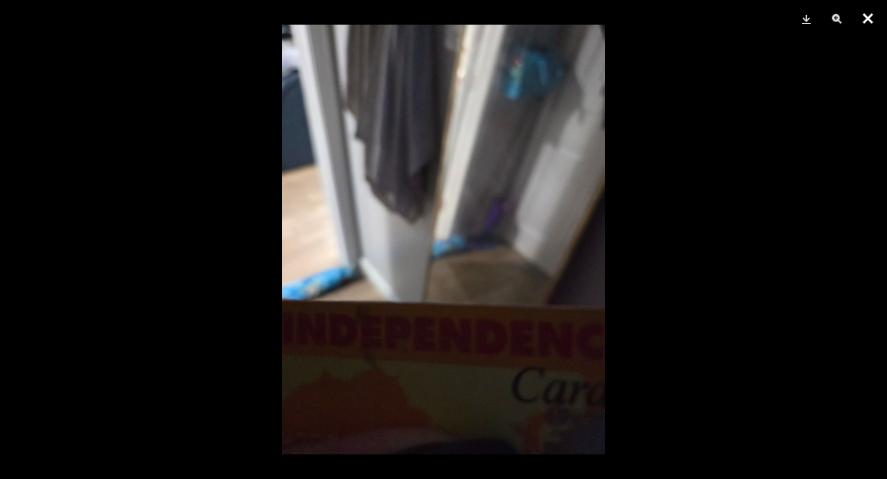
click at [869, 17] on button "Close" at bounding box center [867, 18] width 31 height 37
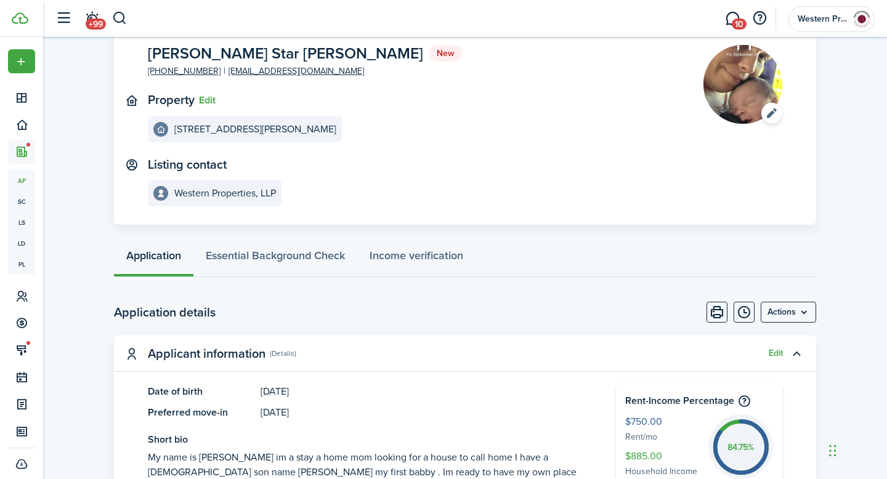
scroll to position [0, 0]
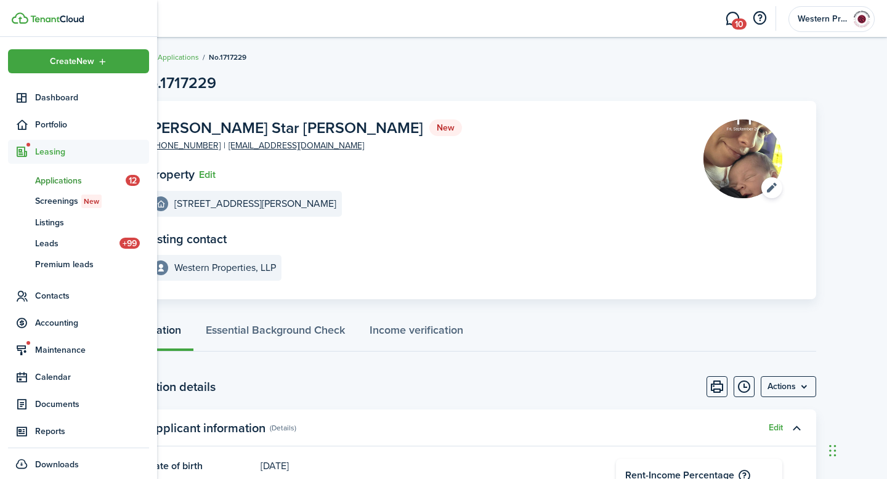
click at [55, 185] on span "Applications" at bounding box center [80, 180] width 91 height 13
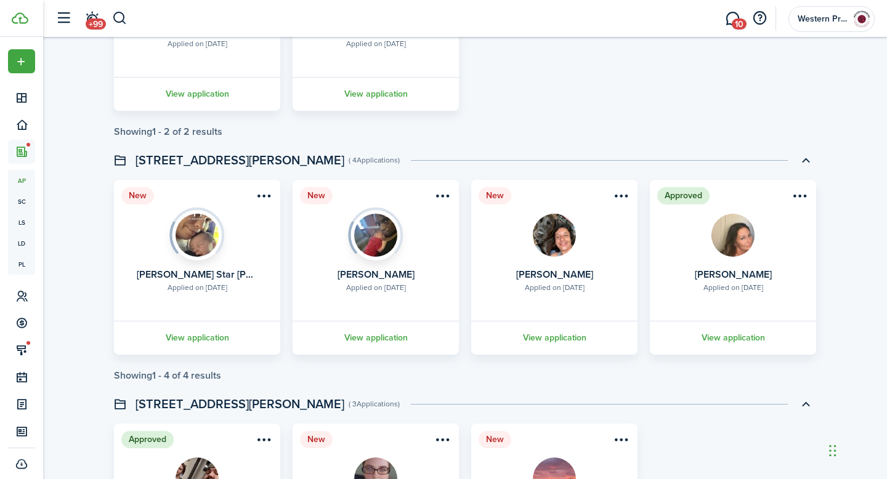
scroll to position [1698, 0]
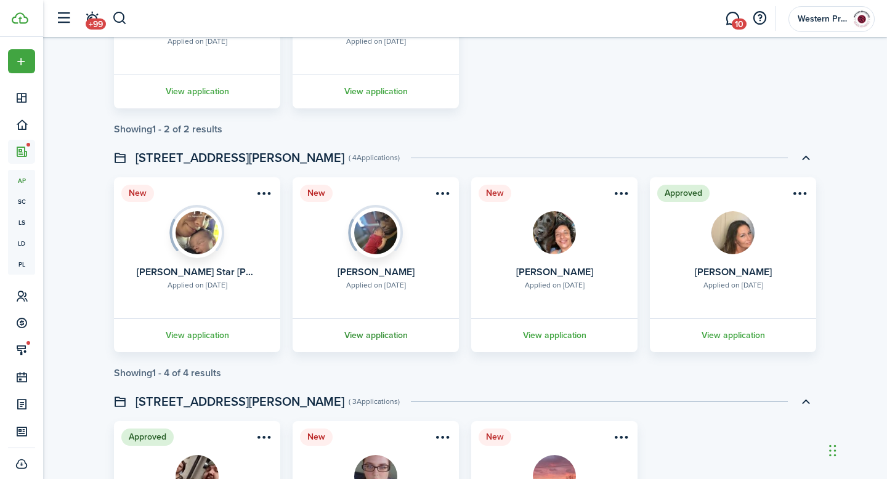
click at [373, 333] on link "View application" at bounding box center [376, 335] width 170 height 34
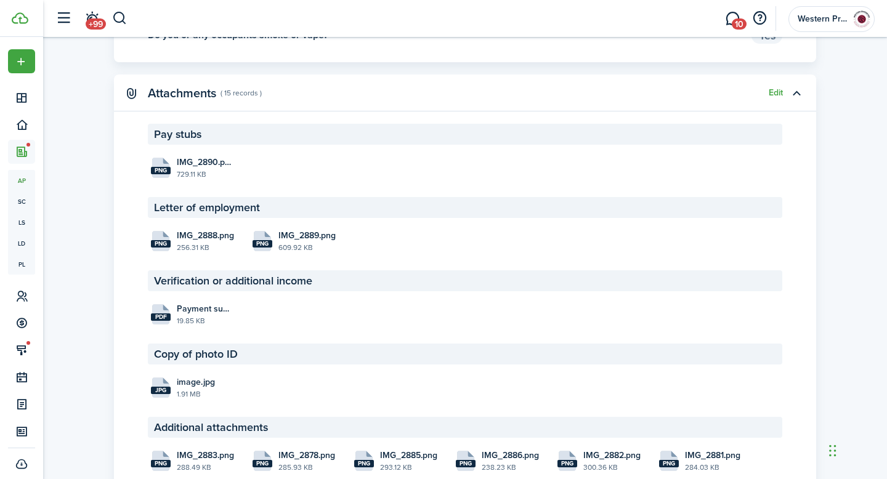
scroll to position [1807, 0]
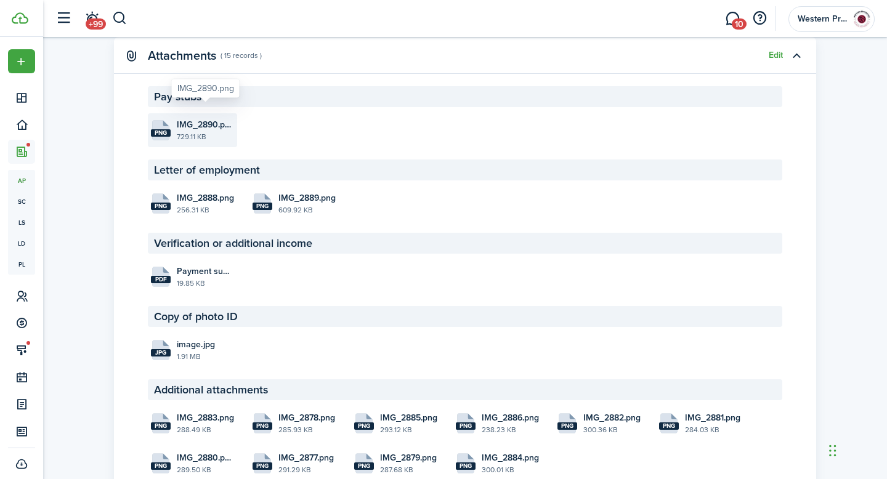
click at [191, 118] on span "IMG_2890.png" at bounding box center [205, 124] width 57 height 13
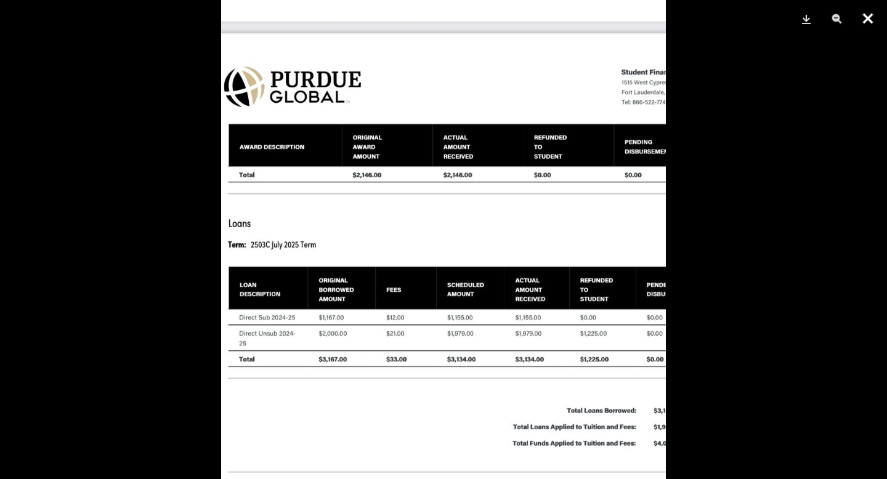
click at [868, 13] on button "Close" at bounding box center [867, 18] width 31 height 37
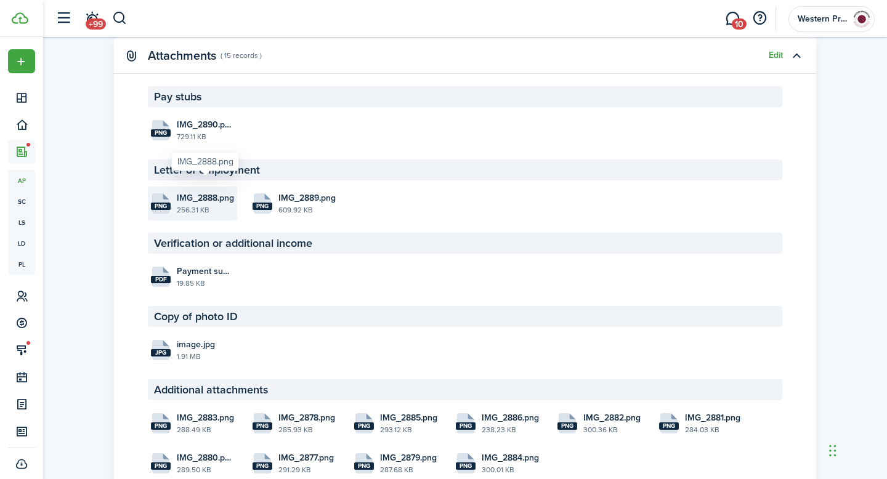
click at [187, 192] on span "IMG_2888.png" at bounding box center [205, 198] width 57 height 13
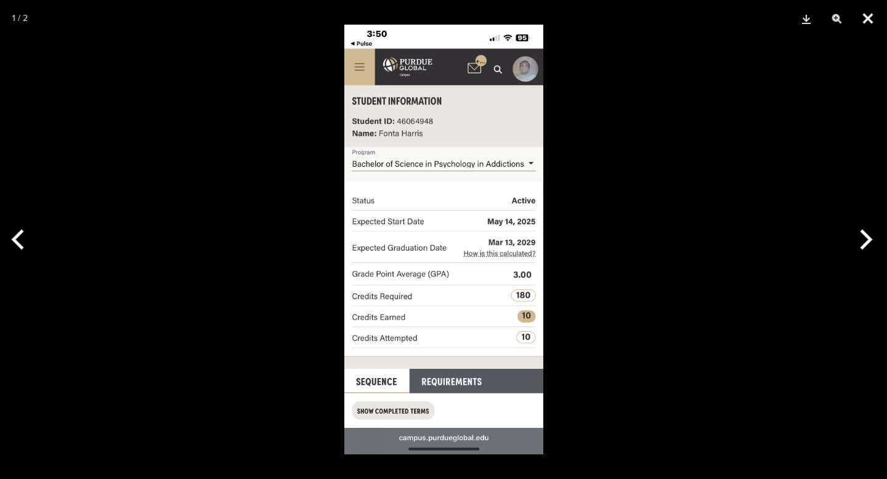
click at [865, 20] on button "Close" at bounding box center [867, 18] width 31 height 37
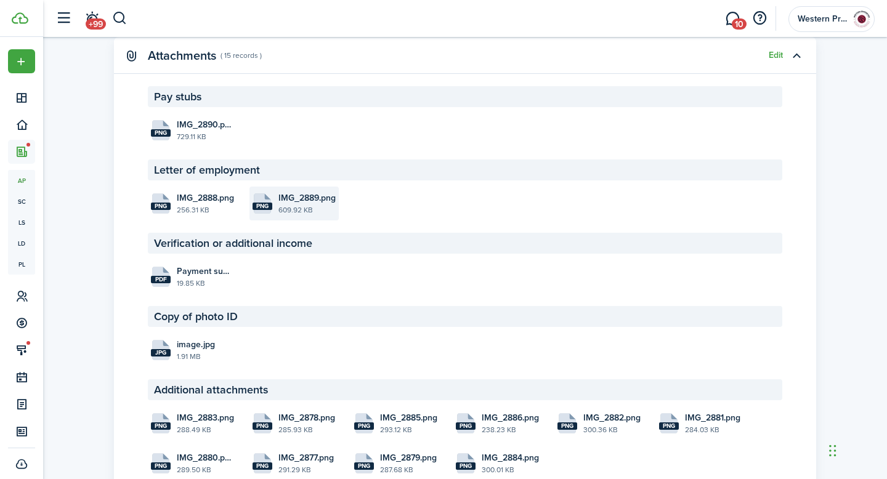
click at [302, 204] on file-size "609.92 KB" at bounding box center [306, 209] width 57 height 11
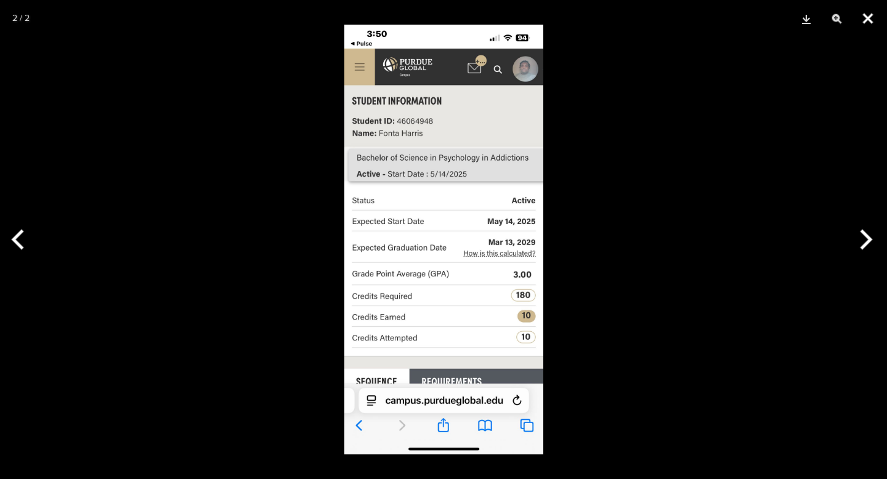
click at [866, 16] on button "Close" at bounding box center [867, 18] width 31 height 37
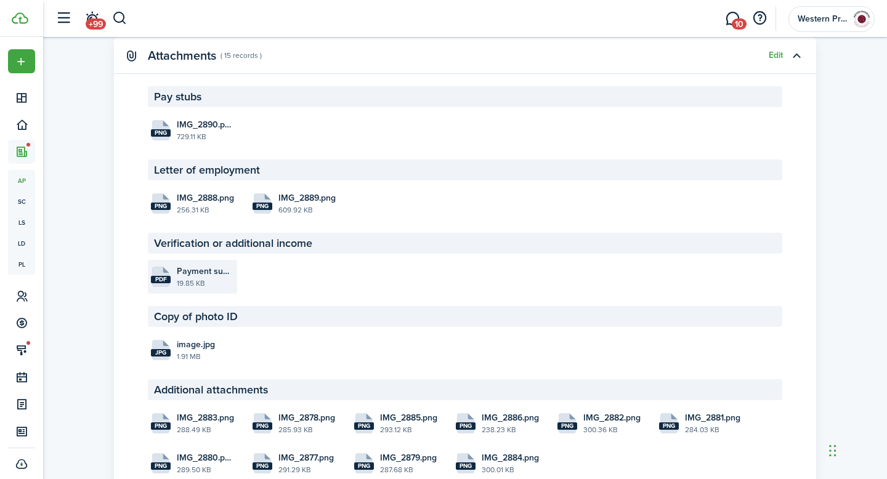
click at [173, 260] on file "pdf Payment summary.pdf 19.85 KB" at bounding box center [192, 277] width 89 height 34
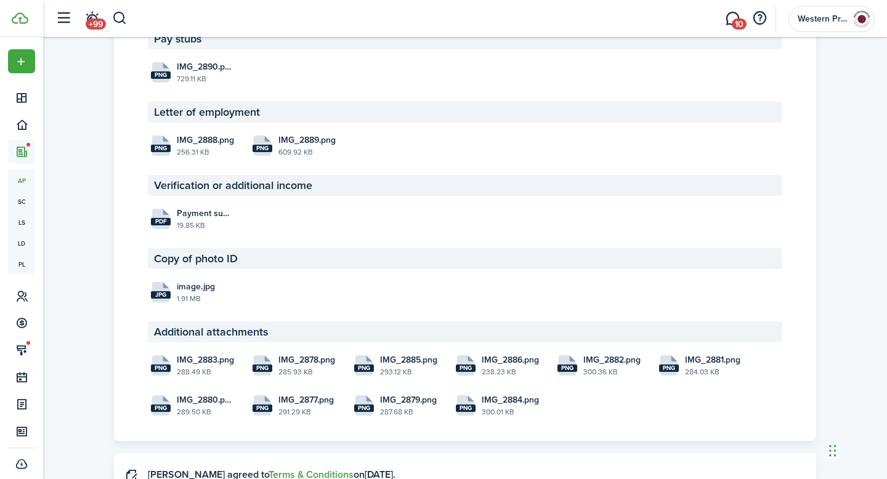
scroll to position [1889, 0]
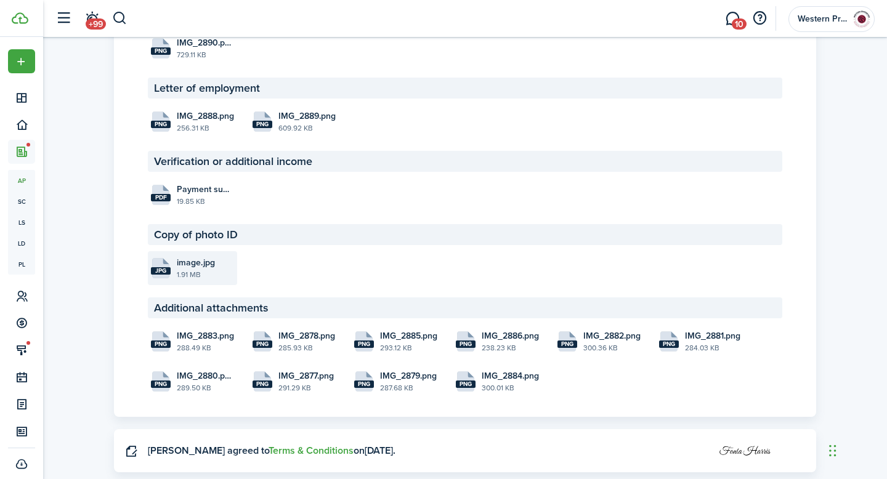
click at [174, 255] on file "jpg image.jpg 1.91 MB" at bounding box center [192, 268] width 89 height 34
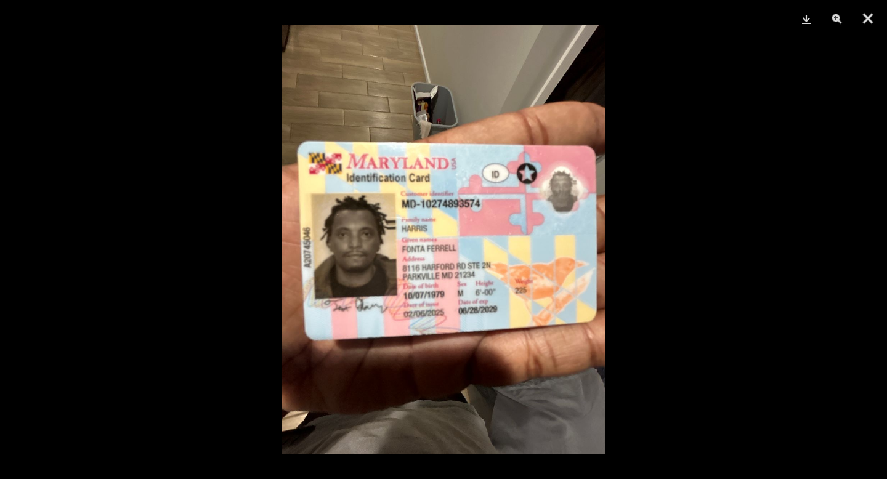
click at [455, 259] on img at bounding box center [443, 240] width 323 height 430
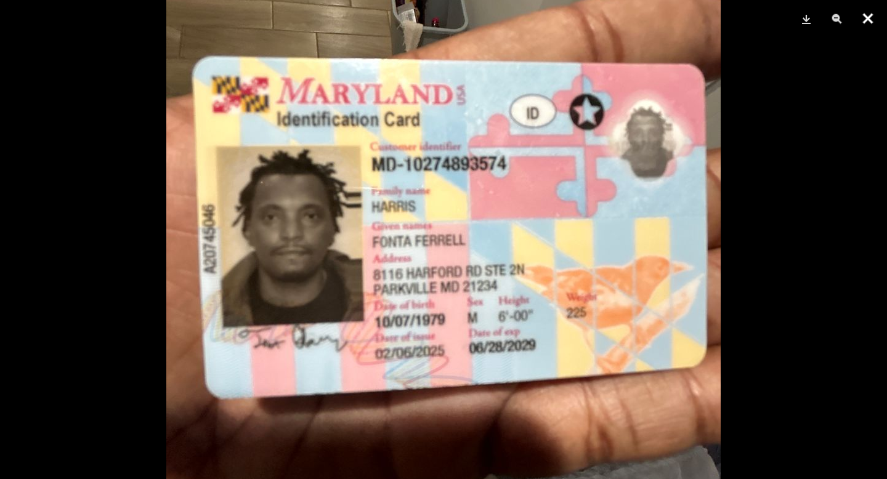
click at [868, 16] on button "Close" at bounding box center [867, 18] width 31 height 37
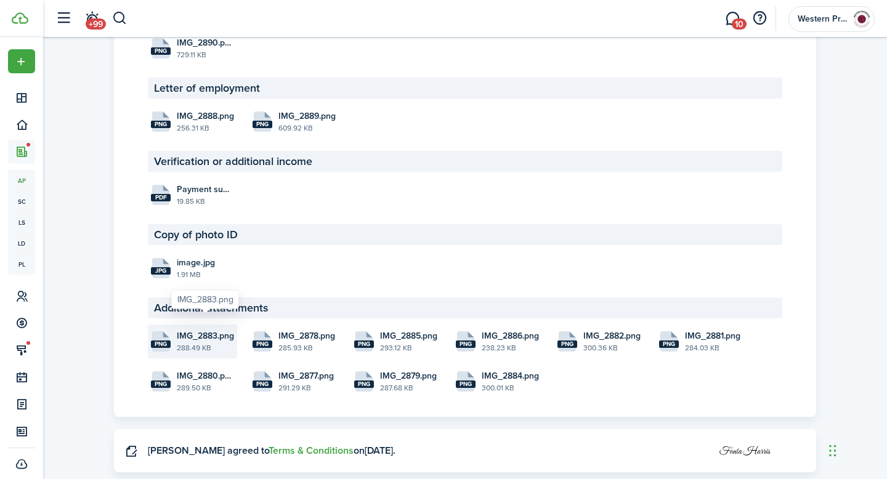
click at [197, 330] on span "IMG_2883.png" at bounding box center [205, 336] width 57 height 13
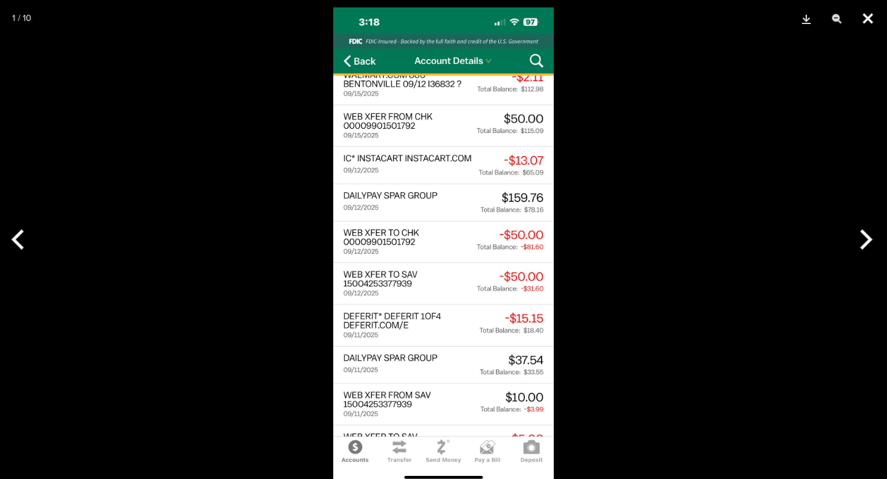
click at [869, 15] on button "Close" at bounding box center [867, 18] width 31 height 37
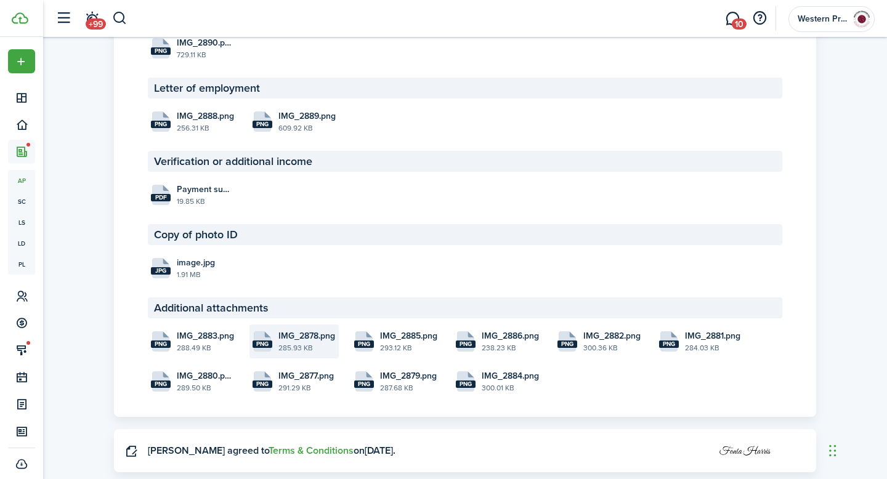
click at [306, 342] on file-size "285.93 KB" at bounding box center [306, 347] width 57 height 11
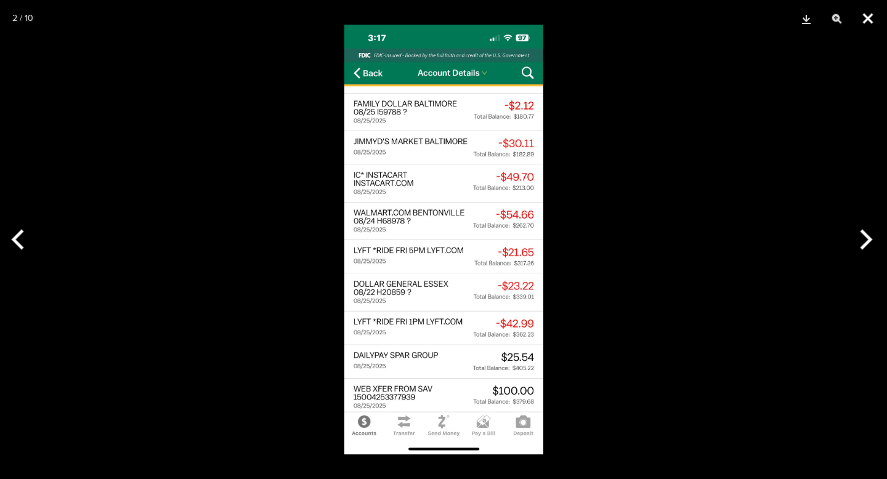
click at [868, 20] on button "Close" at bounding box center [867, 18] width 31 height 37
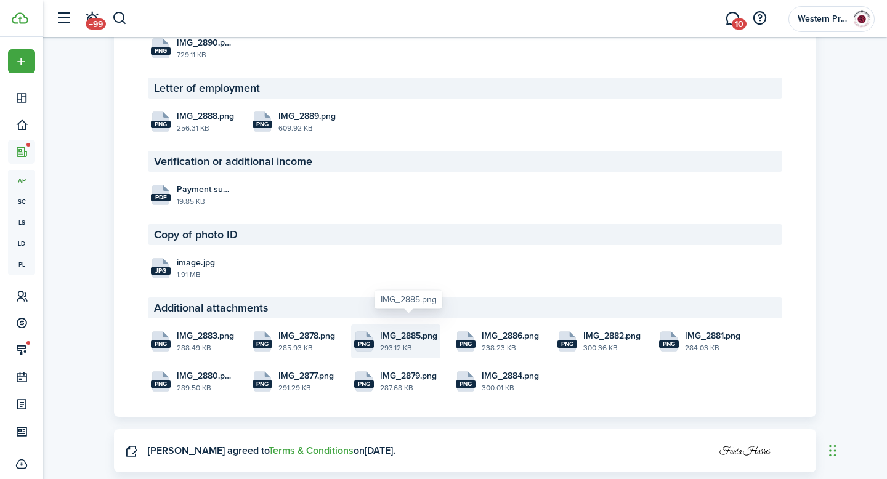
click at [405, 330] on span "IMG_2885.png" at bounding box center [408, 336] width 57 height 13
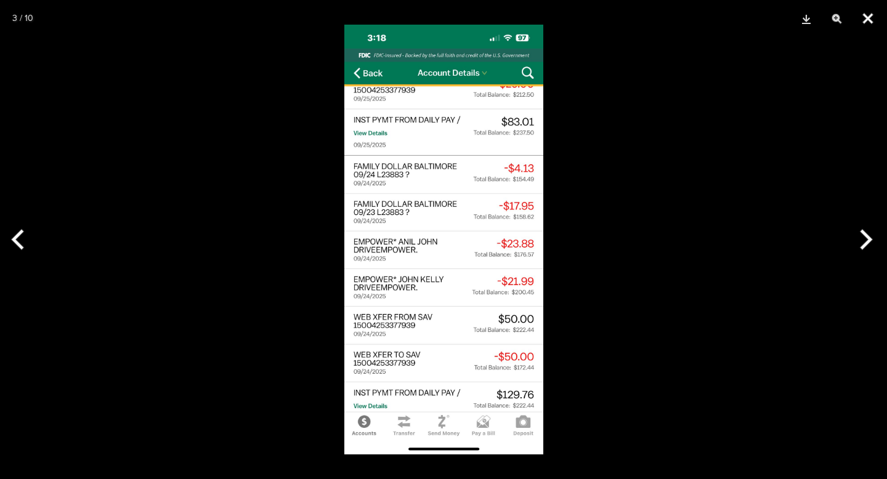
click at [872, 17] on button "Close" at bounding box center [867, 18] width 31 height 37
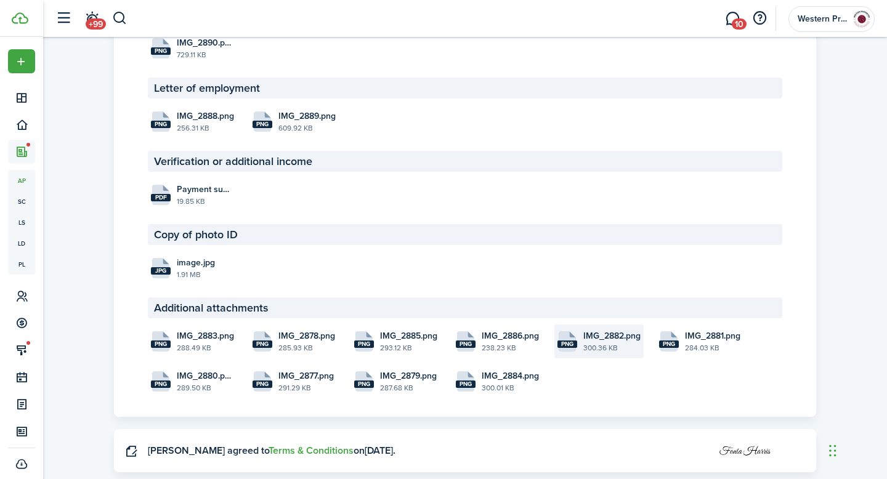
click at [615, 342] on file-size "300.36 KB" at bounding box center [611, 347] width 57 height 11
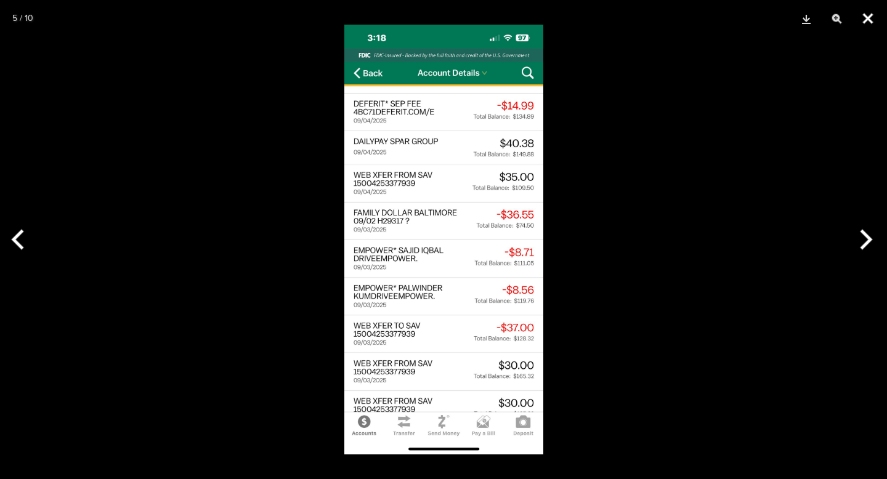
click at [870, 16] on button "Close" at bounding box center [867, 18] width 31 height 37
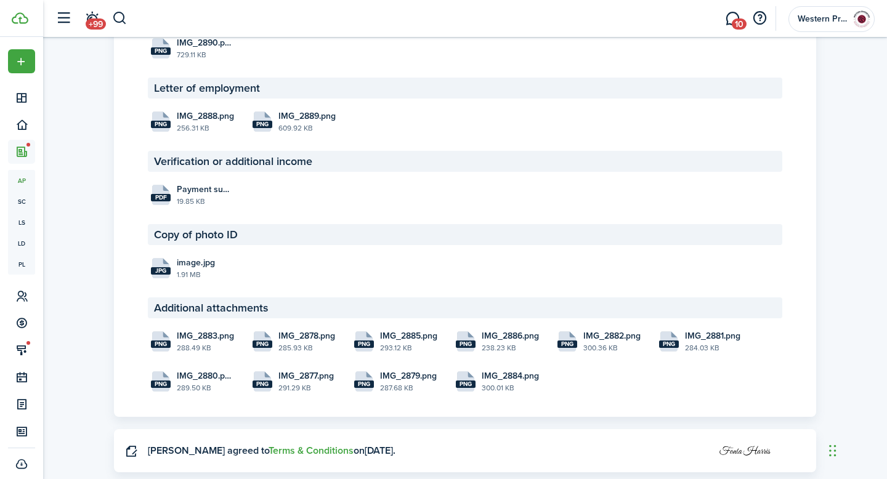
click at [363, 386] on panel-main-body "Pay stubs png IMG_2890.png 729.11 KB Letter of employment png IMG_2888.png 256.…" at bounding box center [465, 210] width 702 height 413
click at [374, 365] on file "png IMG_2879.png 287.68 KB" at bounding box center [395, 382] width 89 height 34
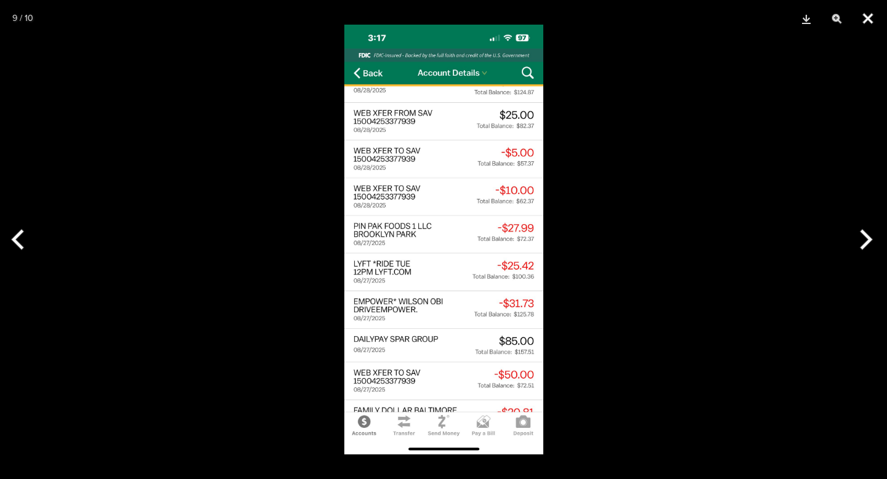
click at [875, 15] on button "Close" at bounding box center [867, 18] width 31 height 37
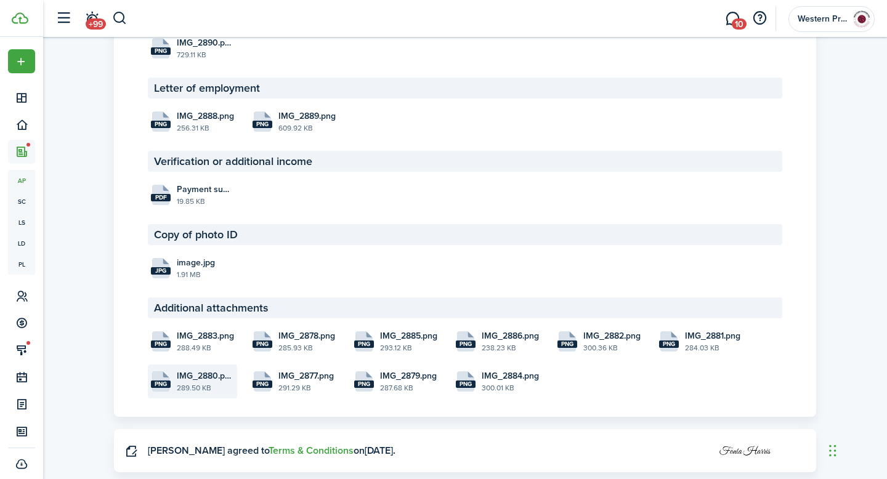
click at [167, 375] on file-icon "png" at bounding box center [161, 381] width 20 height 20
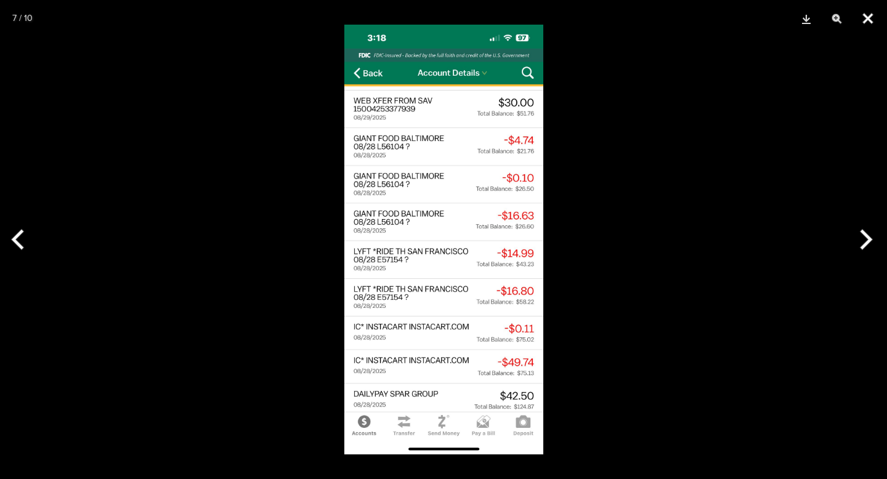
click at [869, 18] on button "Close" at bounding box center [867, 18] width 31 height 37
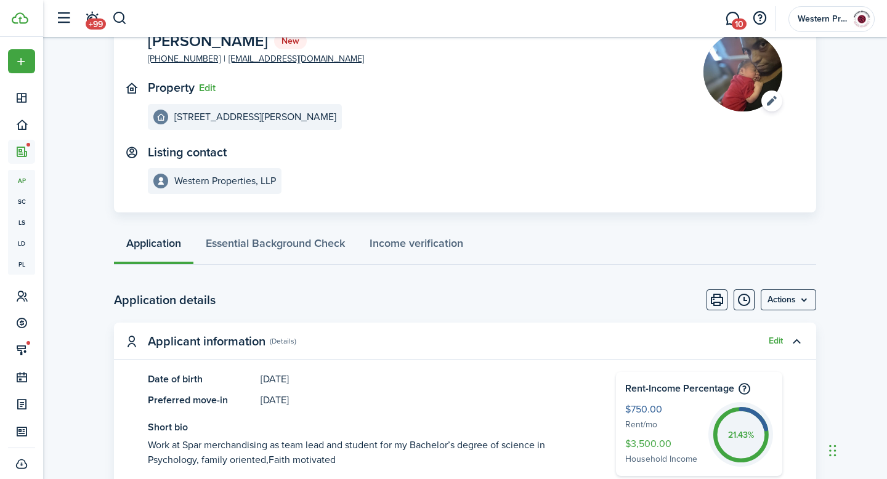
scroll to position [0, 0]
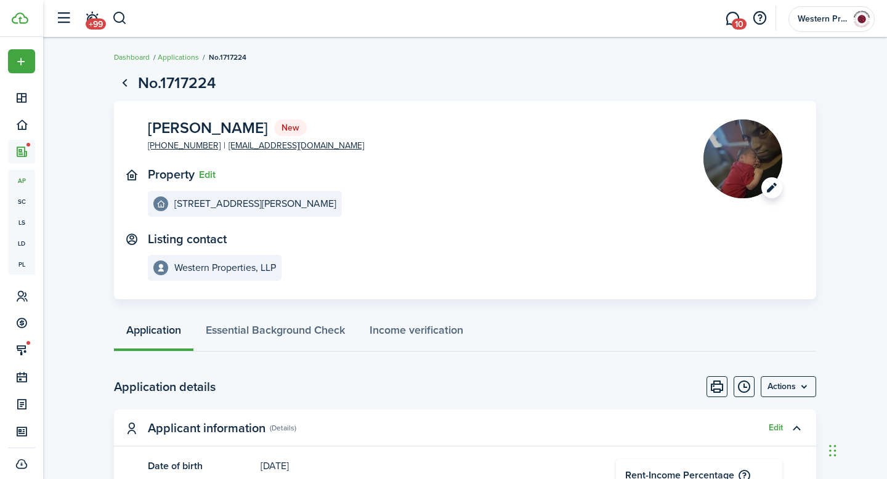
click at [755, 150] on image-lazy "Open menu" at bounding box center [742, 158] width 79 height 79
click at [750, 150] on image-lazy "Open menu" at bounding box center [742, 158] width 79 height 79
click at [330, 331] on link "Essential Background Check" at bounding box center [275, 333] width 164 height 37
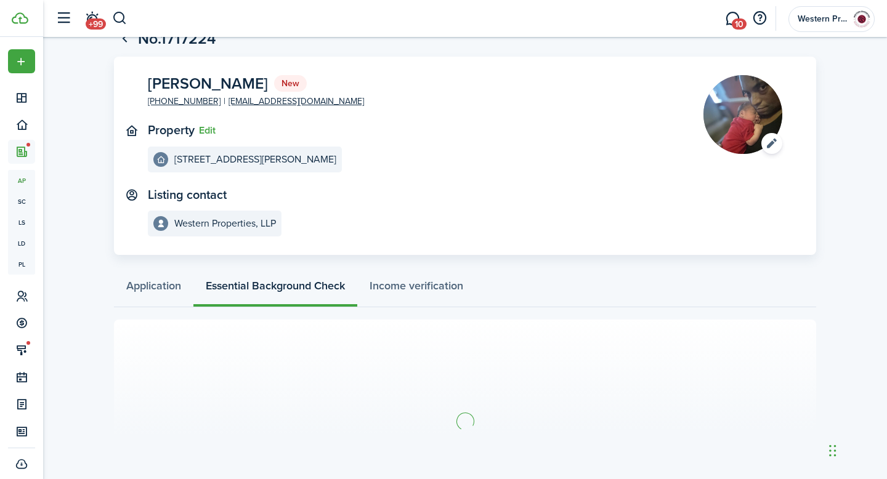
scroll to position [47, 0]
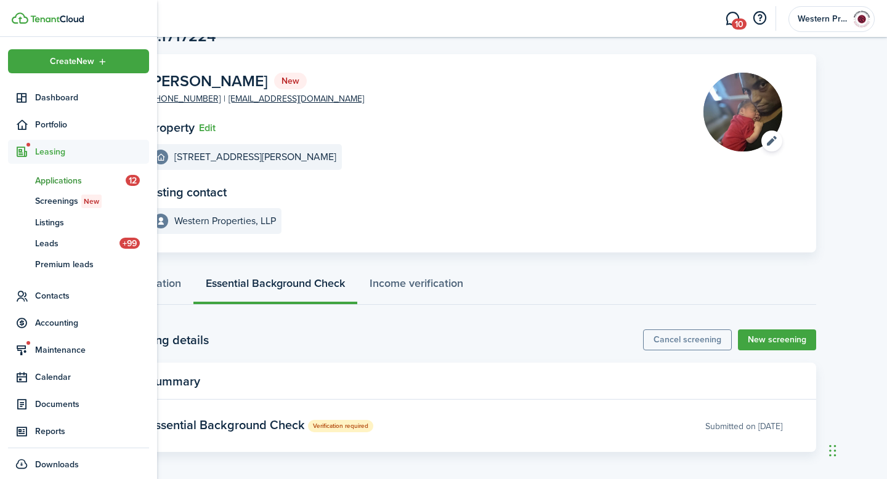
click at [52, 152] on span "Leasing" at bounding box center [92, 151] width 114 height 13
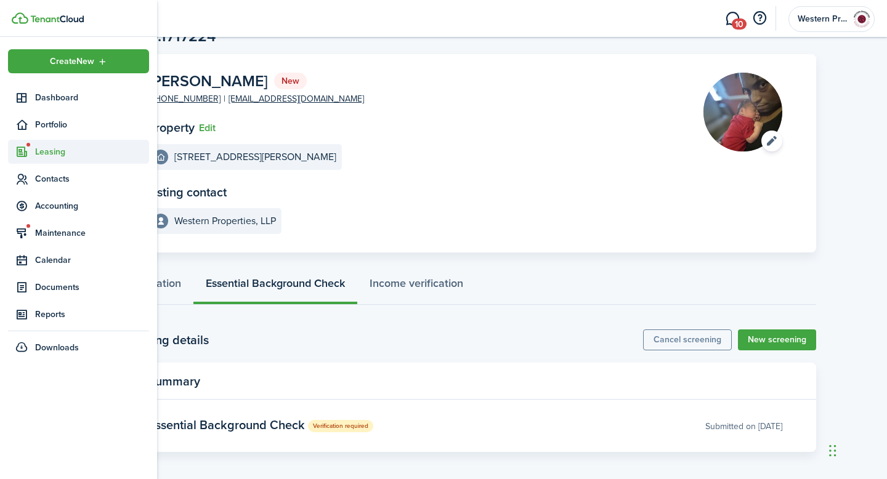
click at [54, 150] on span "Leasing" at bounding box center [92, 151] width 114 height 13
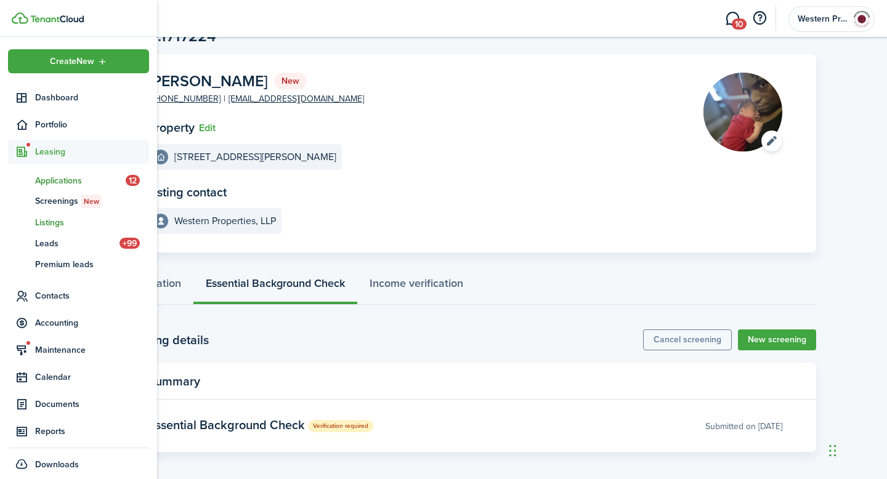
click at [54, 221] on span "Listings" at bounding box center [92, 222] width 114 height 13
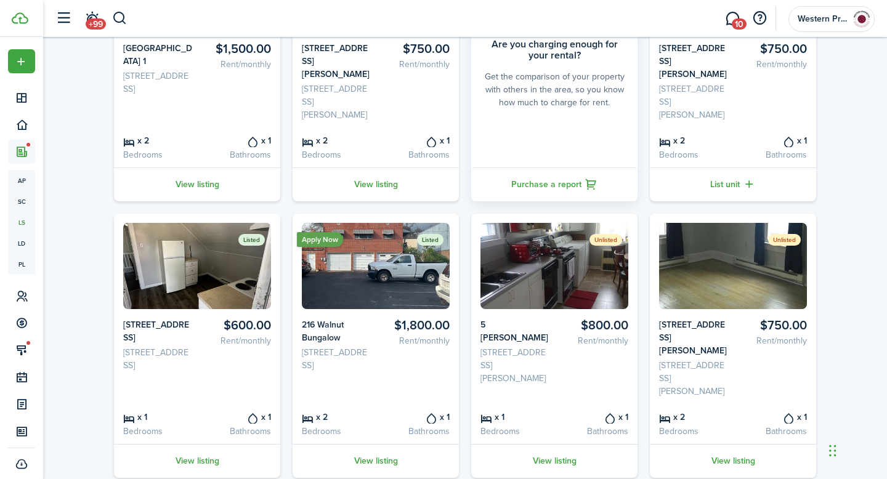
scroll to position [216, 0]
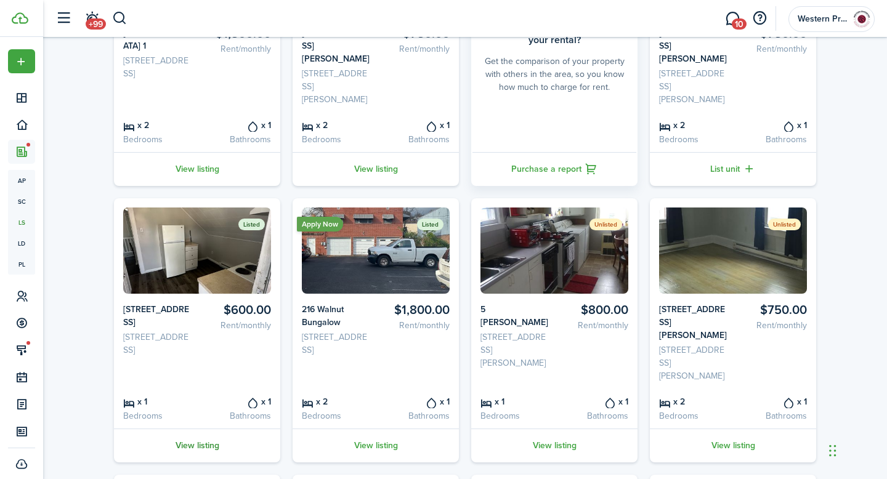
click at [203, 429] on link "View listing" at bounding box center [197, 446] width 166 height 34
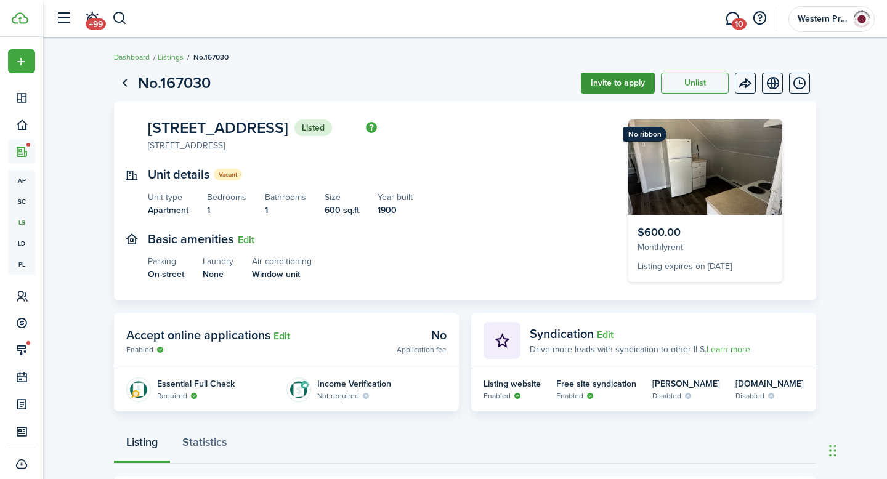
click at [627, 84] on button "Invite to apply" at bounding box center [618, 83] width 74 height 21
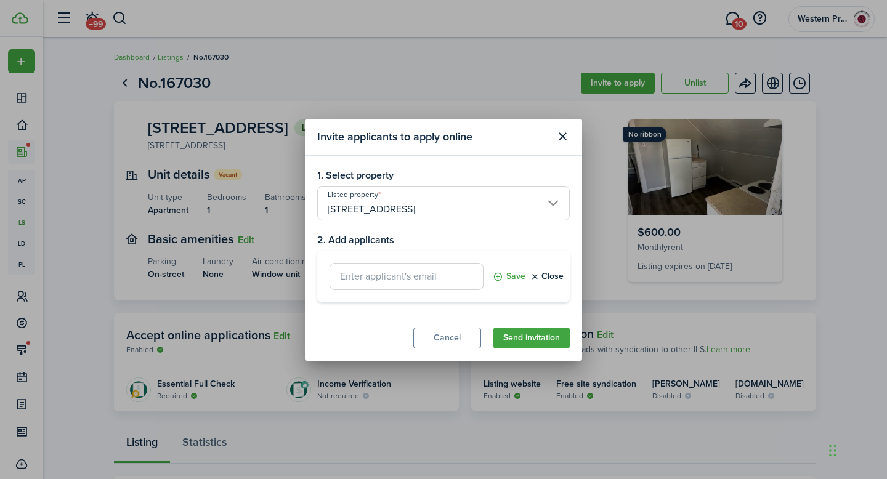
click at [403, 281] on input "text" at bounding box center [407, 276] width 154 height 27
type input "[EMAIL_ADDRESS][DOMAIN_NAME]"
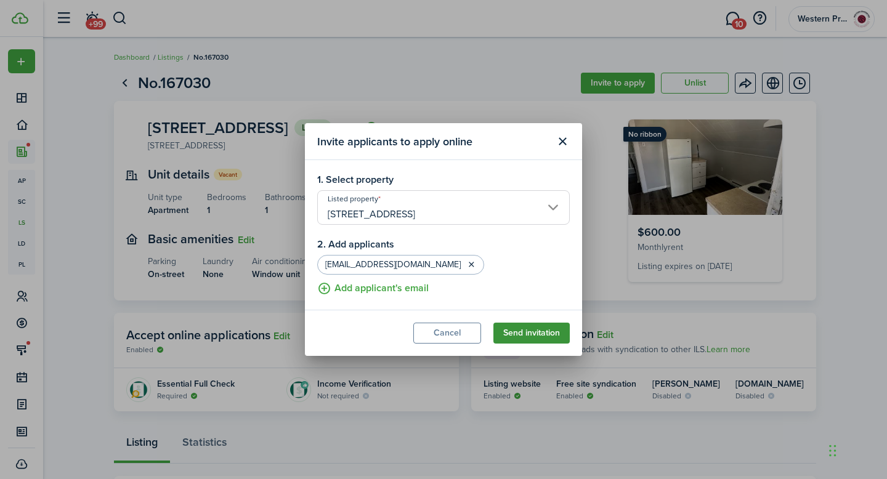
click at [539, 329] on button "Send invitation" at bounding box center [531, 333] width 76 height 21
